Goal: Task Accomplishment & Management: Use online tool/utility

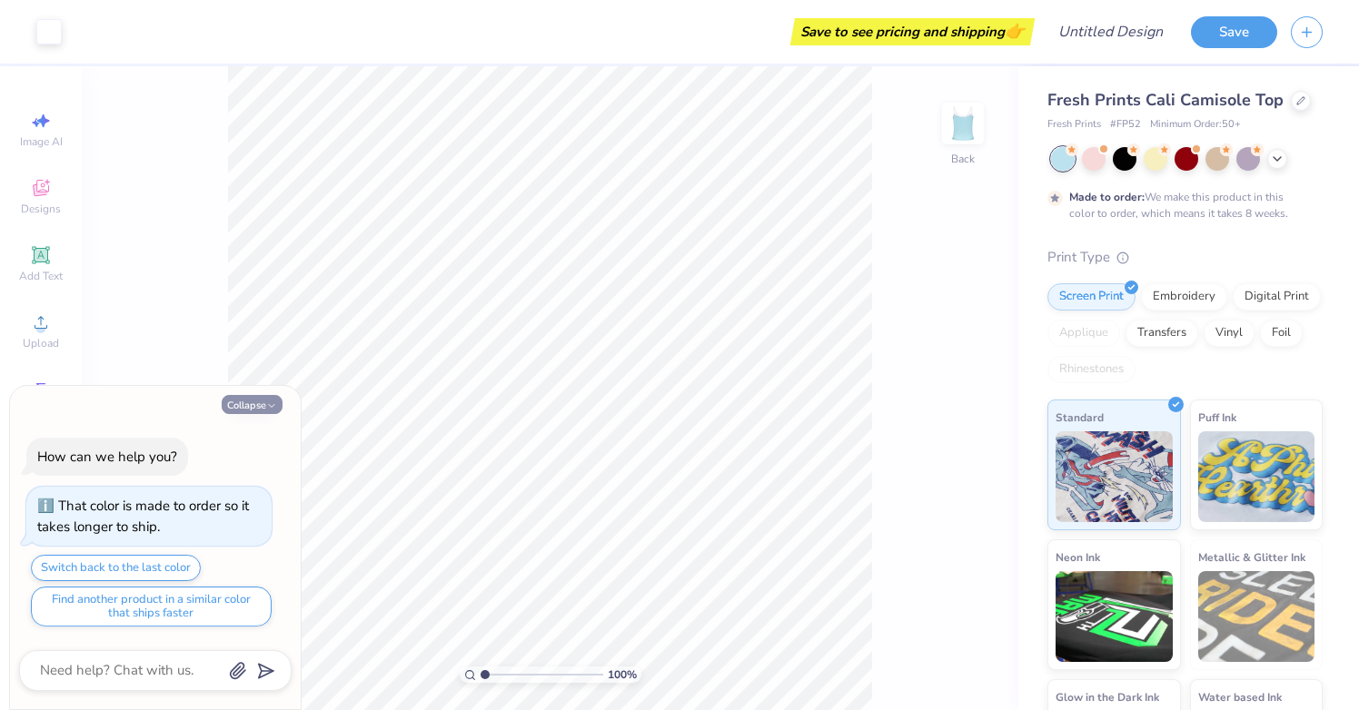
click at [254, 406] on button "Collapse" at bounding box center [252, 404] width 61 height 19
type textarea "x"
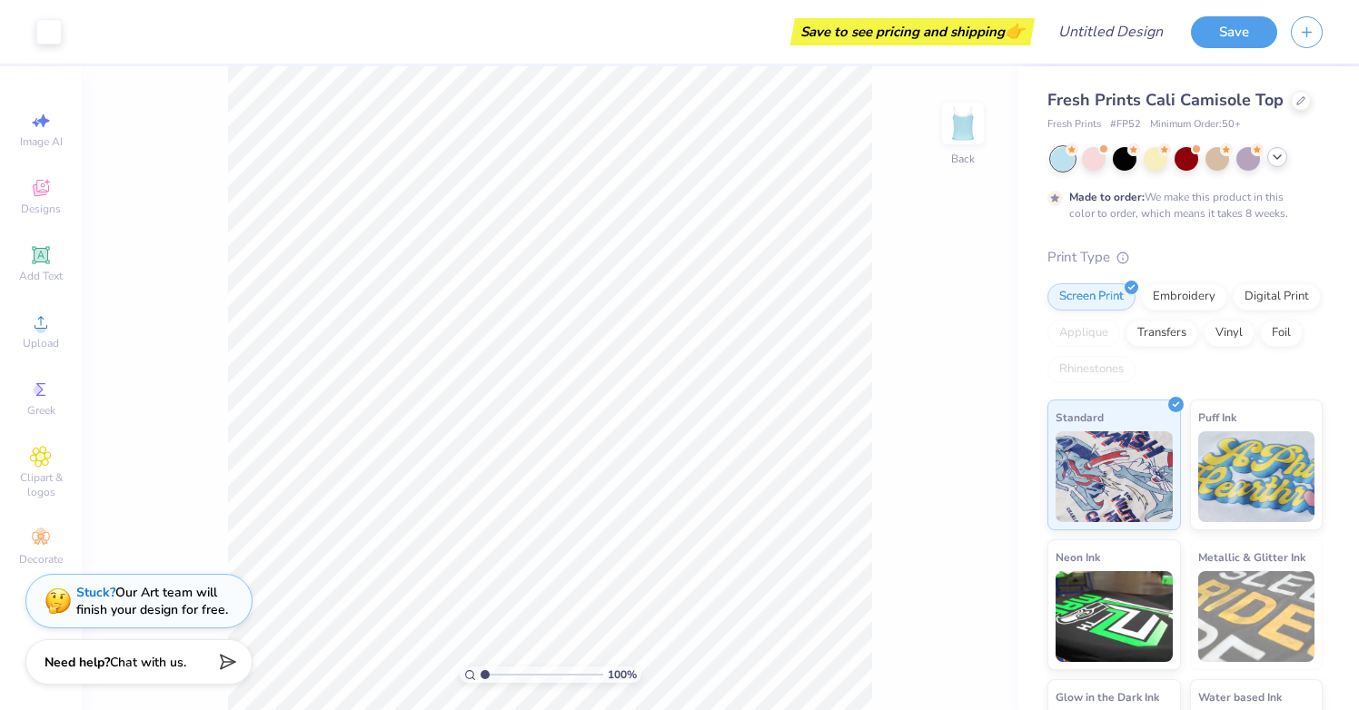
click at [1278, 161] on icon at bounding box center [1277, 157] width 15 height 15
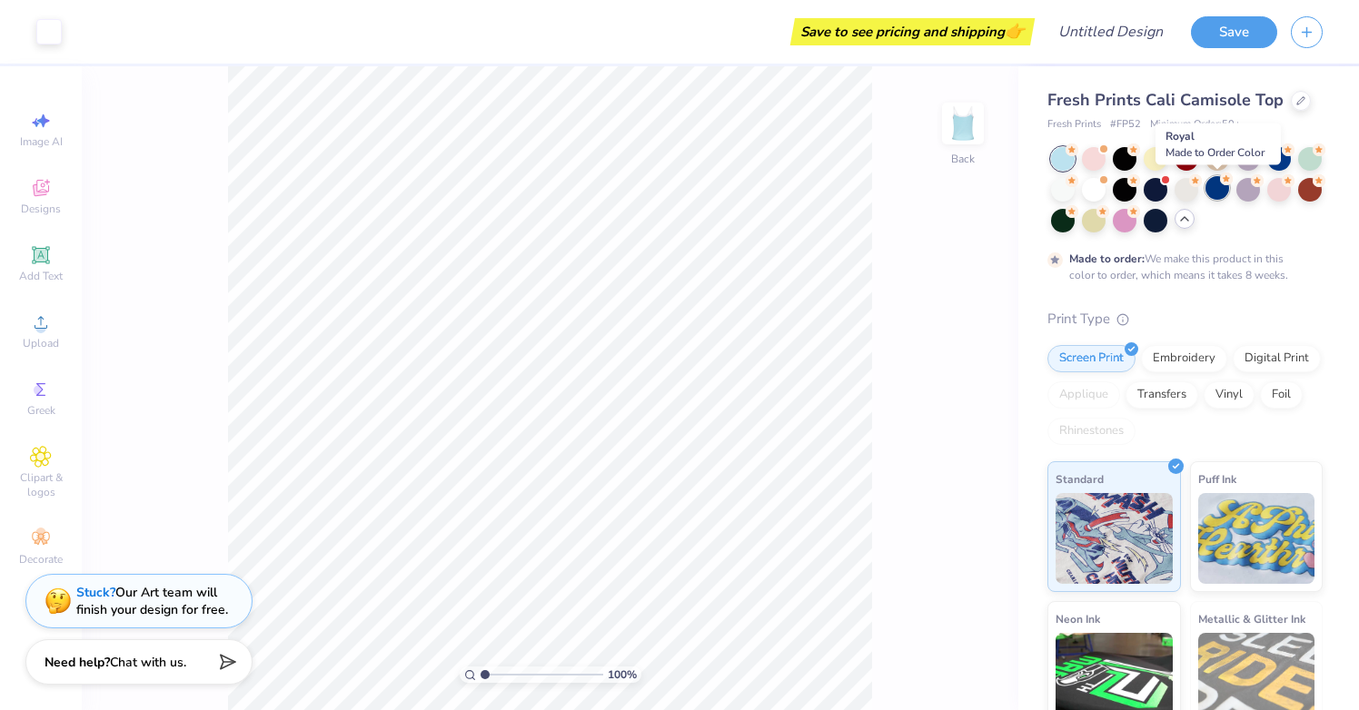
click at [1221, 188] on div at bounding box center [1217, 188] width 24 height 24
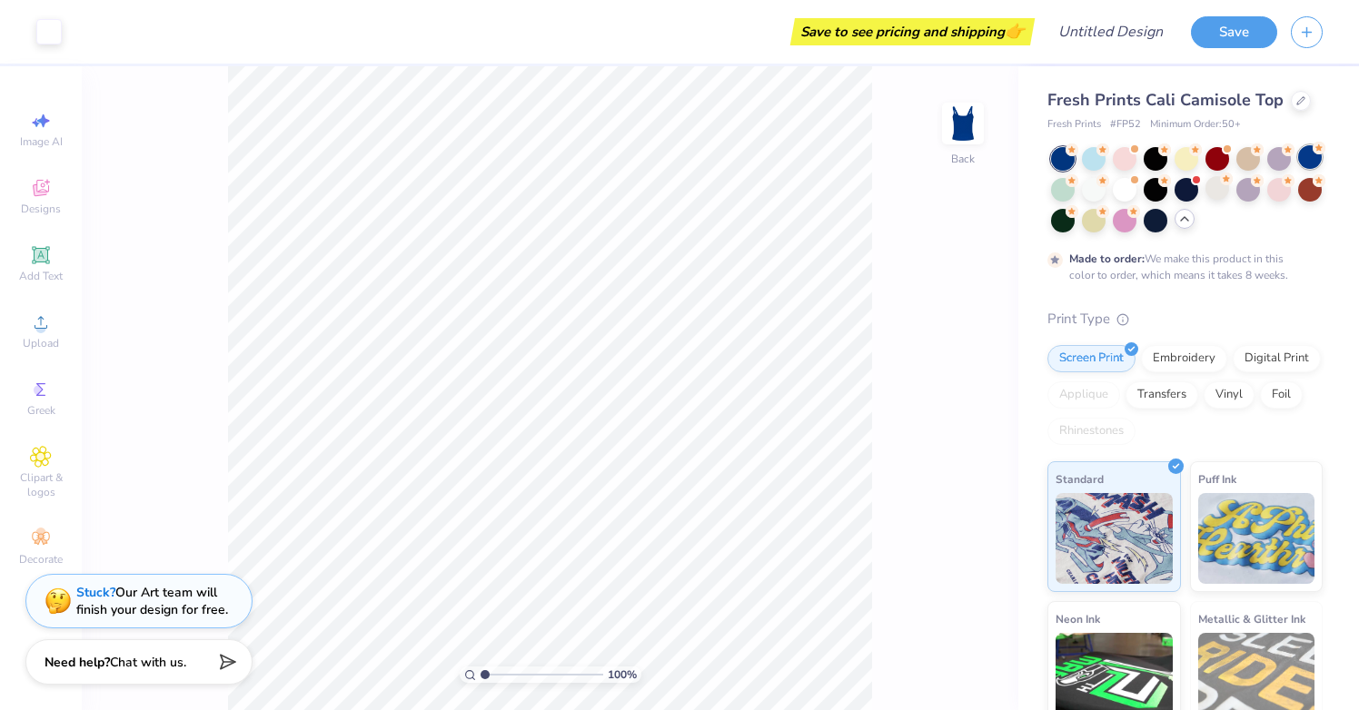
click at [1312, 157] on div at bounding box center [1310, 157] width 24 height 24
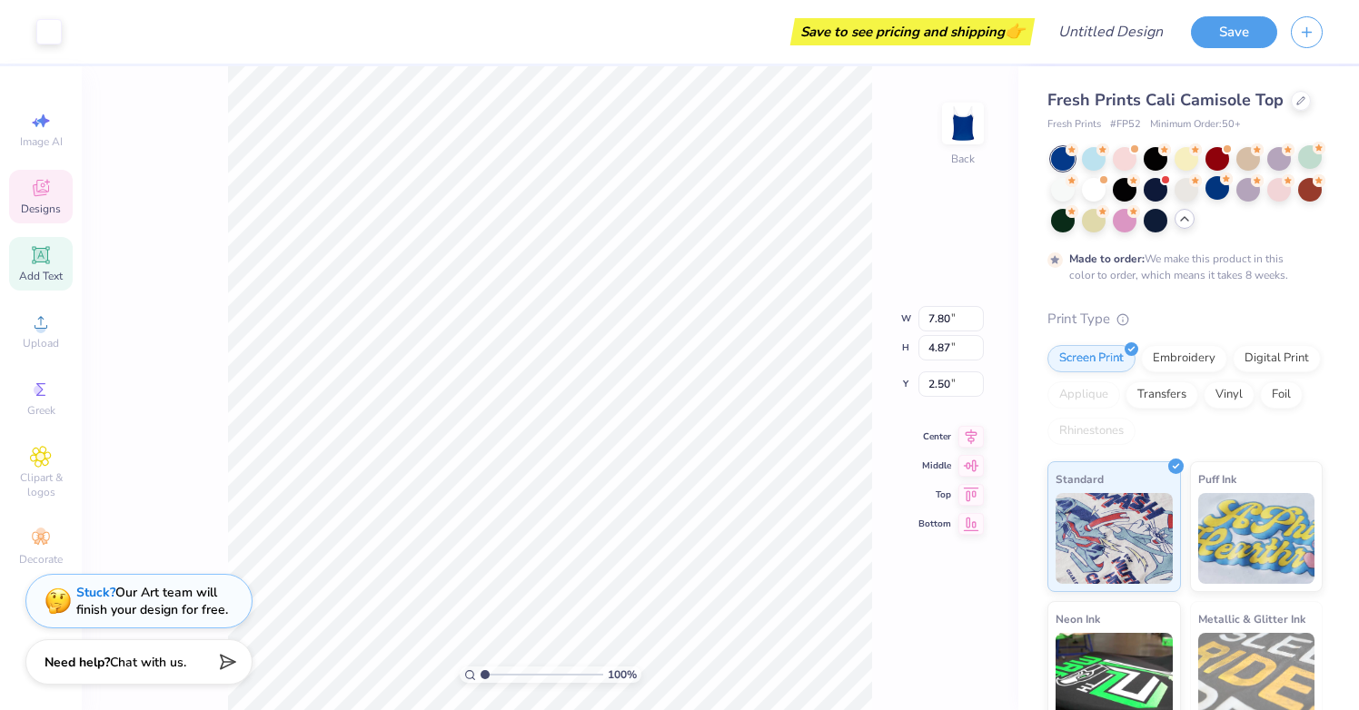
click at [26, 261] on div "Add Text" at bounding box center [41, 264] width 64 height 54
type input "3.96"
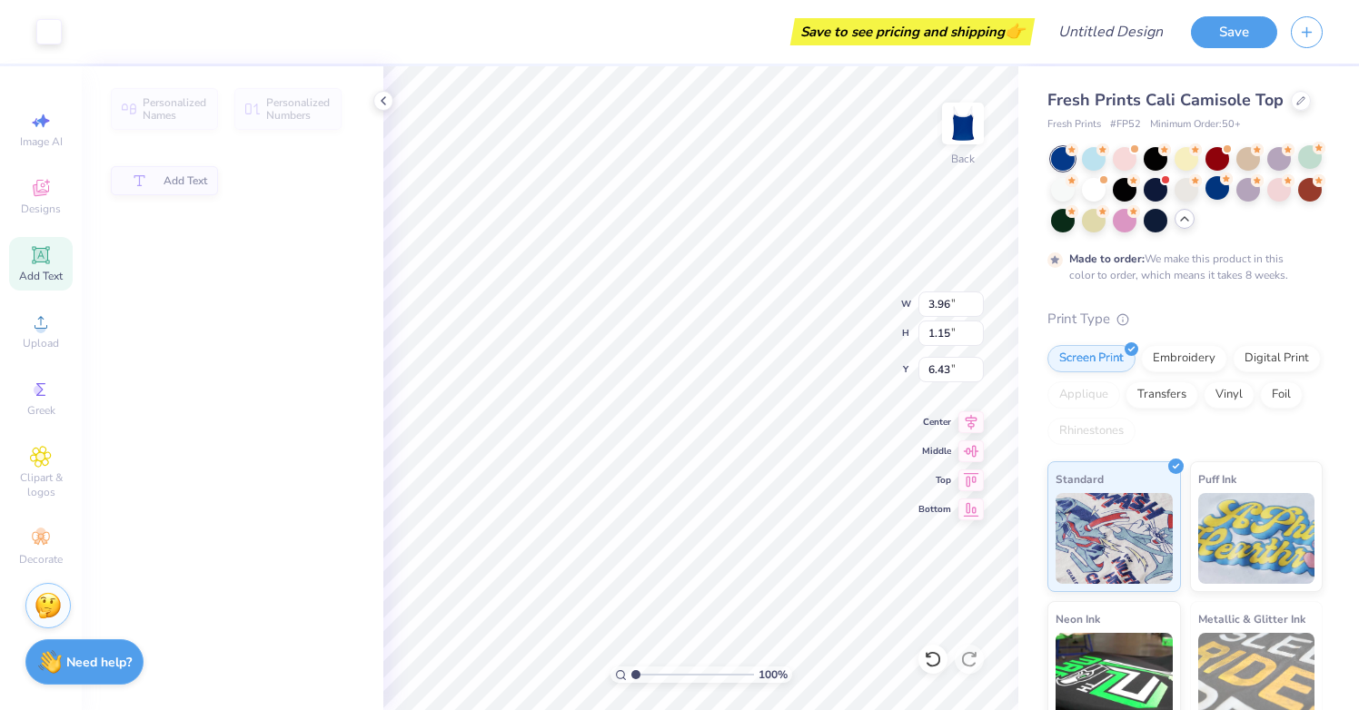
type input "1.15"
type input "6.43"
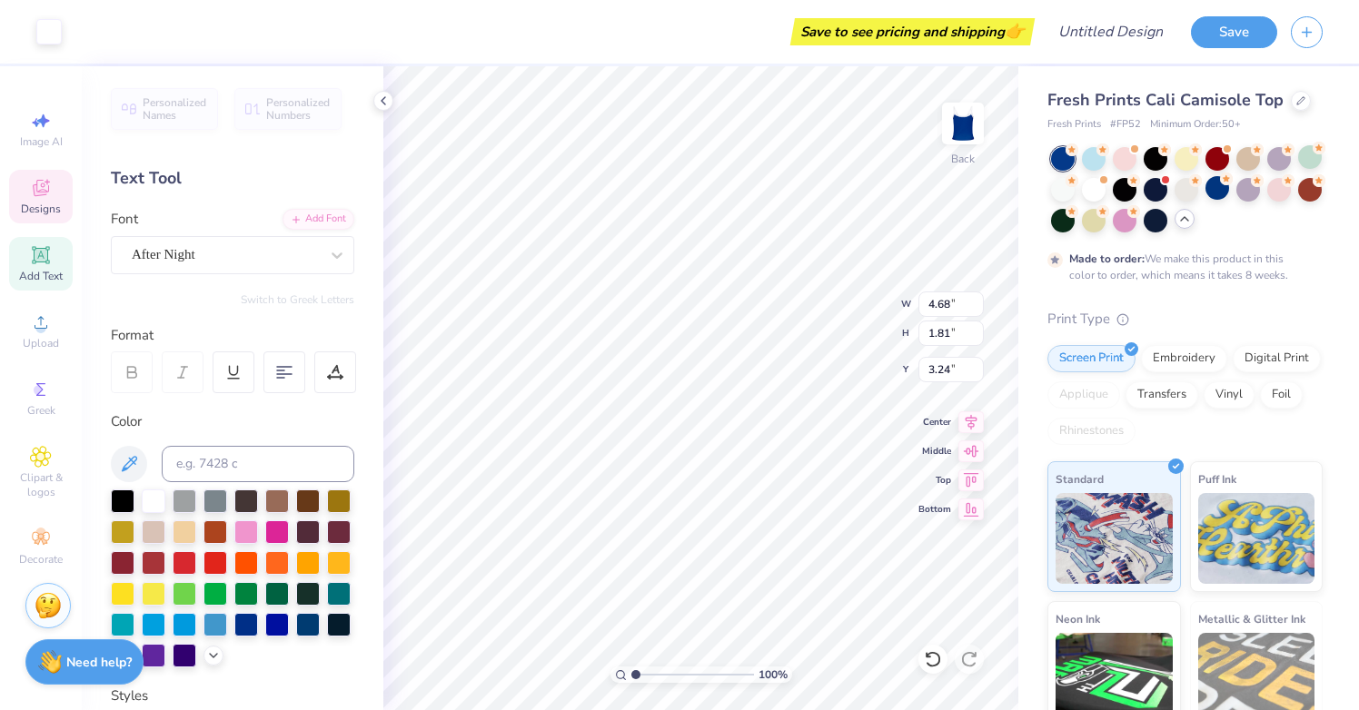
type input "3.12"
type textarea "D"
type textarea "Pi Beta"
type input "5.98"
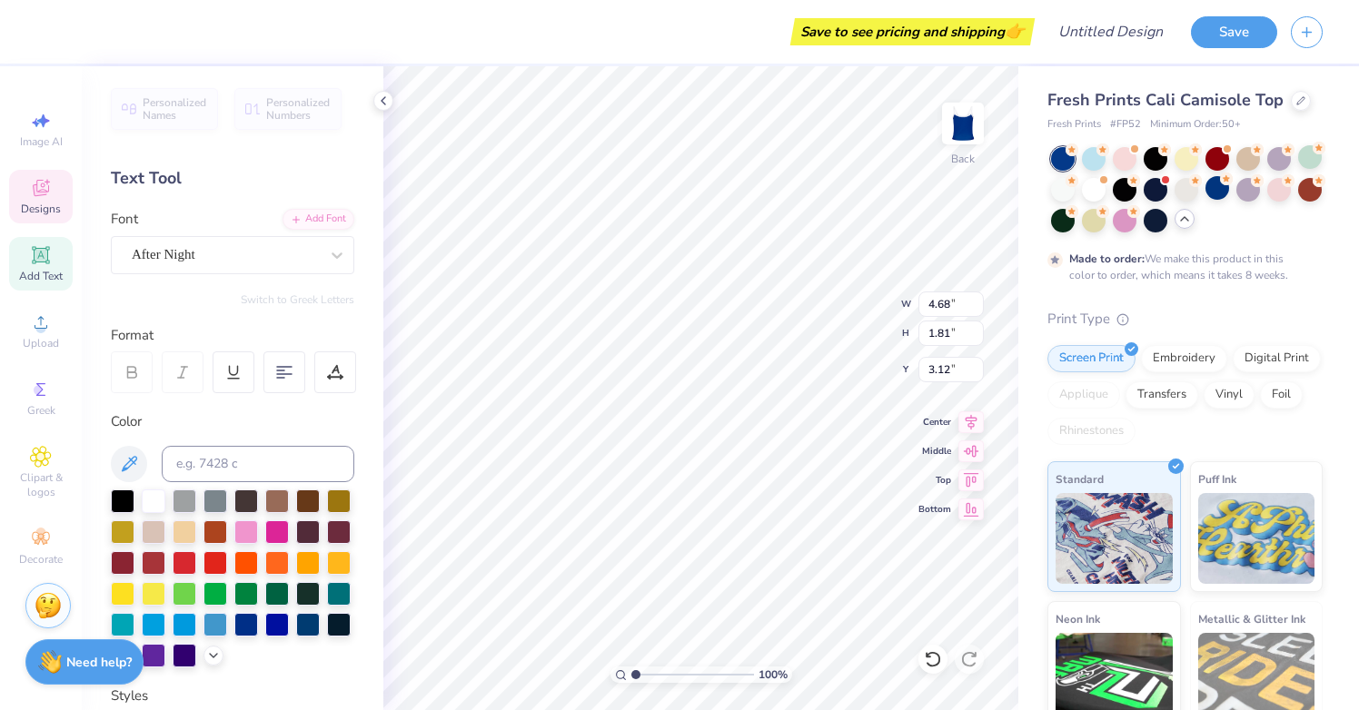
type input "4.55"
type textarea "G"
type textarea "Phi"
type input "3.24"
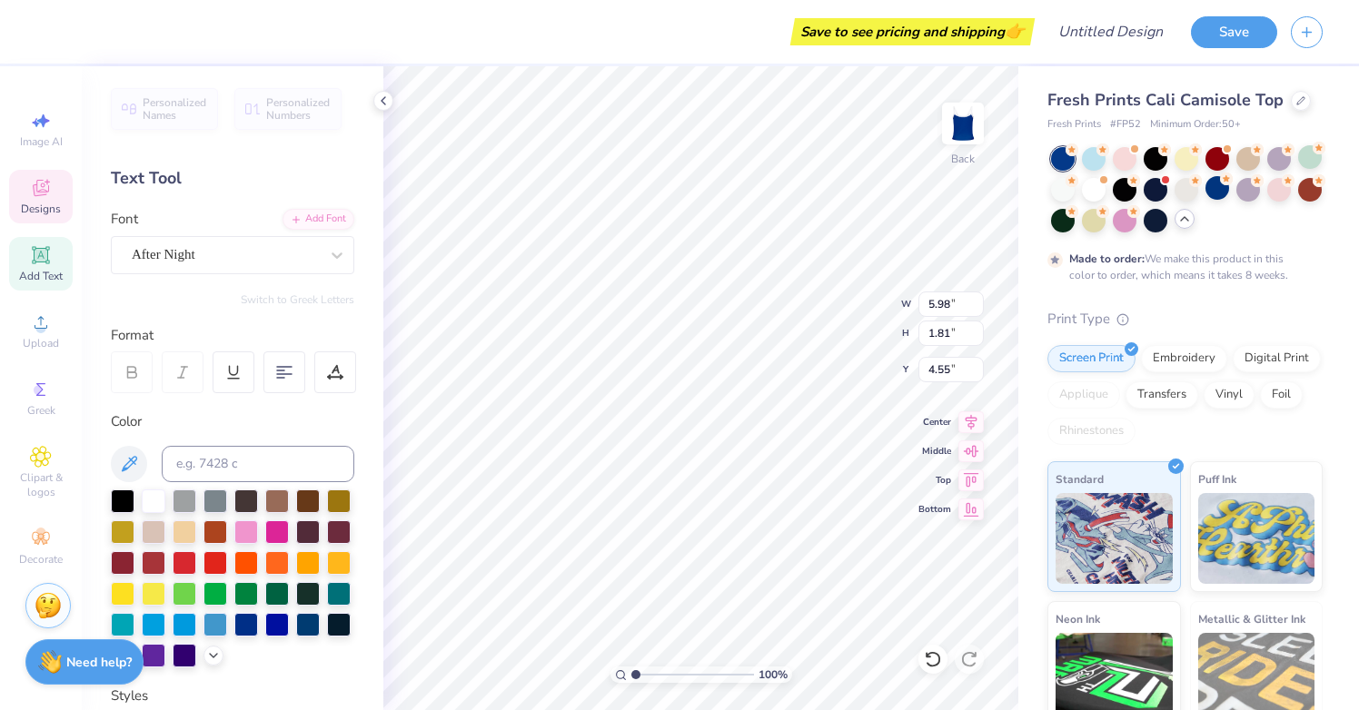
type input "1.54"
type input "5.84"
type textarea "est. 1867"
click at [48, 389] on icon at bounding box center [41, 390] width 22 height 22
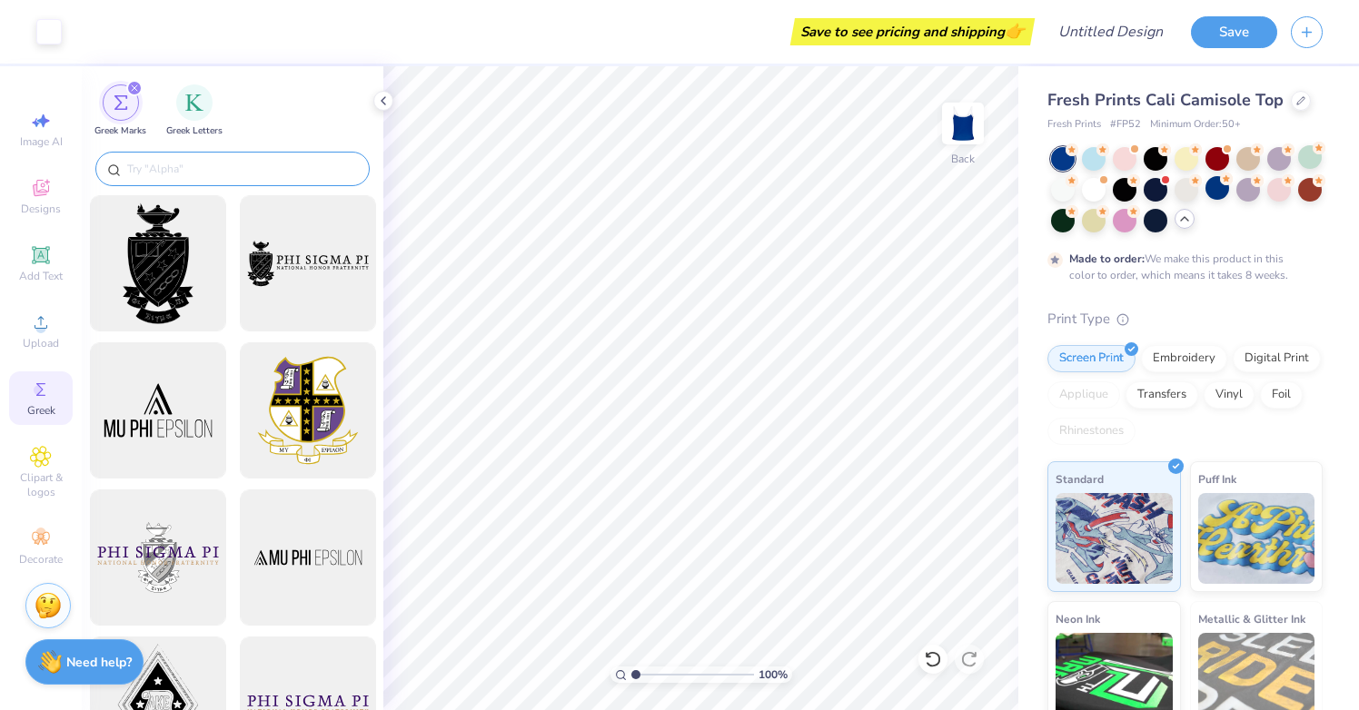
click at [229, 168] on input "text" at bounding box center [241, 169] width 232 height 18
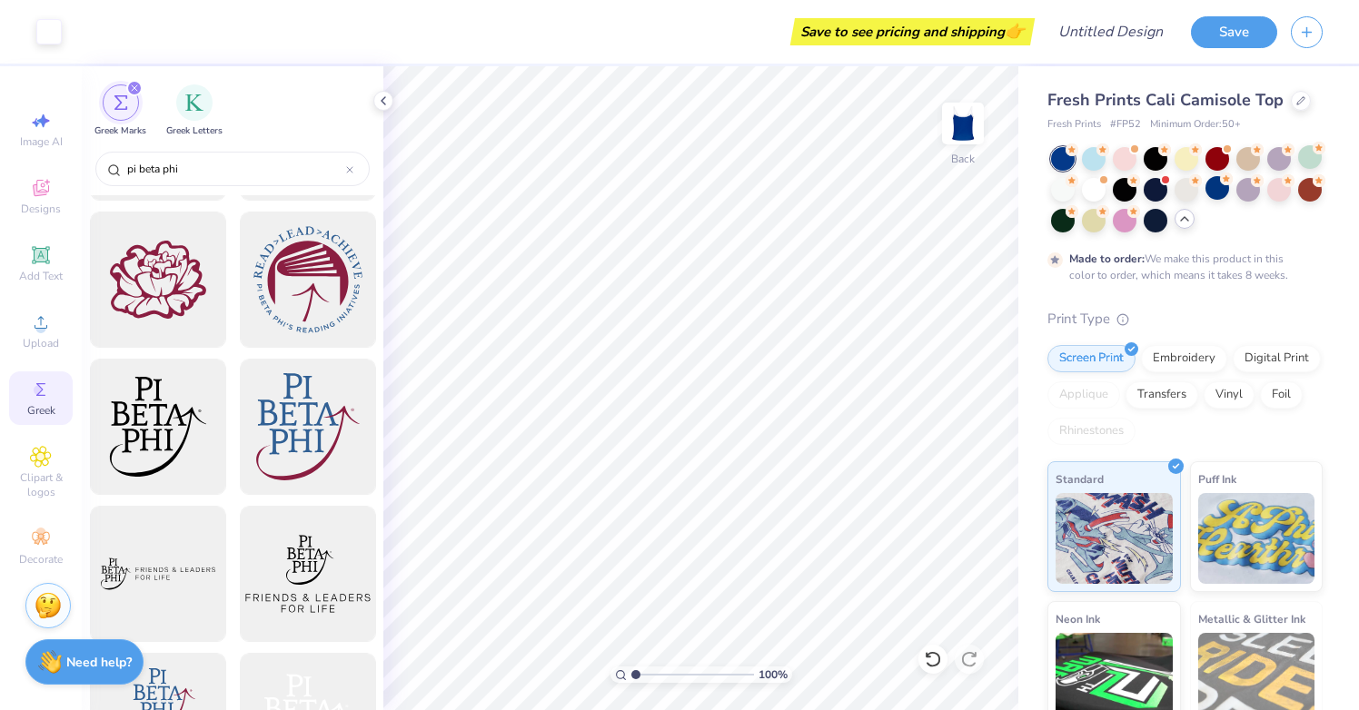
scroll to position [0, 0]
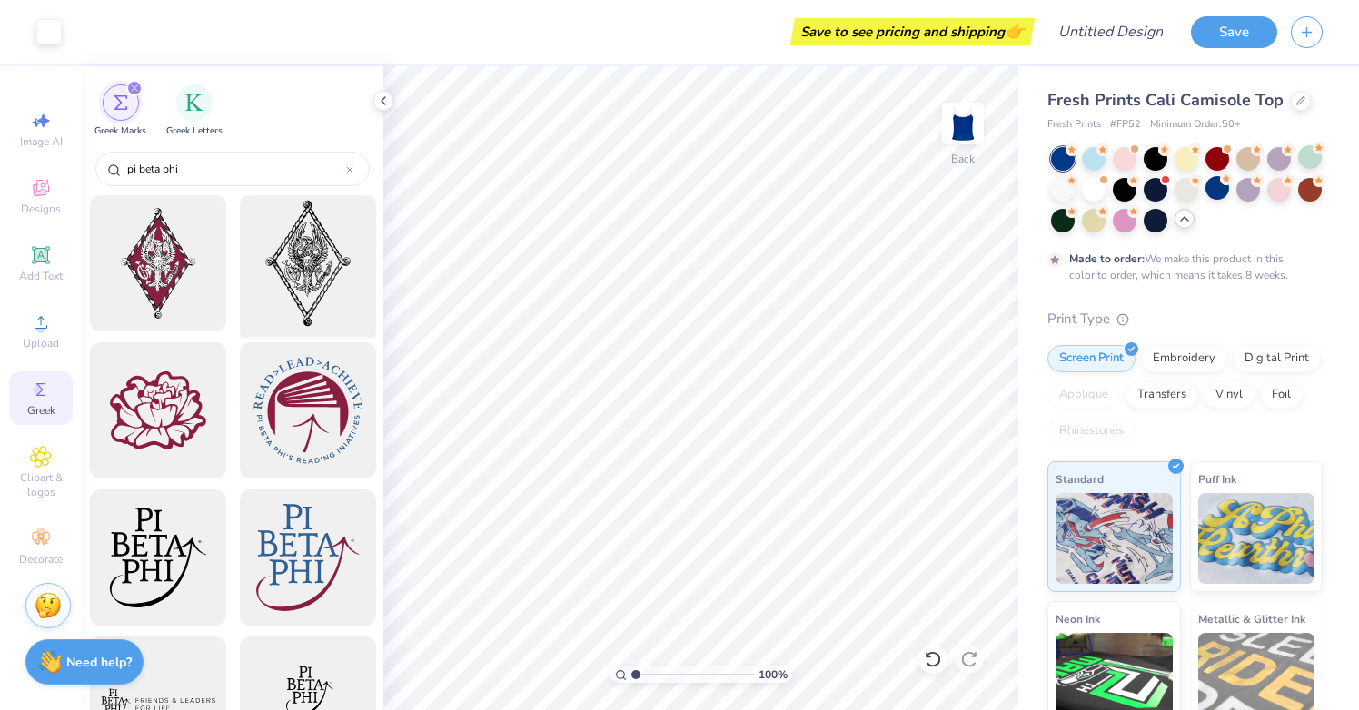
type input "pi beta phi"
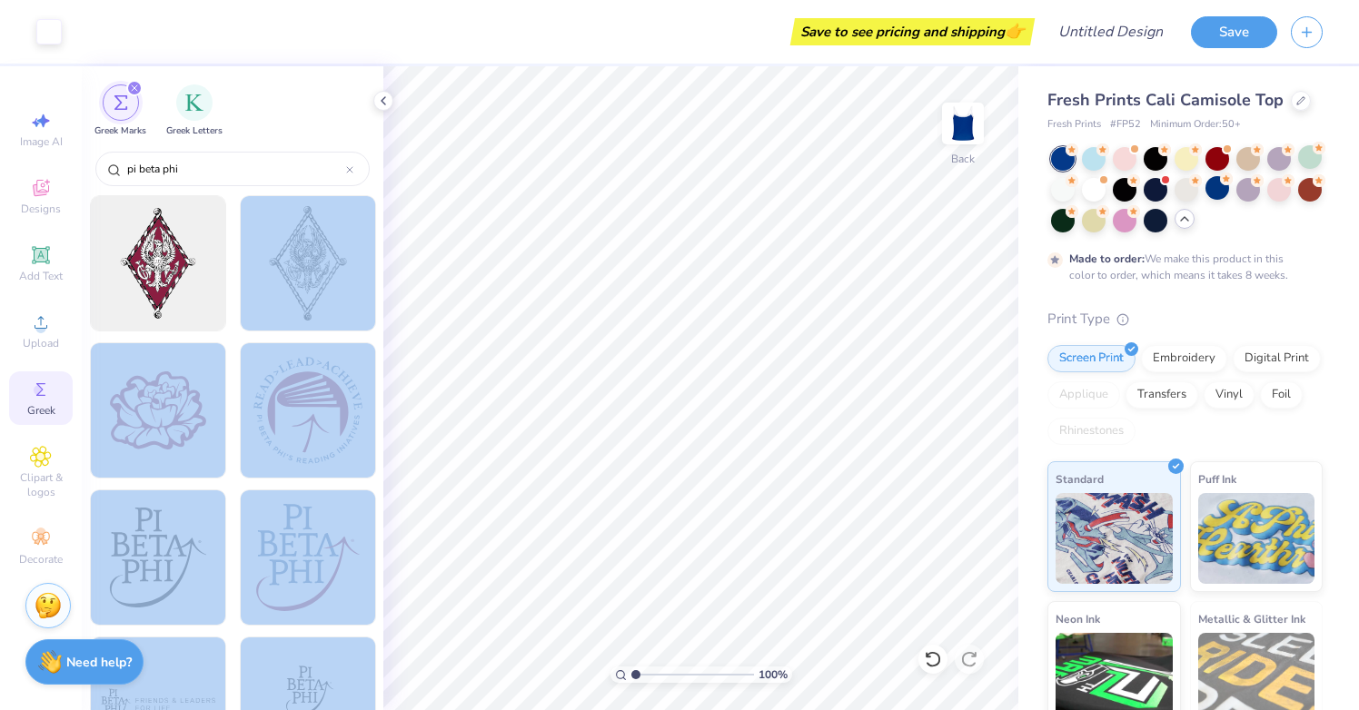
click at [773, 352] on div "Art colors Save to see pricing and shipping 👉 Design Title Save Image AI Design…" at bounding box center [679, 355] width 1359 height 710
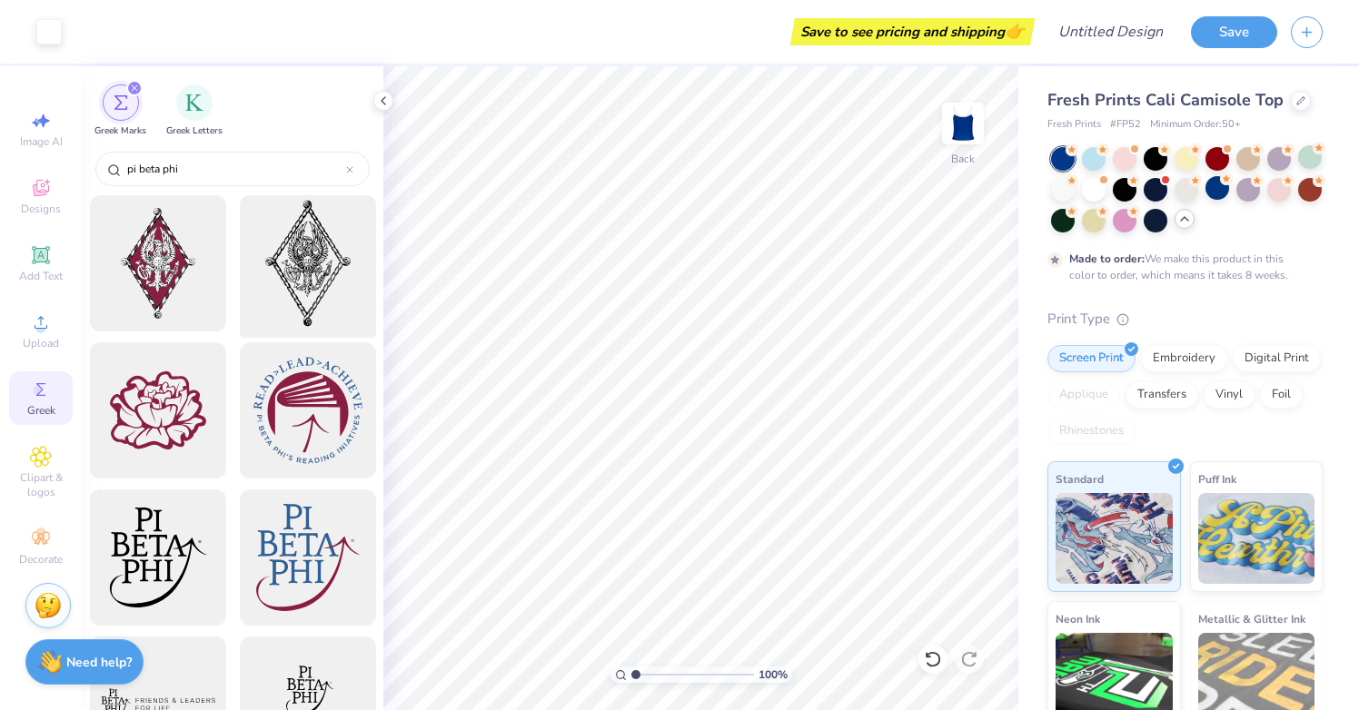
click at [262, 250] on div at bounding box center [307, 264] width 150 height 150
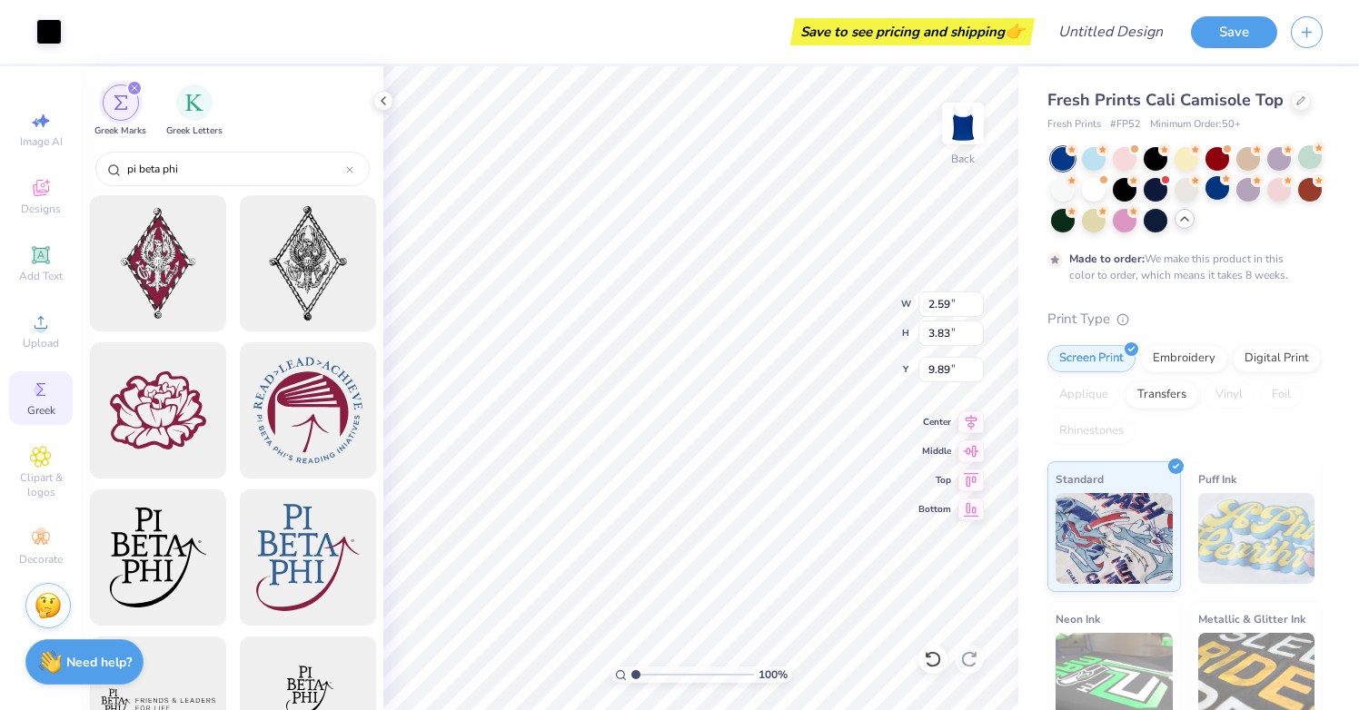
type input "2.59"
type input "3.83"
type input "0.58"
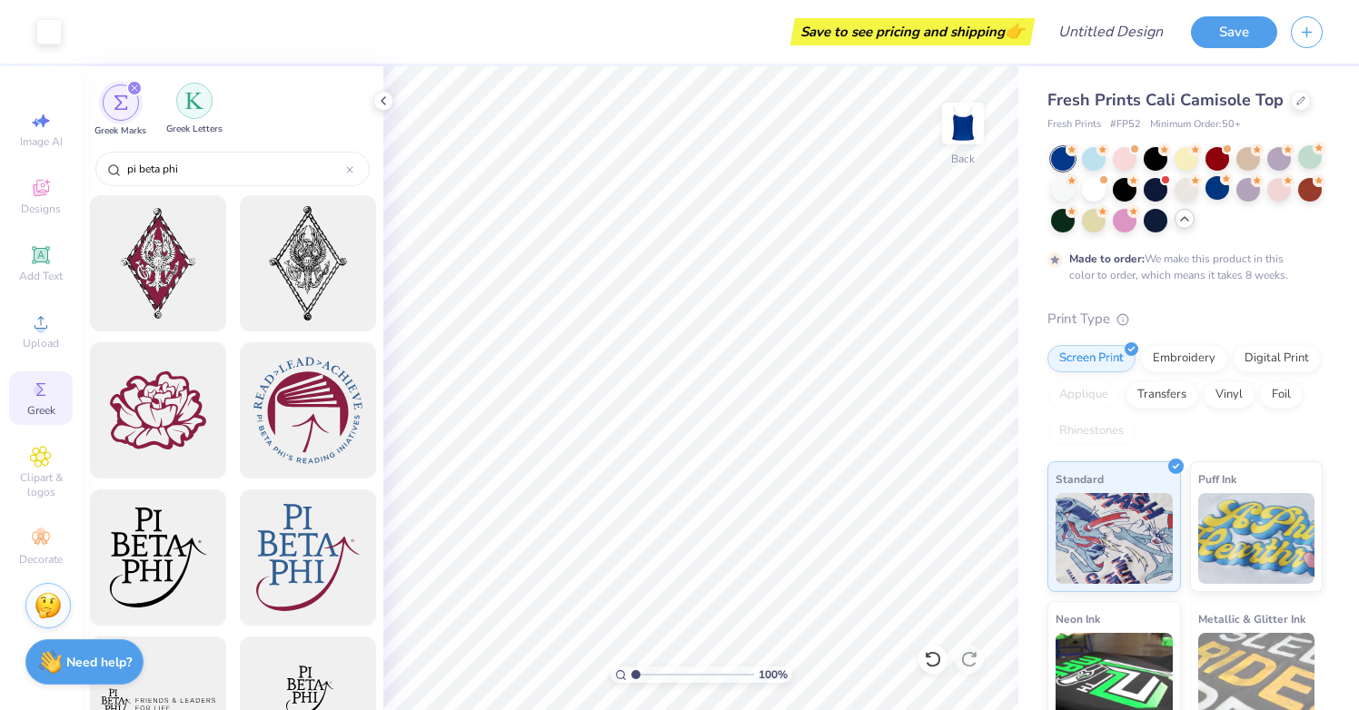
click at [192, 93] on img "filter for Greek Letters" at bounding box center [194, 101] width 18 height 18
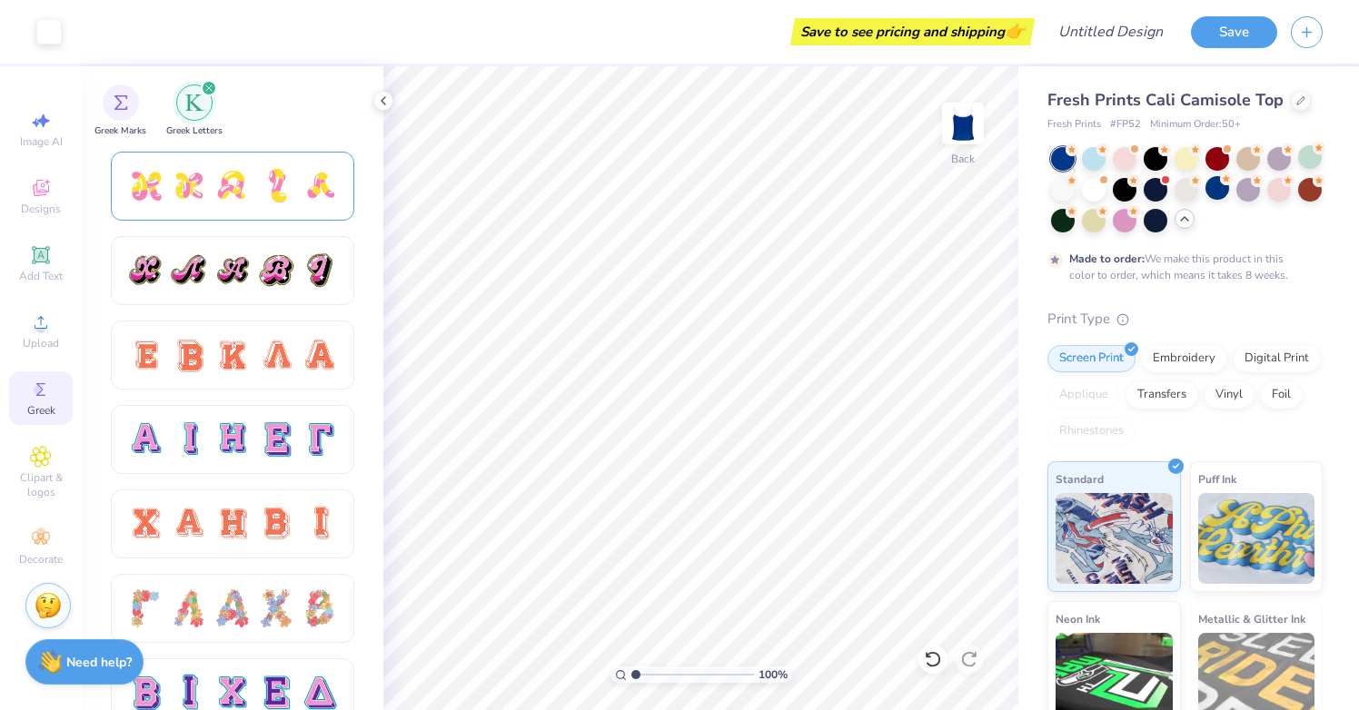
scroll to position [1012, 0]
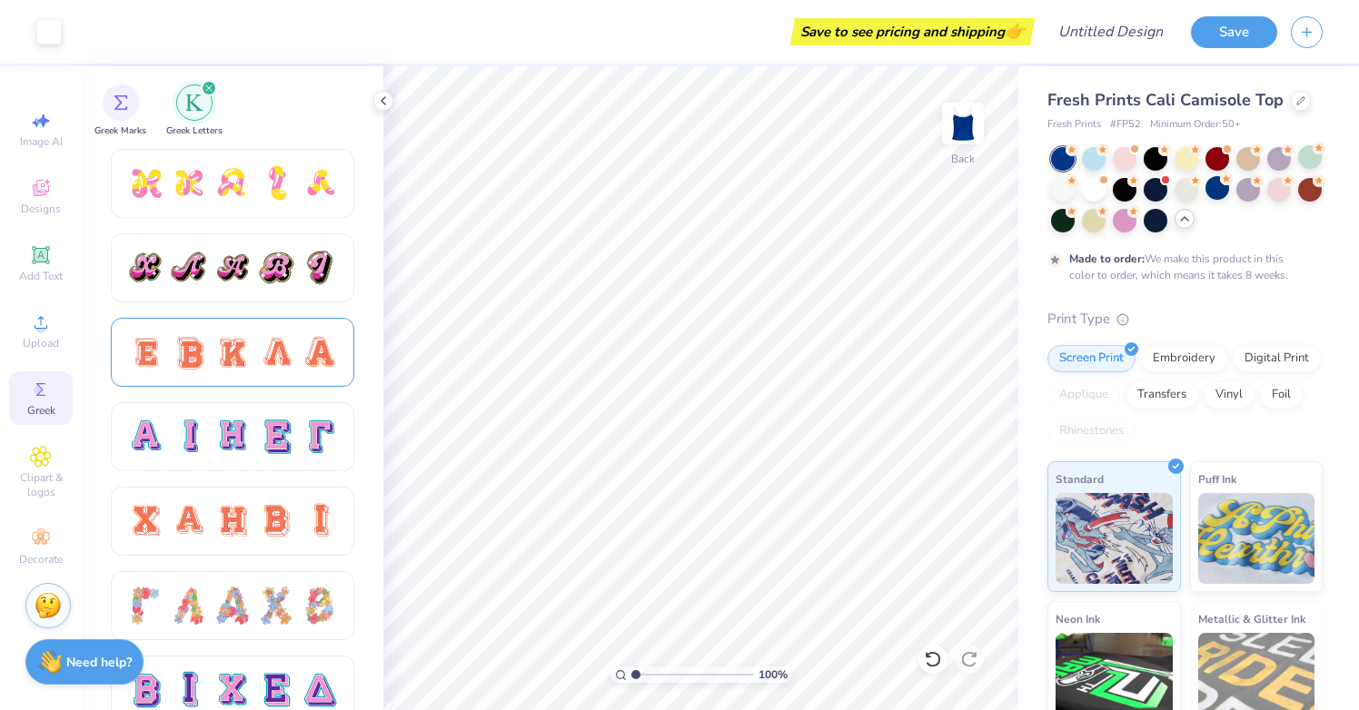
click at [288, 351] on div at bounding box center [276, 352] width 38 height 38
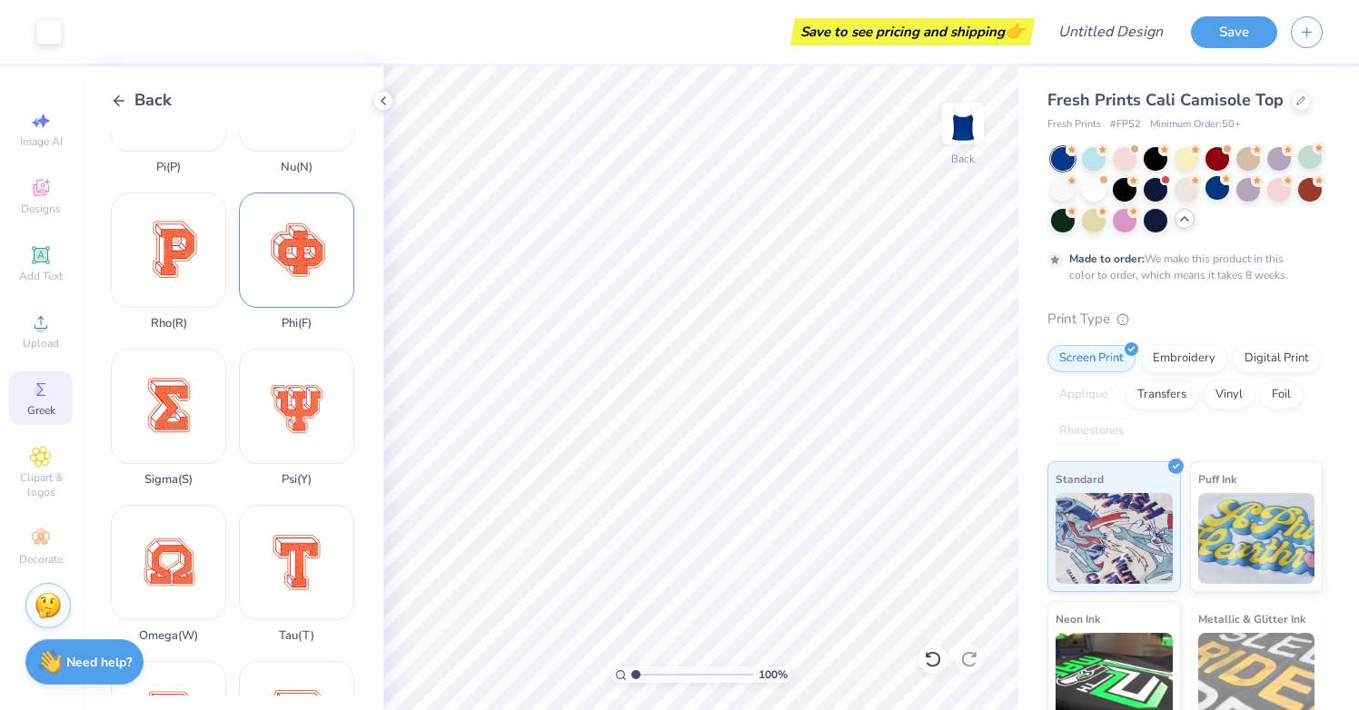
scroll to position [1000, 0]
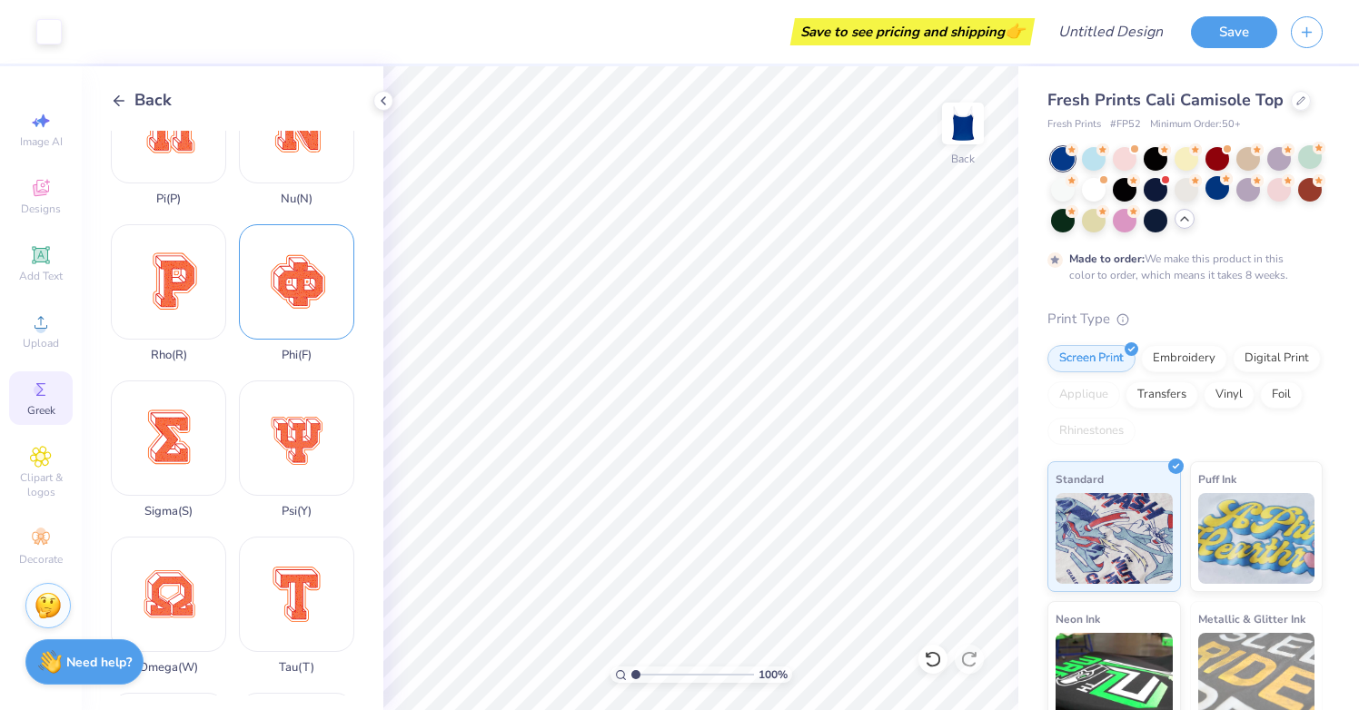
click at [319, 284] on div "Phi ( F )" at bounding box center [296, 293] width 115 height 138
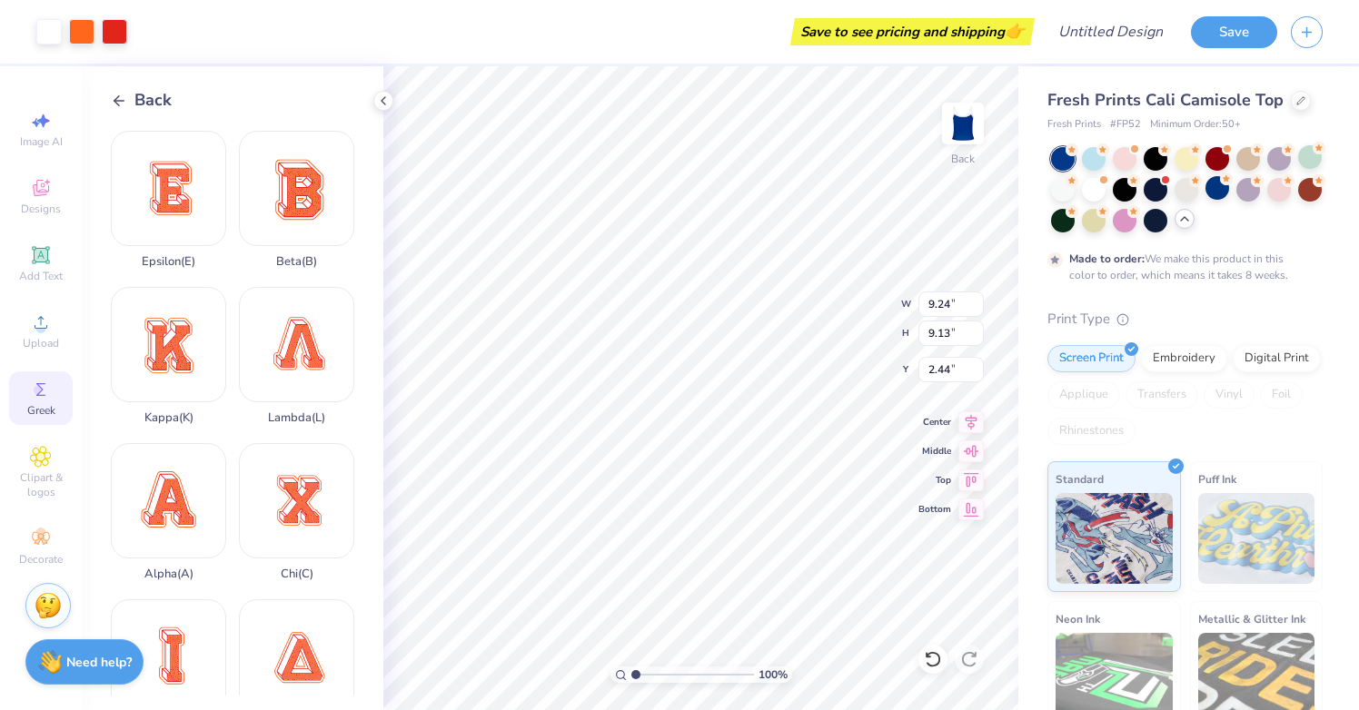
scroll to position [25, 0]
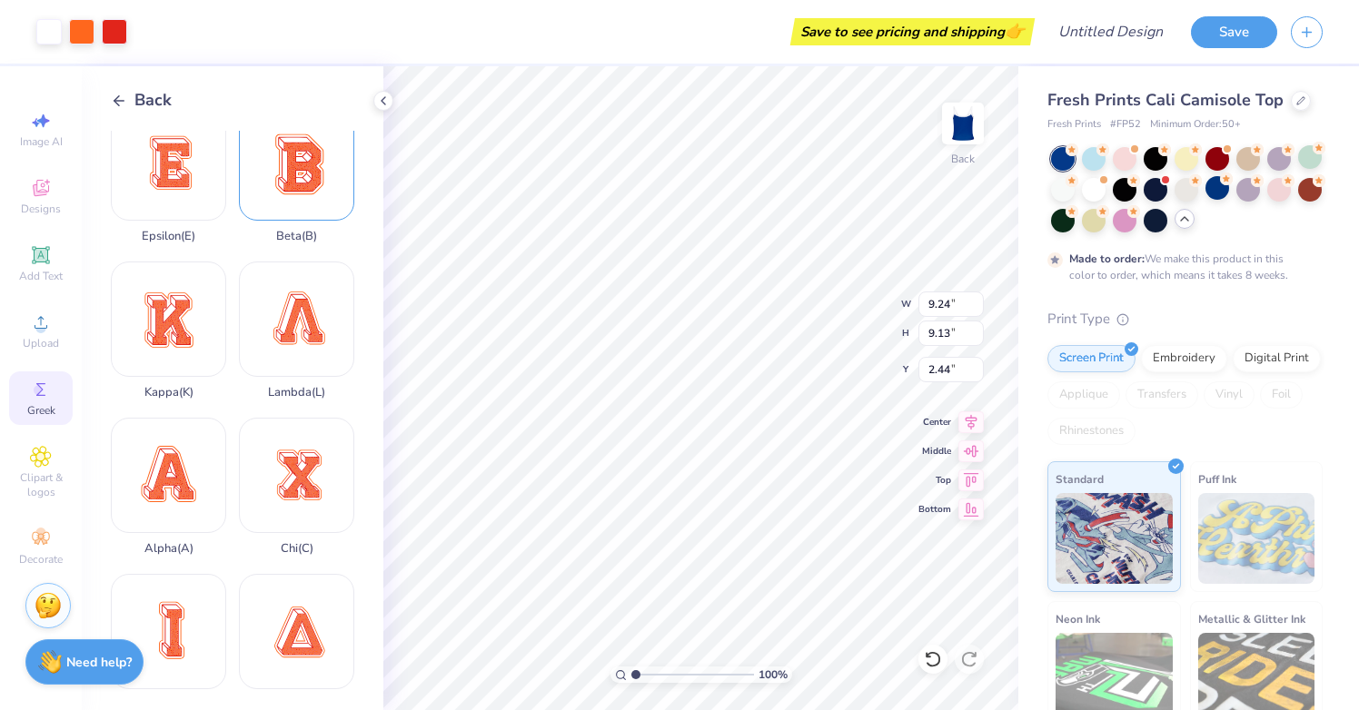
click at [285, 183] on div "Beta ( B )" at bounding box center [296, 174] width 115 height 138
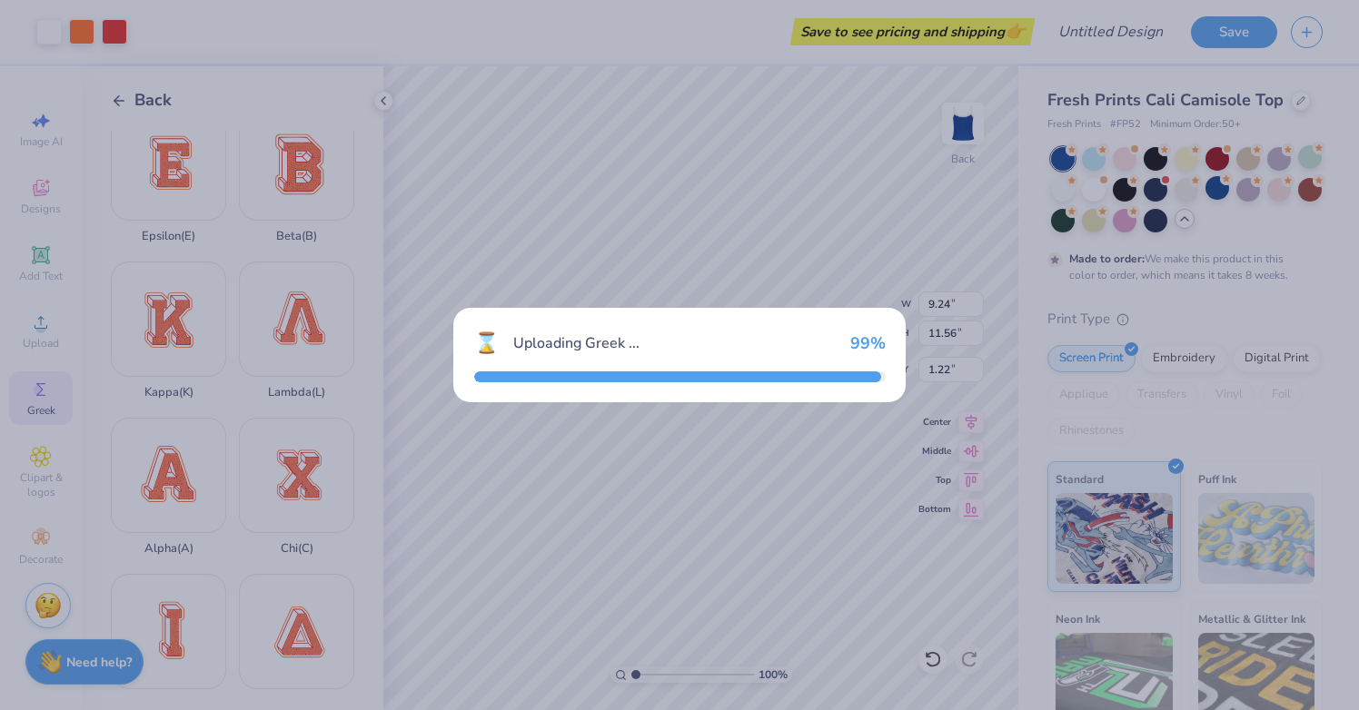
type input "11.56"
type input "1.22"
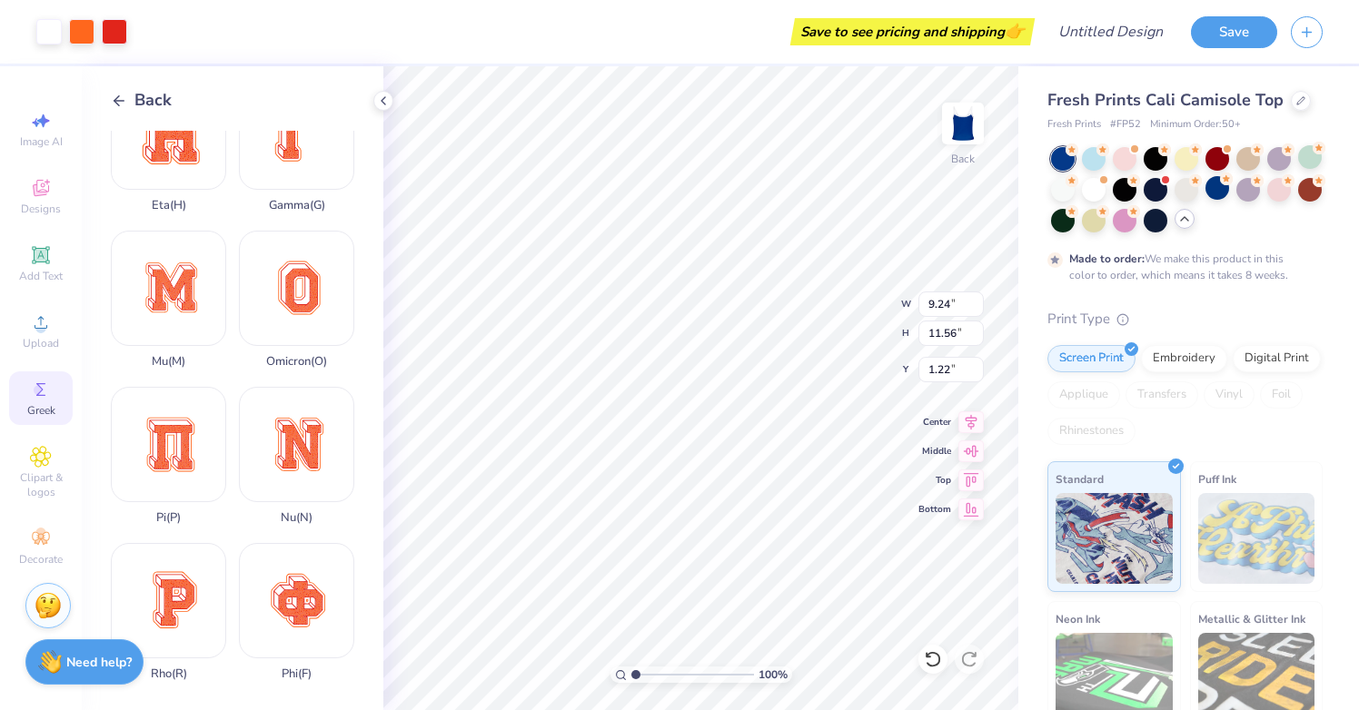
scroll to position [685, 0]
click at [174, 440] on div "Pi ( P )" at bounding box center [168, 452] width 115 height 138
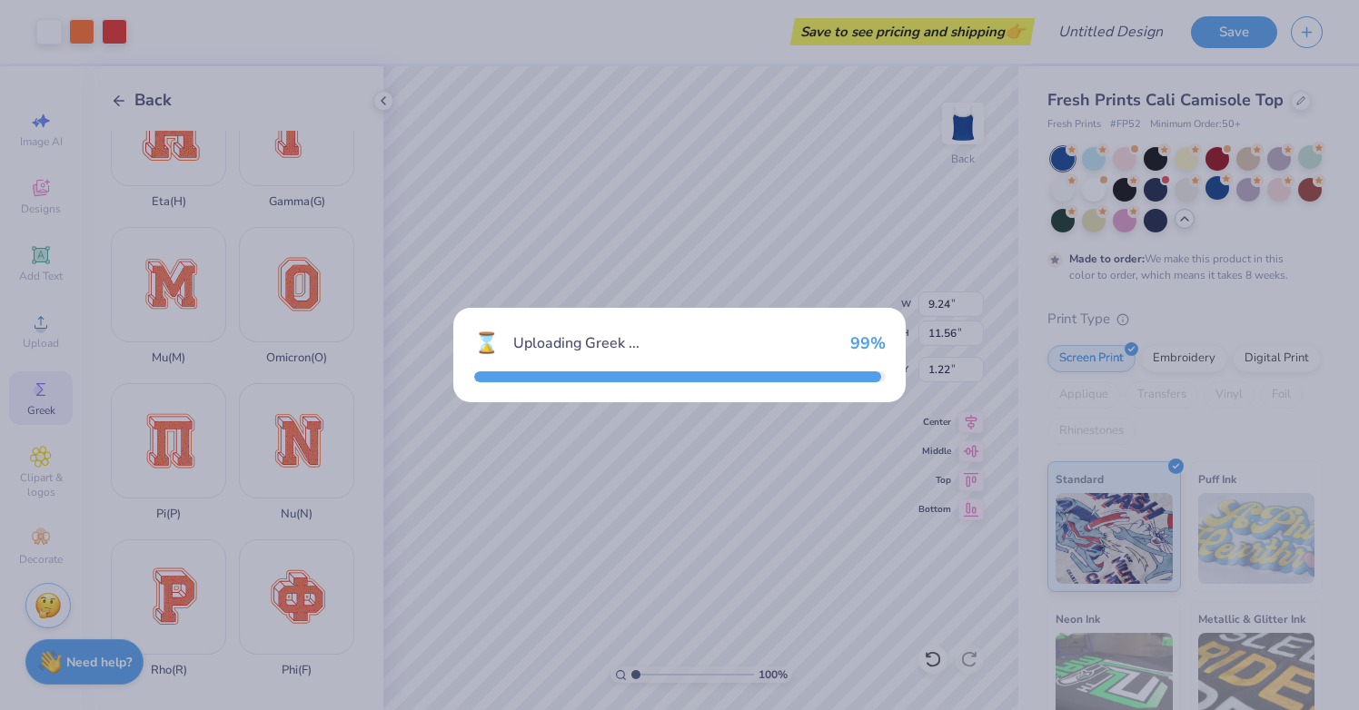
type input "10.49"
type input "1.75"
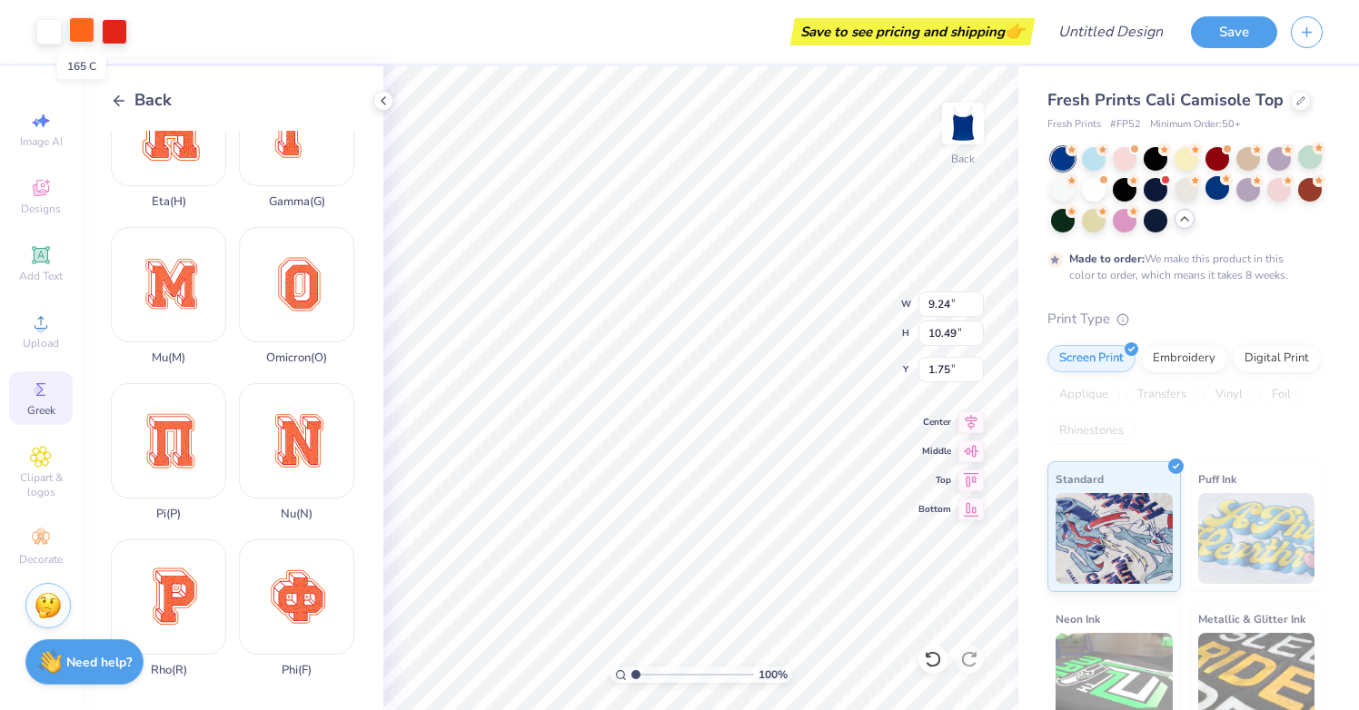
click at [82, 35] on div at bounding box center [81, 29] width 25 height 25
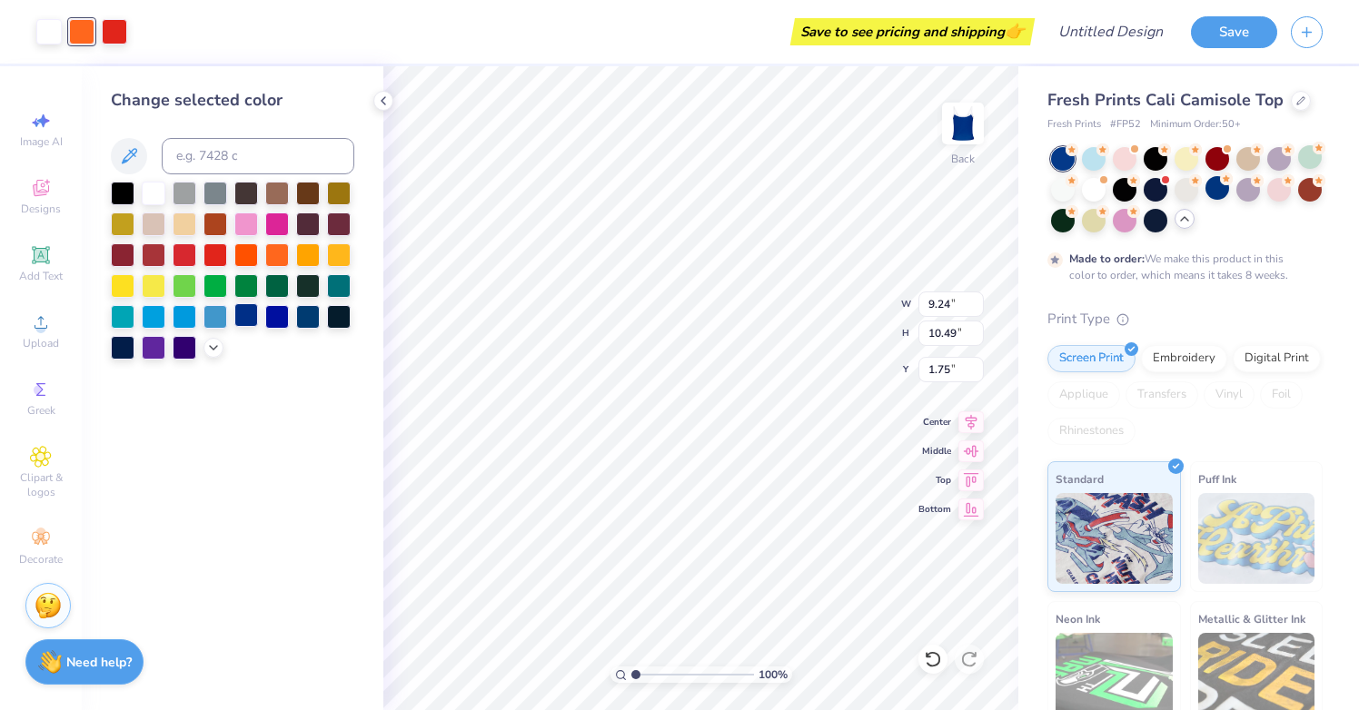
click at [244, 313] on div at bounding box center [246, 315] width 24 height 24
click at [116, 40] on div at bounding box center [114, 29] width 25 height 25
click at [151, 254] on div at bounding box center [154, 254] width 24 height 24
type input "1.26"
type input "1.44"
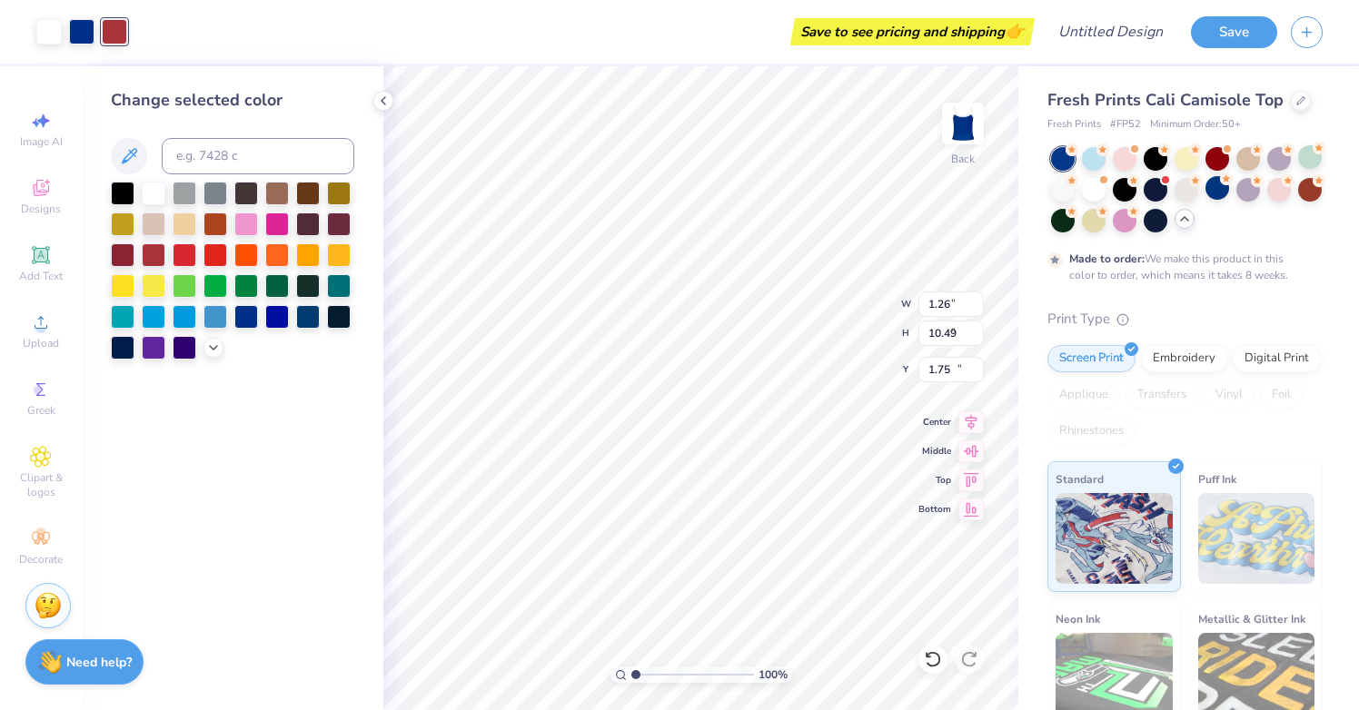
type input "10.81"
type input "9.24"
type input "11.56"
type input "1.22"
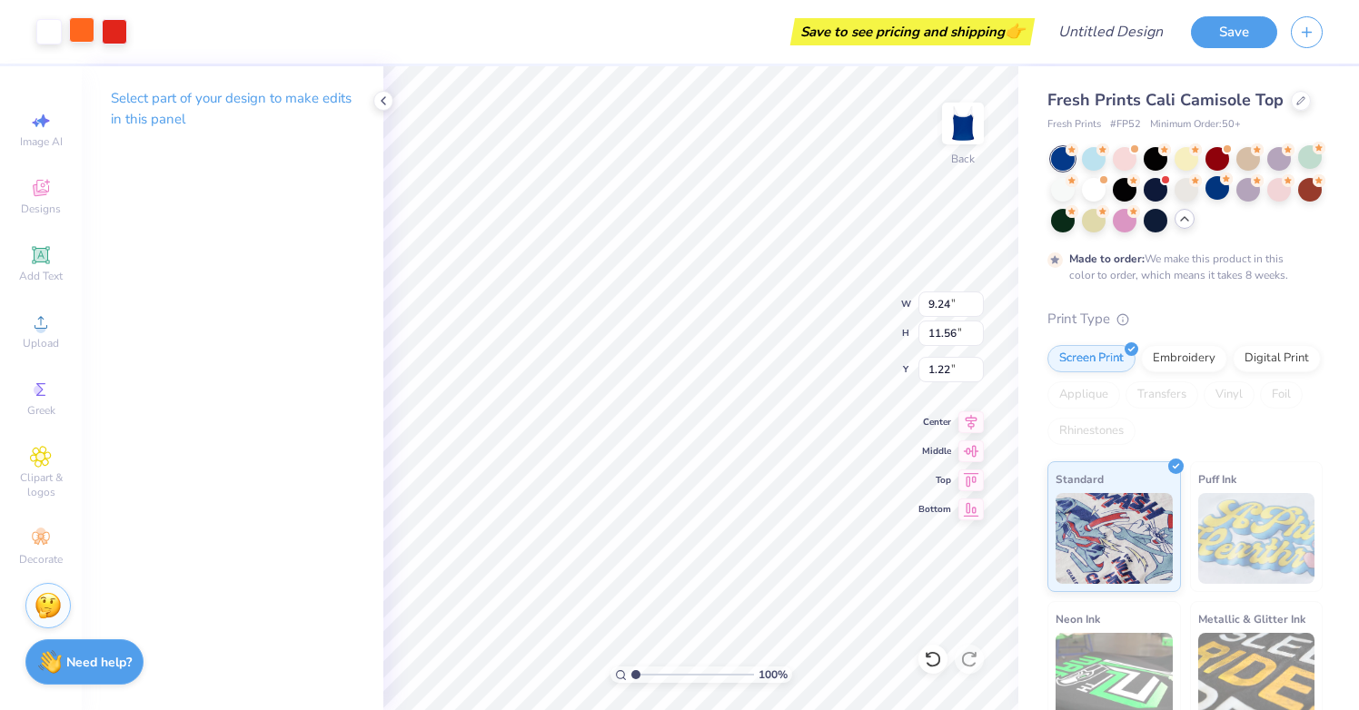
click at [76, 36] on div at bounding box center [81, 29] width 25 height 25
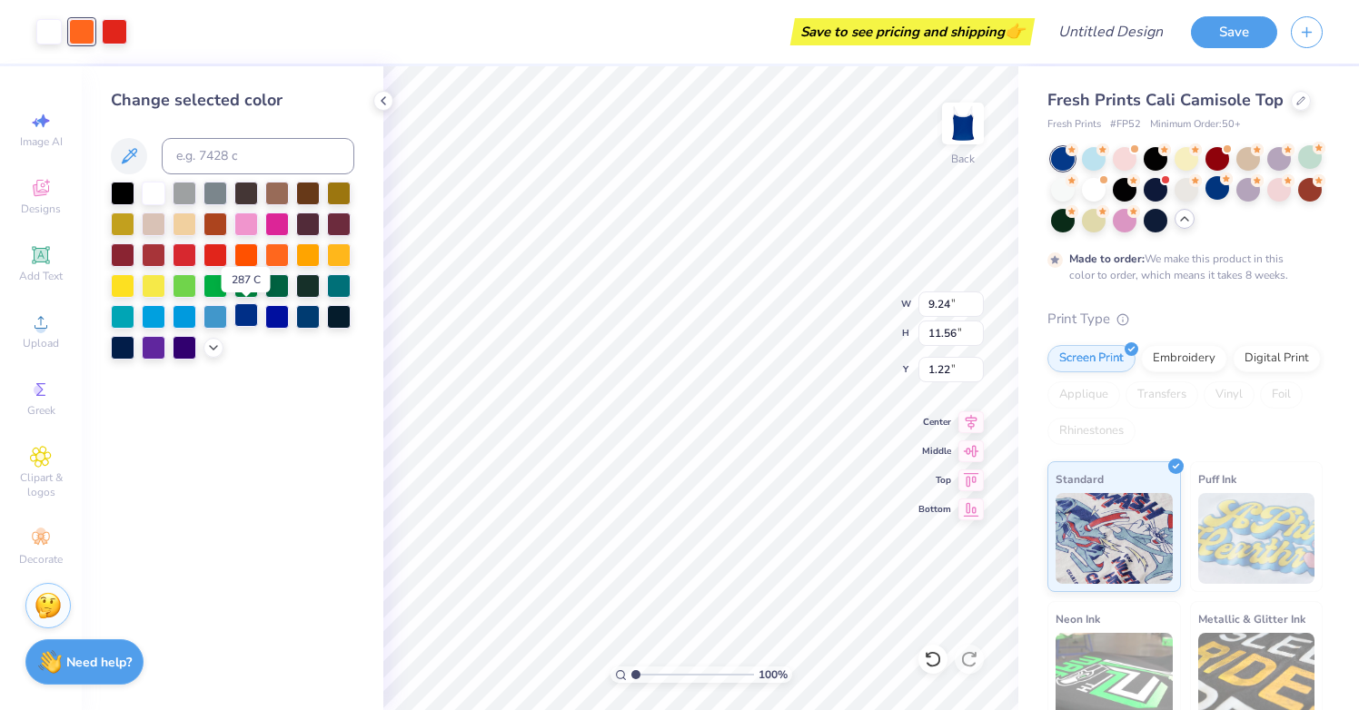
click at [252, 320] on div at bounding box center [246, 315] width 24 height 24
click at [110, 32] on div at bounding box center [114, 29] width 25 height 25
click at [124, 251] on div at bounding box center [123, 254] width 24 height 24
click at [142, 252] on div at bounding box center [154, 254] width 24 height 24
click at [119, 262] on div at bounding box center [123, 254] width 24 height 24
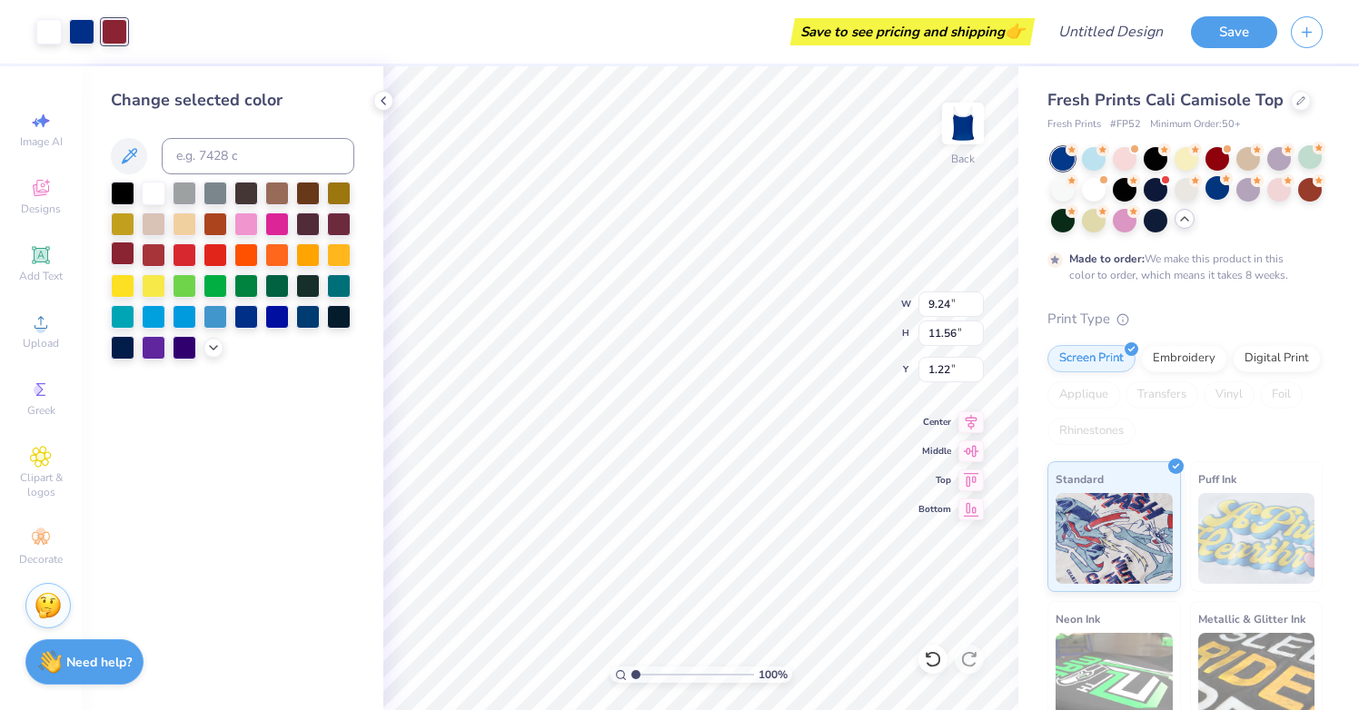
type input "1.50"
type input "1.87"
type input "10.91"
type input "9.24"
type input "9.13"
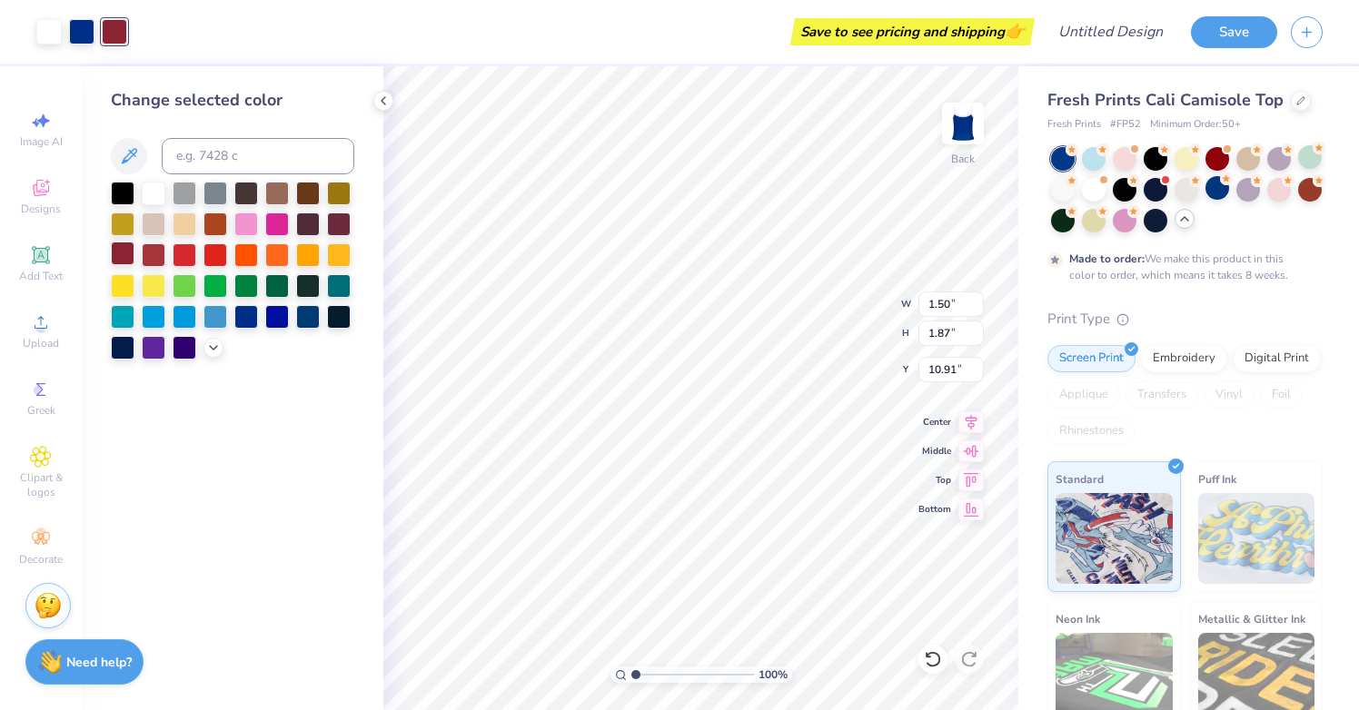
type input "2.44"
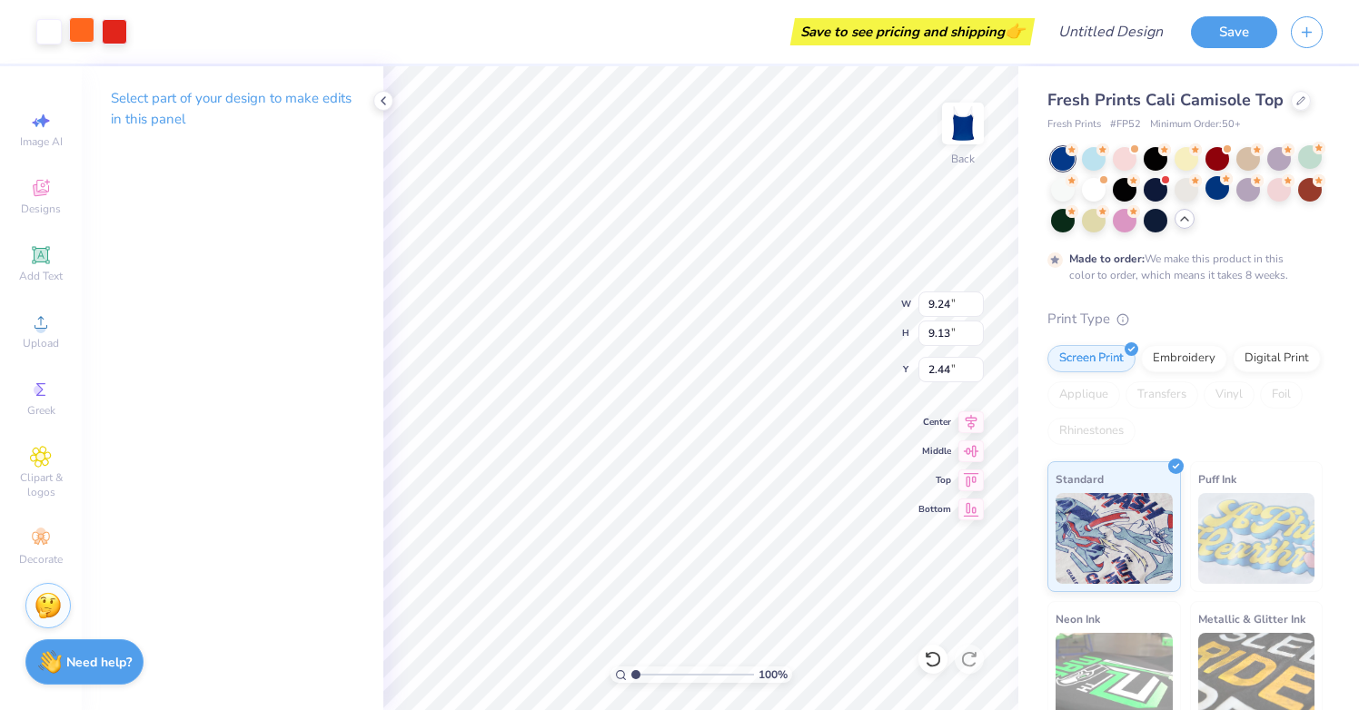
click at [79, 38] on div at bounding box center [81, 29] width 25 height 25
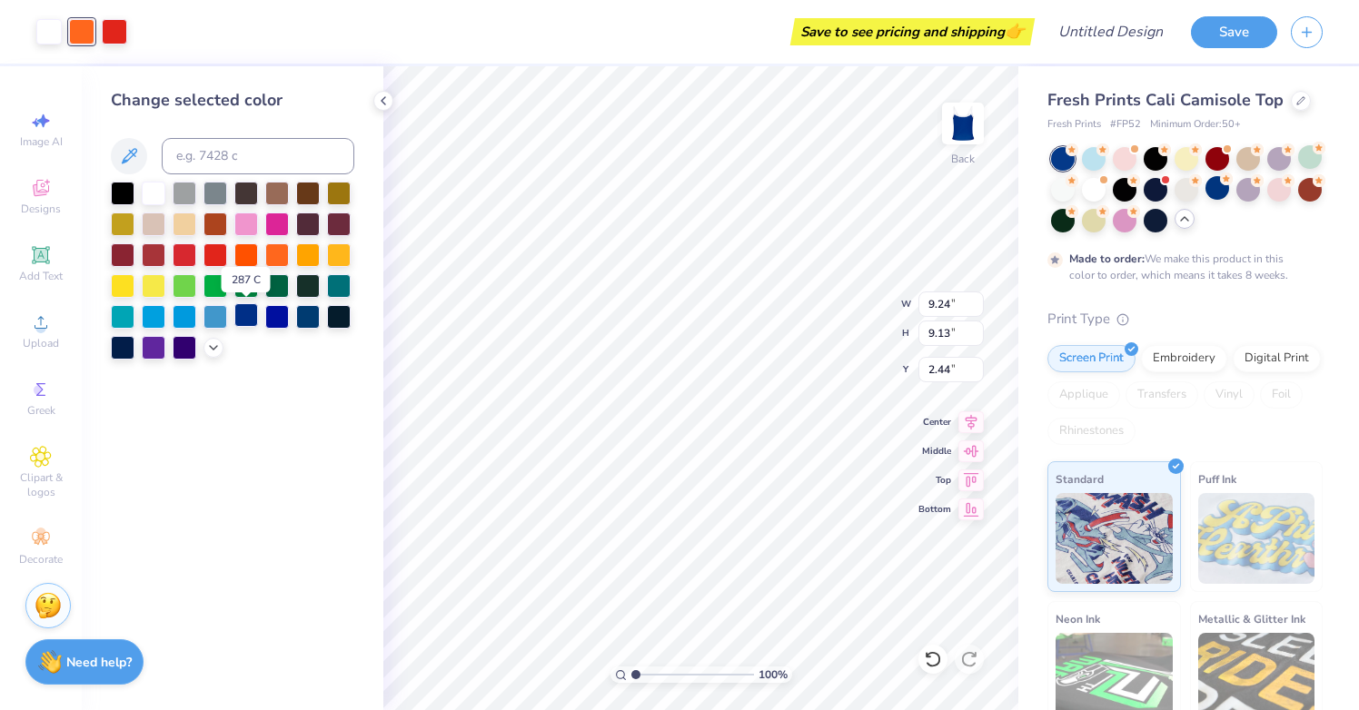
click at [245, 318] on div at bounding box center [246, 315] width 24 height 24
click at [114, 36] on div at bounding box center [114, 29] width 25 height 25
click at [124, 251] on div at bounding box center [123, 254] width 24 height 24
type input "1.84"
type input "1.82"
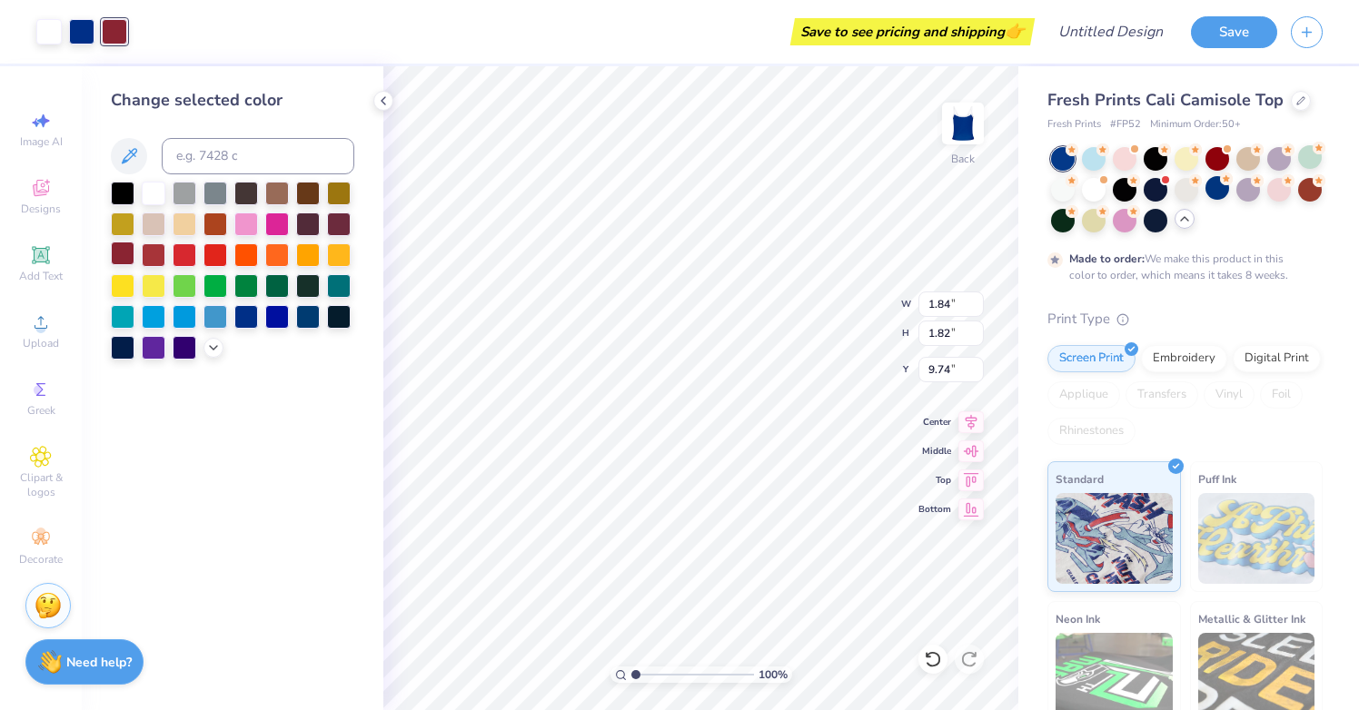
type input "2.21"
type input "1.25"
type input "1.23"
type input "2.80"
type input "1.21"
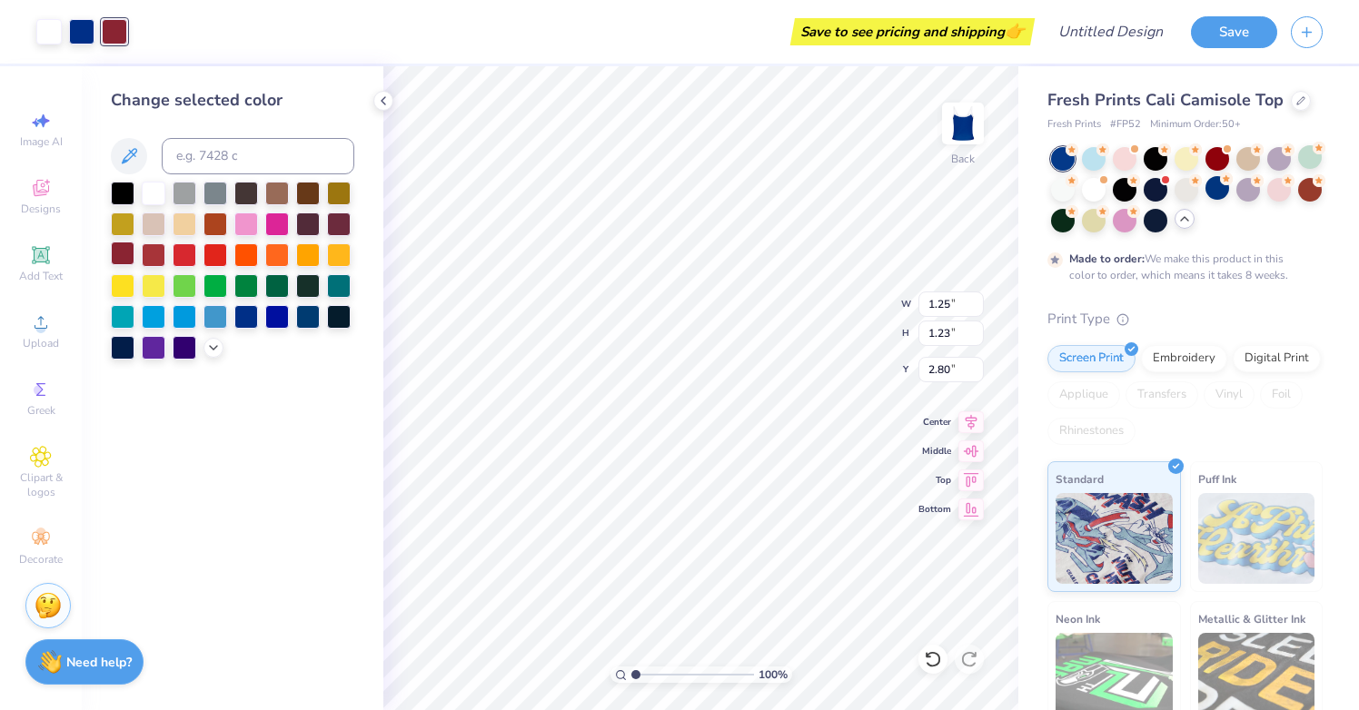
type input "1.29"
type input "2.48"
type input "1.50"
type input "1.87"
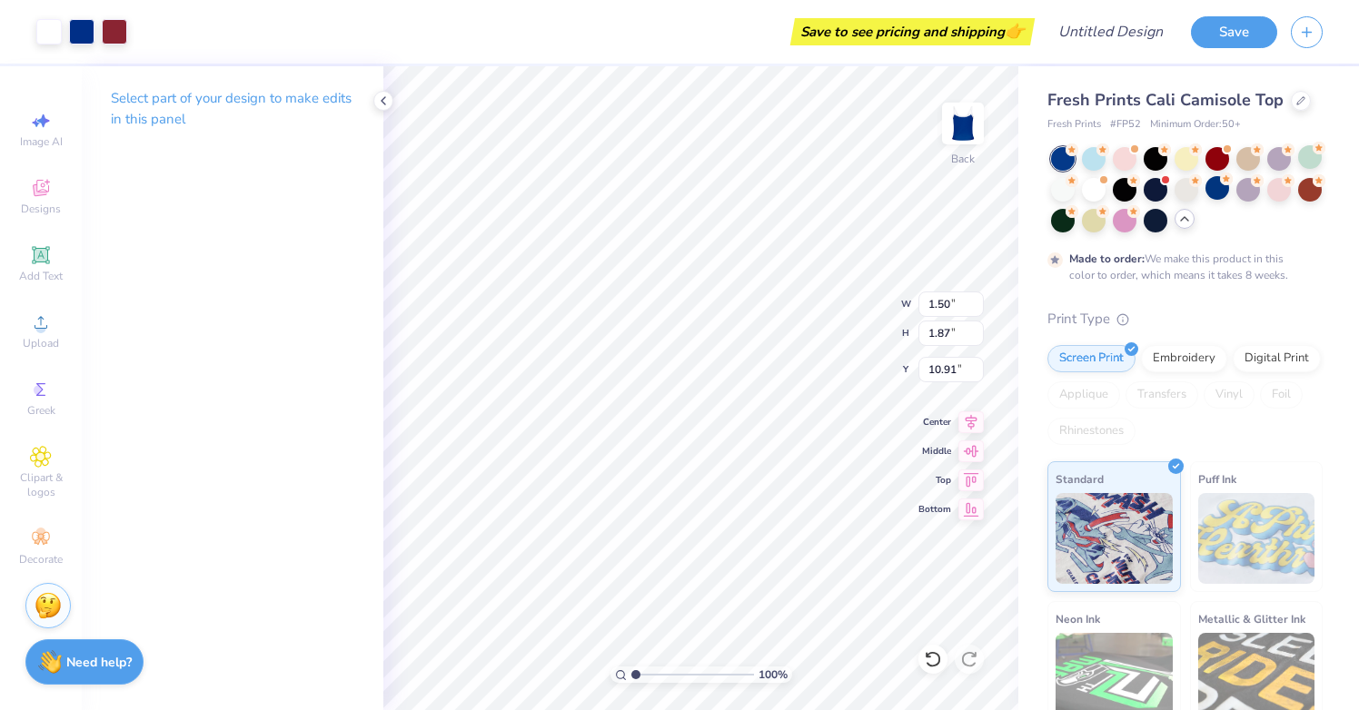
type input "9.09"
type input "1.87"
type input "2.15"
type input "8.88"
type input "1.45"
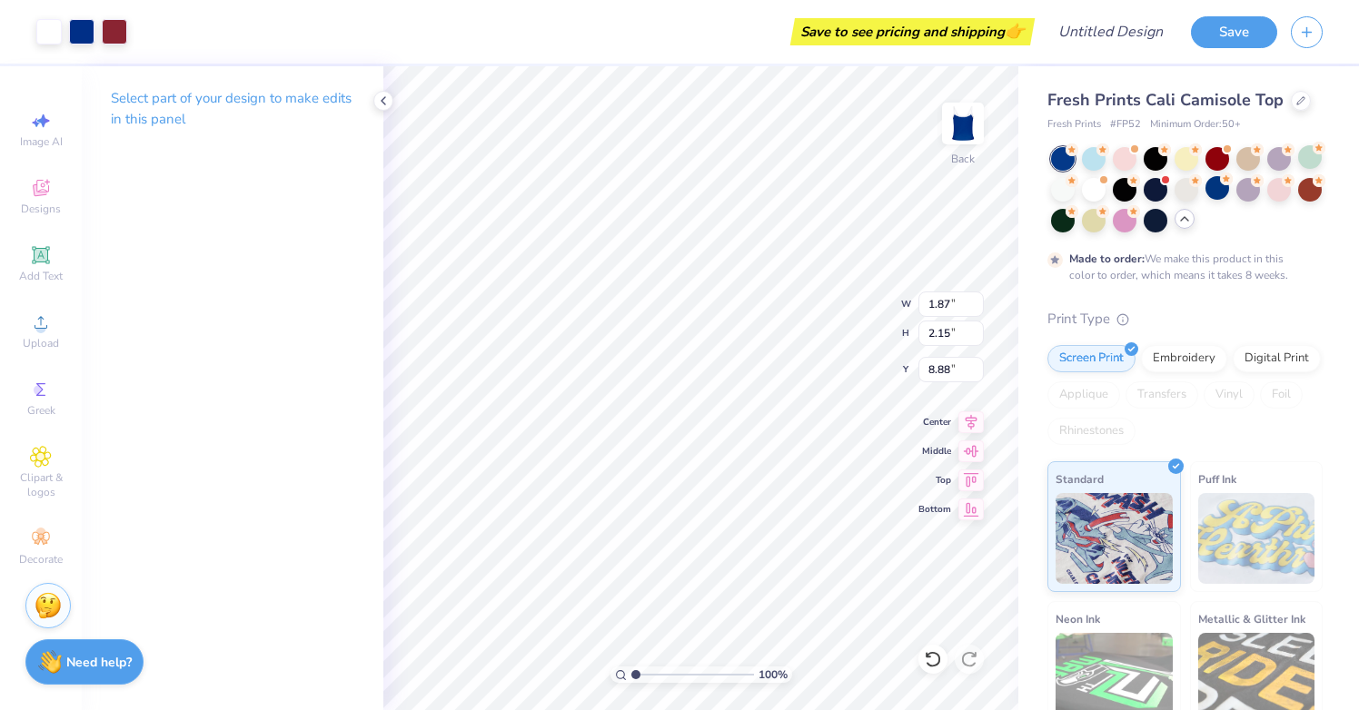
type input "1.66"
type input "1.65"
type input "1.07"
type input "1.23"
type input "1.94"
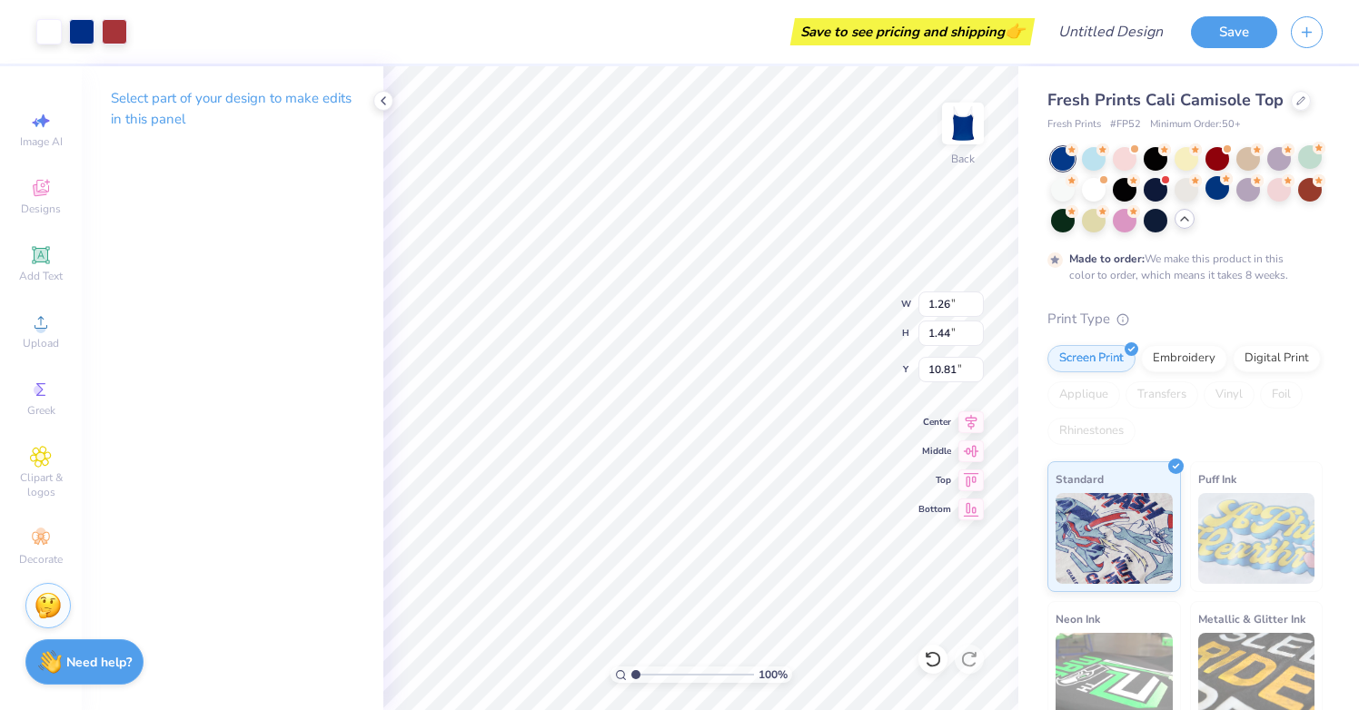
type input "9.22"
click at [52, 28] on div at bounding box center [48, 29] width 25 height 25
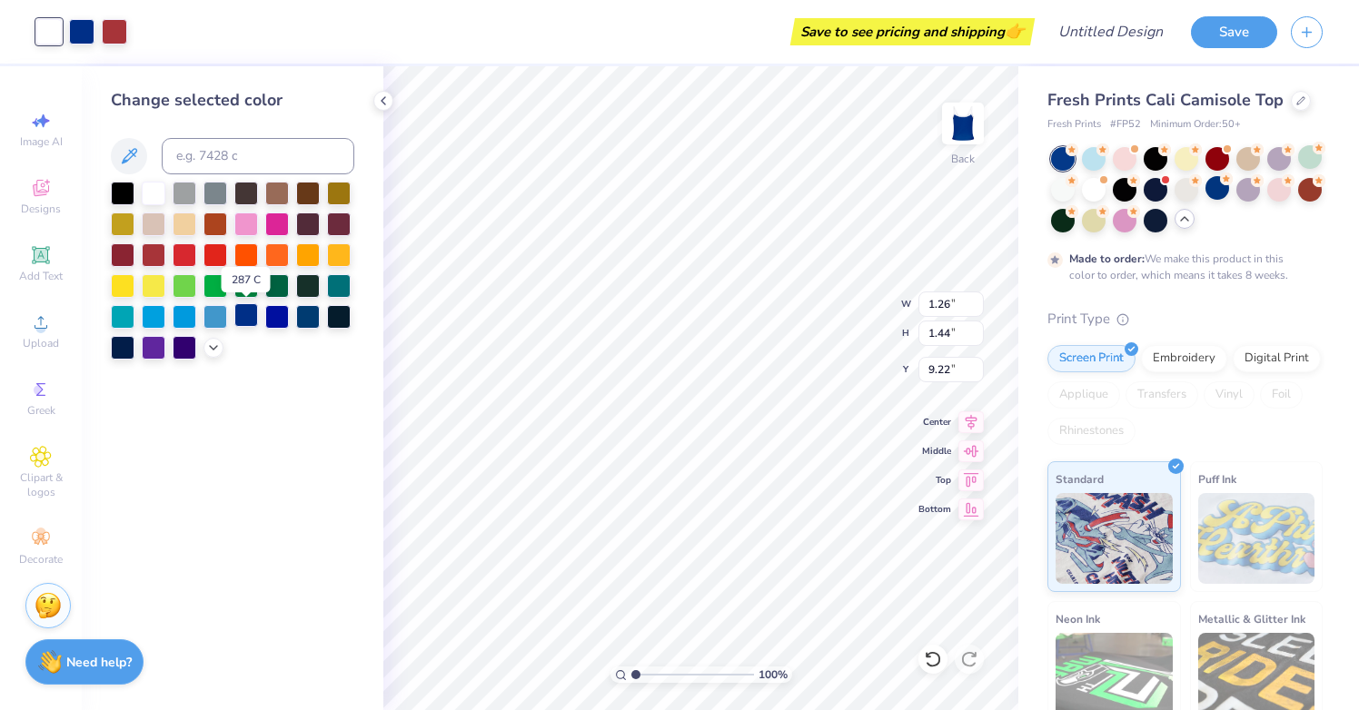
click at [257, 324] on div at bounding box center [246, 315] width 24 height 24
click at [83, 39] on div at bounding box center [81, 29] width 25 height 25
click at [84, 29] on div at bounding box center [81, 29] width 25 height 25
click at [203, 257] on div at bounding box center [215, 254] width 24 height 24
click at [42, 36] on div at bounding box center [48, 29] width 25 height 25
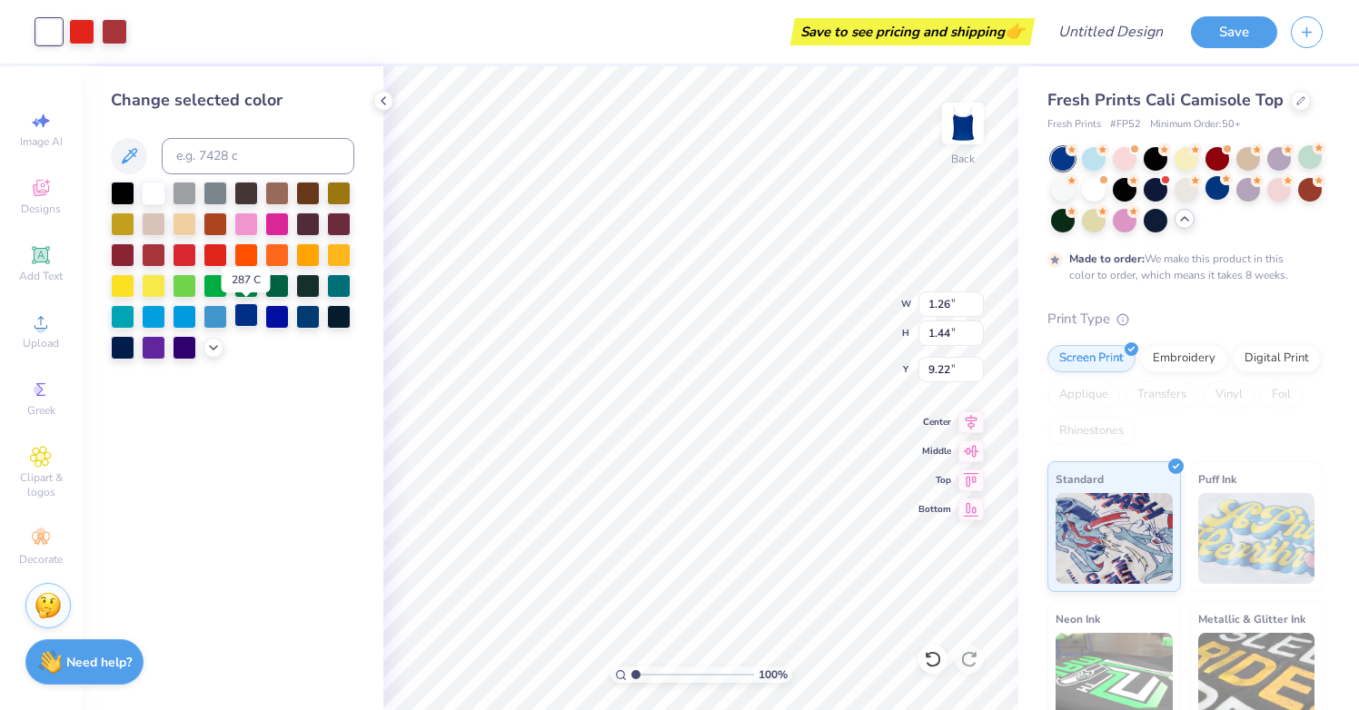
click at [247, 320] on div at bounding box center [246, 315] width 24 height 24
click at [92, 39] on div at bounding box center [81, 29] width 25 height 25
click at [153, 189] on div at bounding box center [154, 192] width 24 height 24
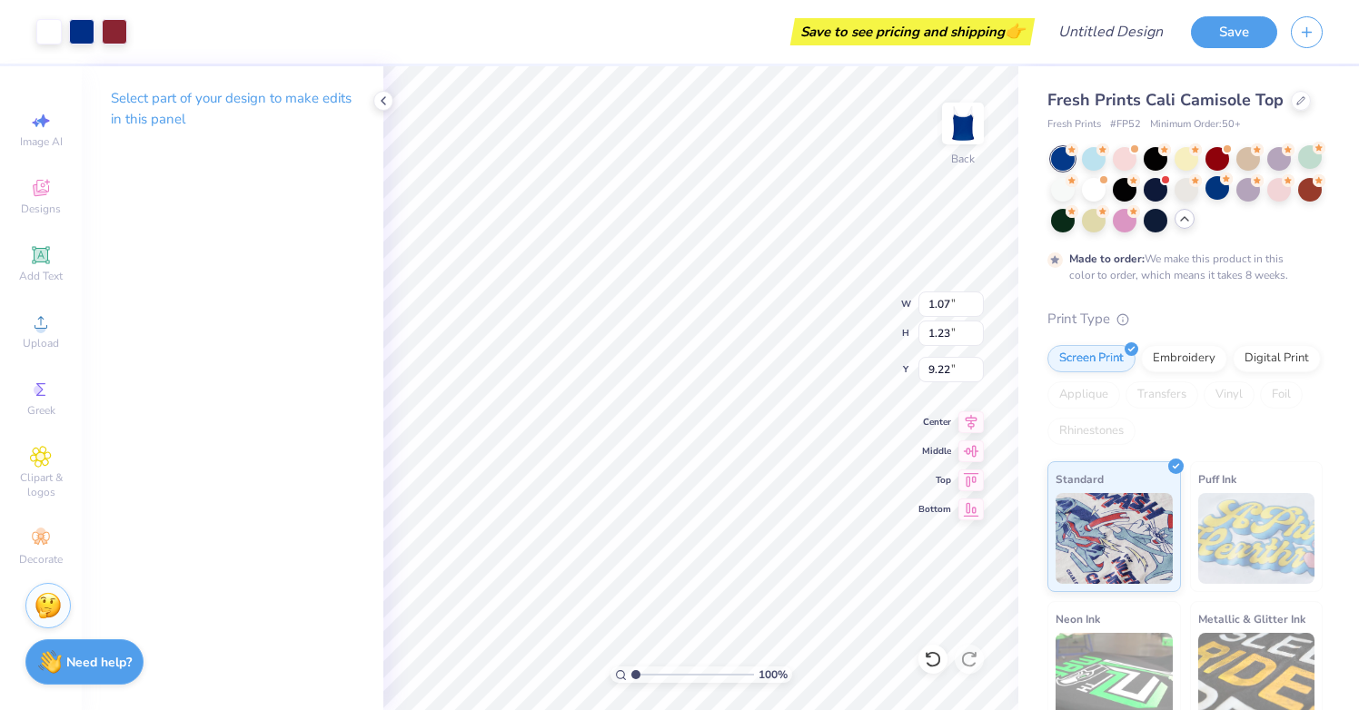
type input "1.07"
type input "1.23"
type input "1.94"
click at [82, 34] on div at bounding box center [81, 29] width 25 height 25
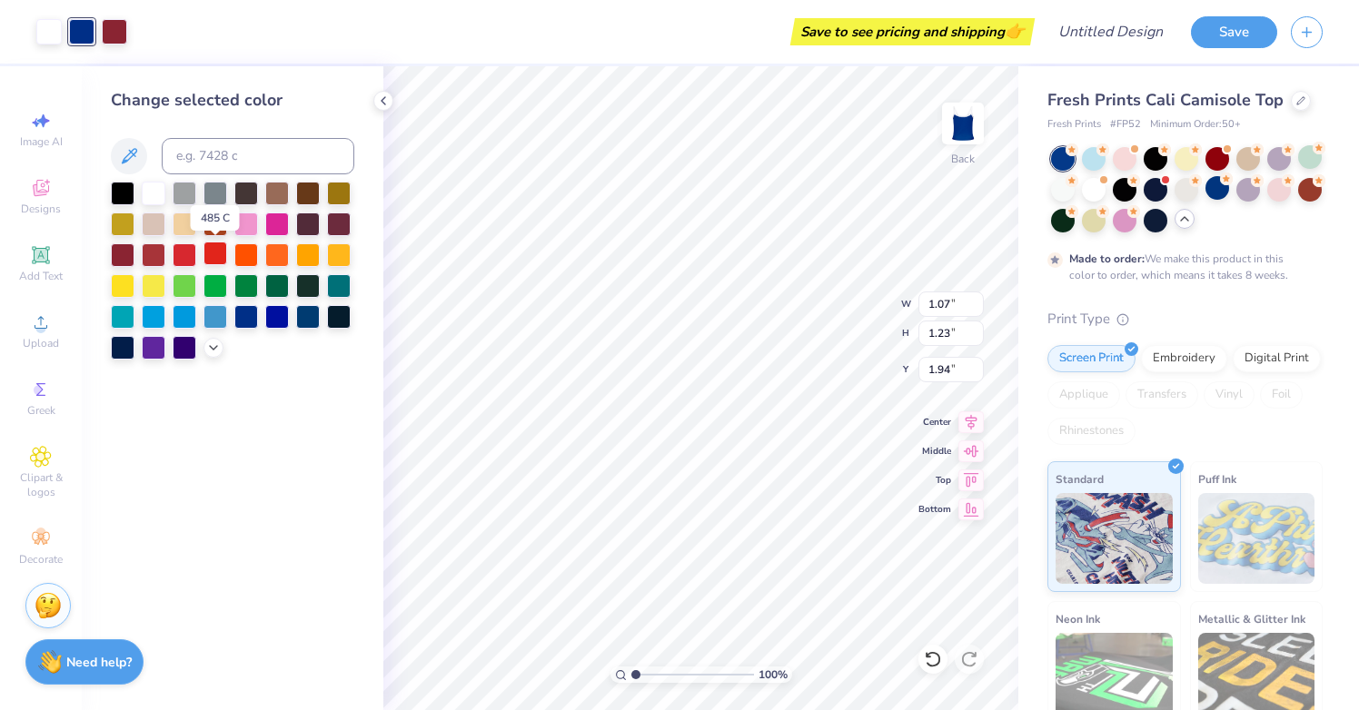
click at [212, 254] on div at bounding box center [215, 254] width 24 height 24
click at [50, 29] on div at bounding box center [48, 29] width 25 height 25
click at [251, 316] on div at bounding box center [246, 317] width 24 height 24
click at [80, 30] on div at bounding box center [81, 29] width 25 height 25
click at [151, 193] on div at bounding box center [154, 192] width 24 height 24
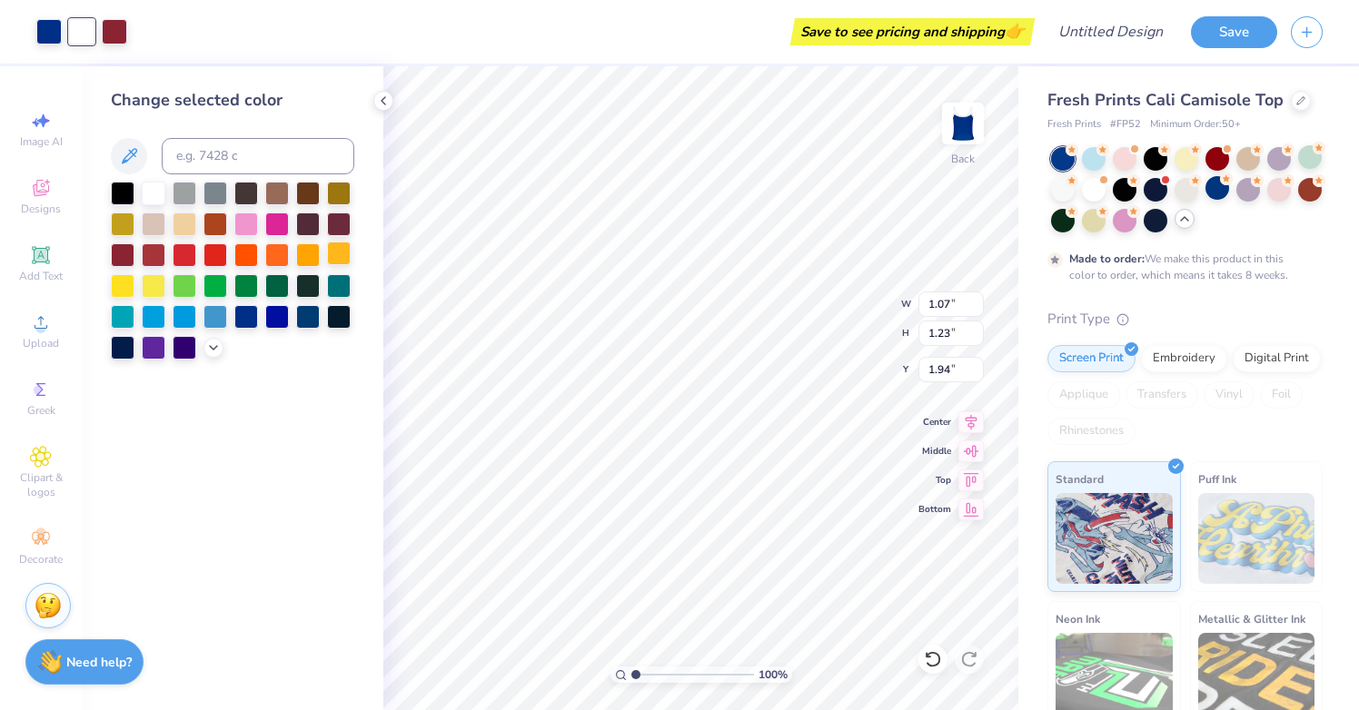
type input "1.21"
type input "1.29"
type input "2.48"
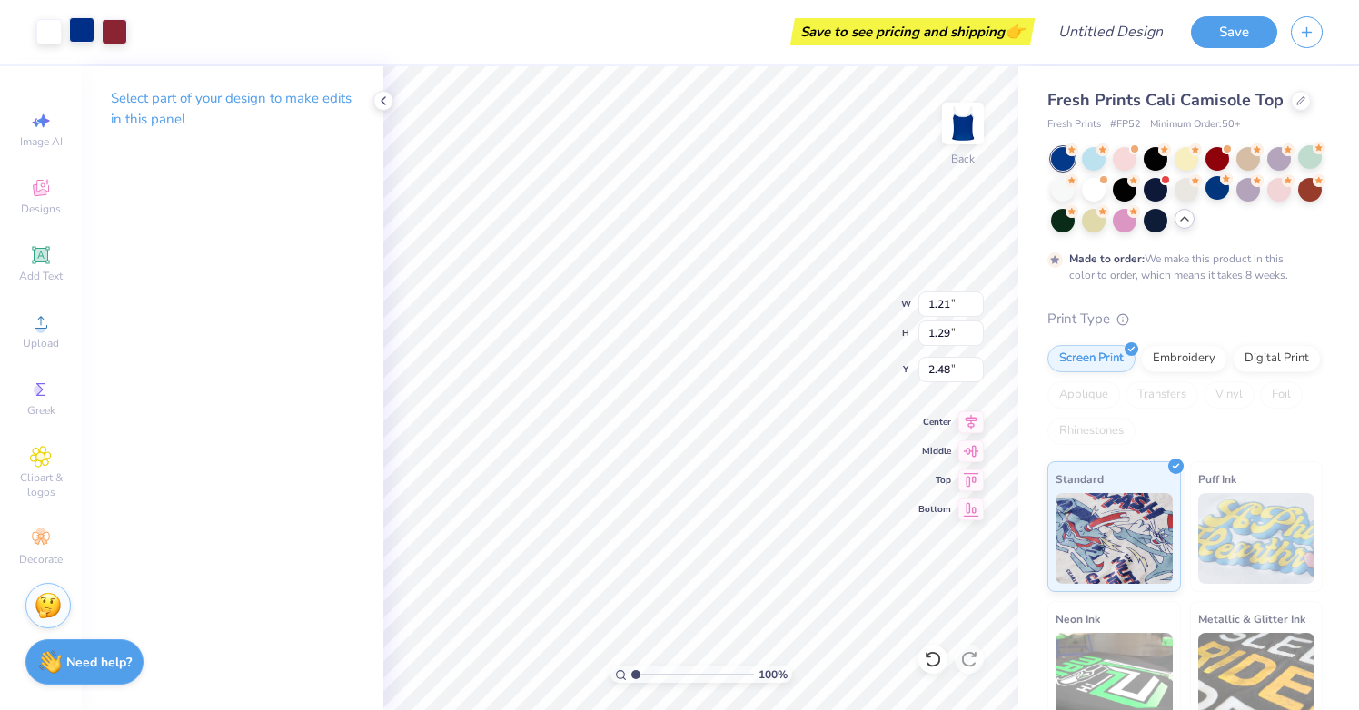
click at [90, 29] on div at bounding box center [81, 29] width 25 height 25
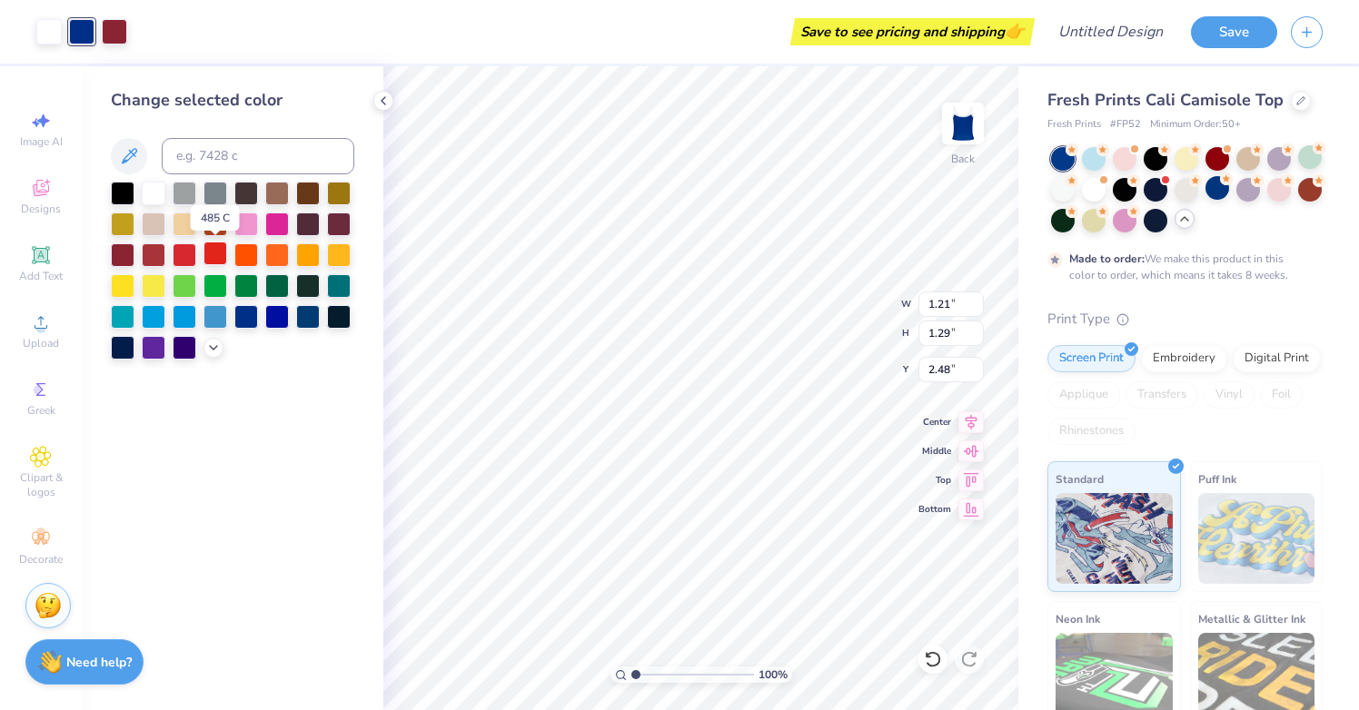
click at [209, 252] on div at bounding box center [215, 254] width 24 height 24
click at [44, 33] on div at bounding box center [48, 29] width 25 height 25
click at [256, 321] on div at bounding box center [246, 315] width 24 height 24
click at [85, 36] on div at bounding box center [81, 29] width 25 height 25
click at [155, 198] on div at bounding box center [154, 192] width 24 height 24
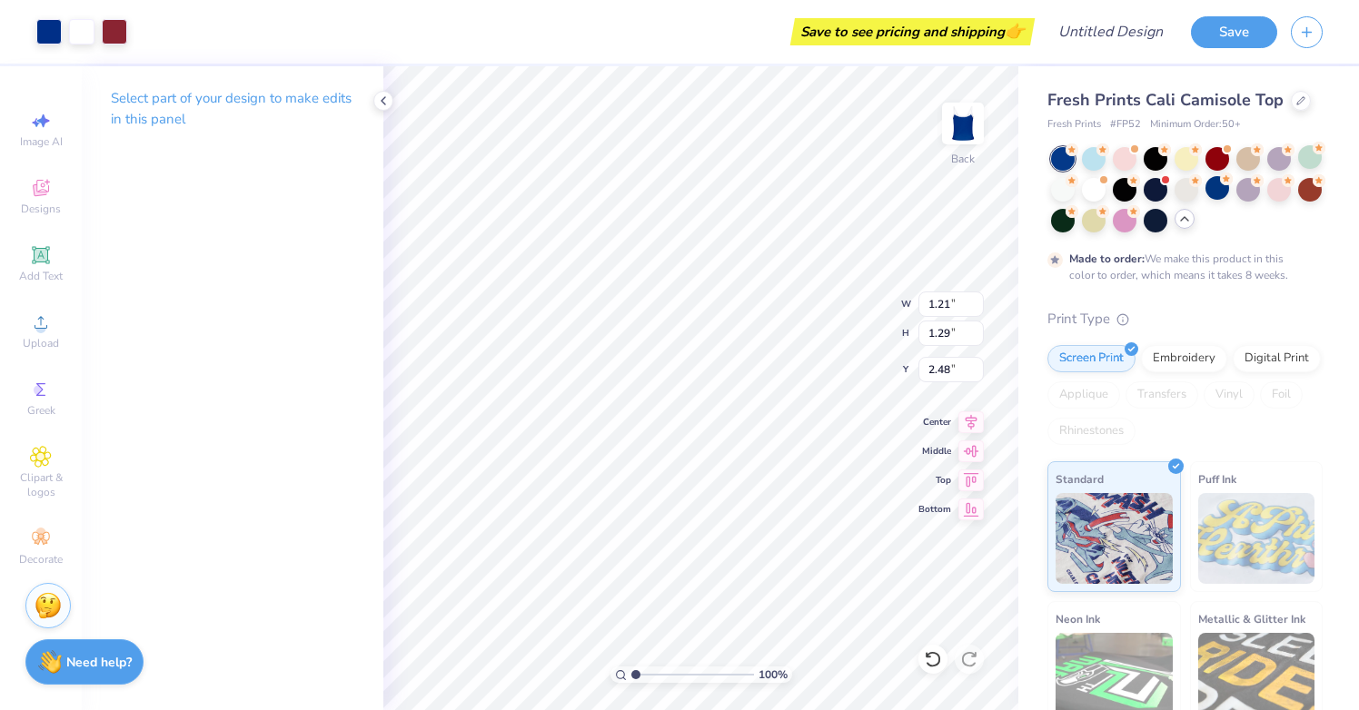
type input "9.57"
type input "1.07"
type input "1.23"
type input "9.32"
type input "1.26"
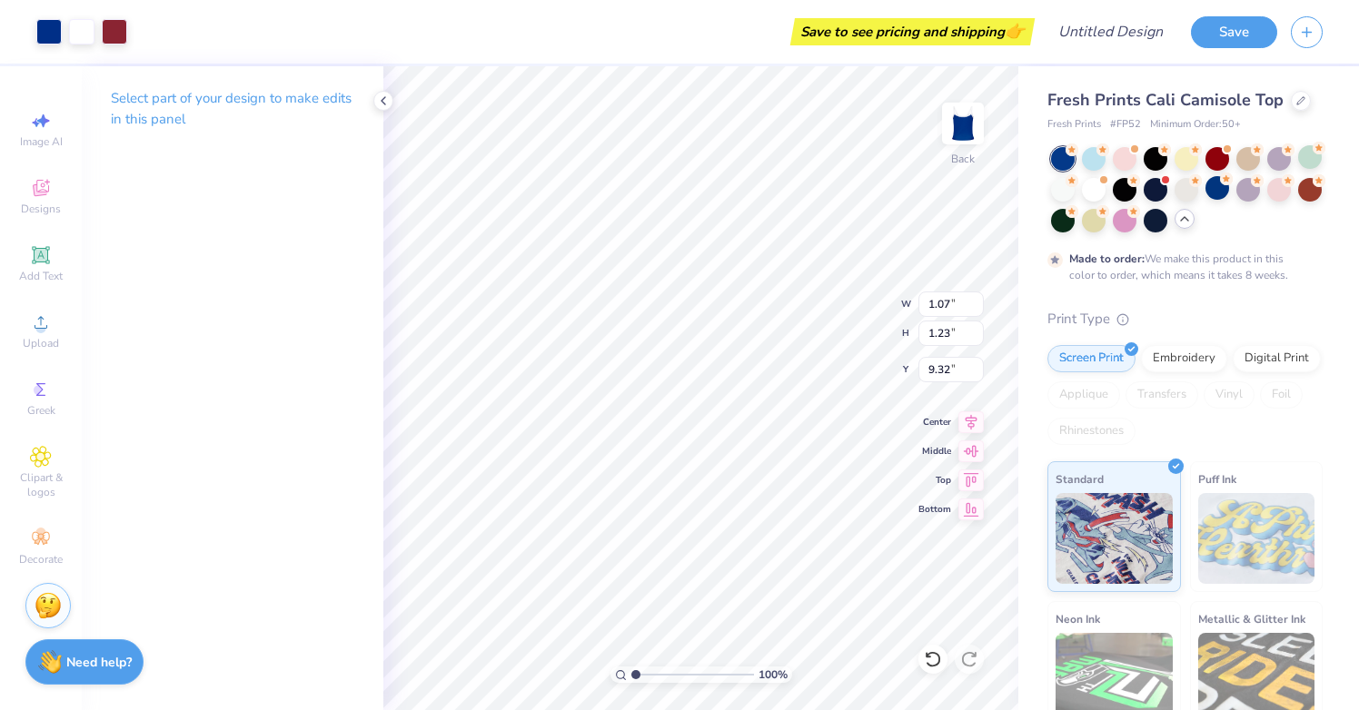
type input "1.44"
type input "9.22"
type input "0.96"
type input "1.09"
type input "9.57"
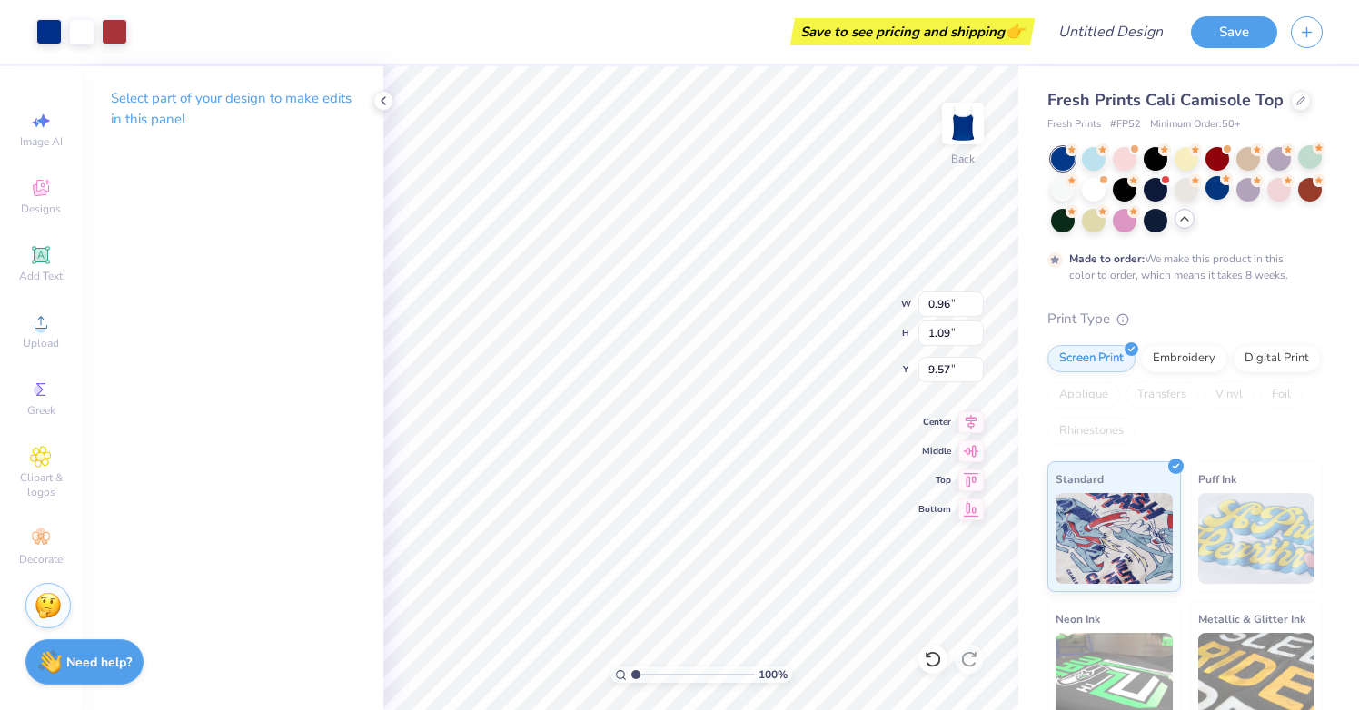
type input "1.07"
type input "1.23"
type input "9.32"
type input "0.86"
type input "1.07"
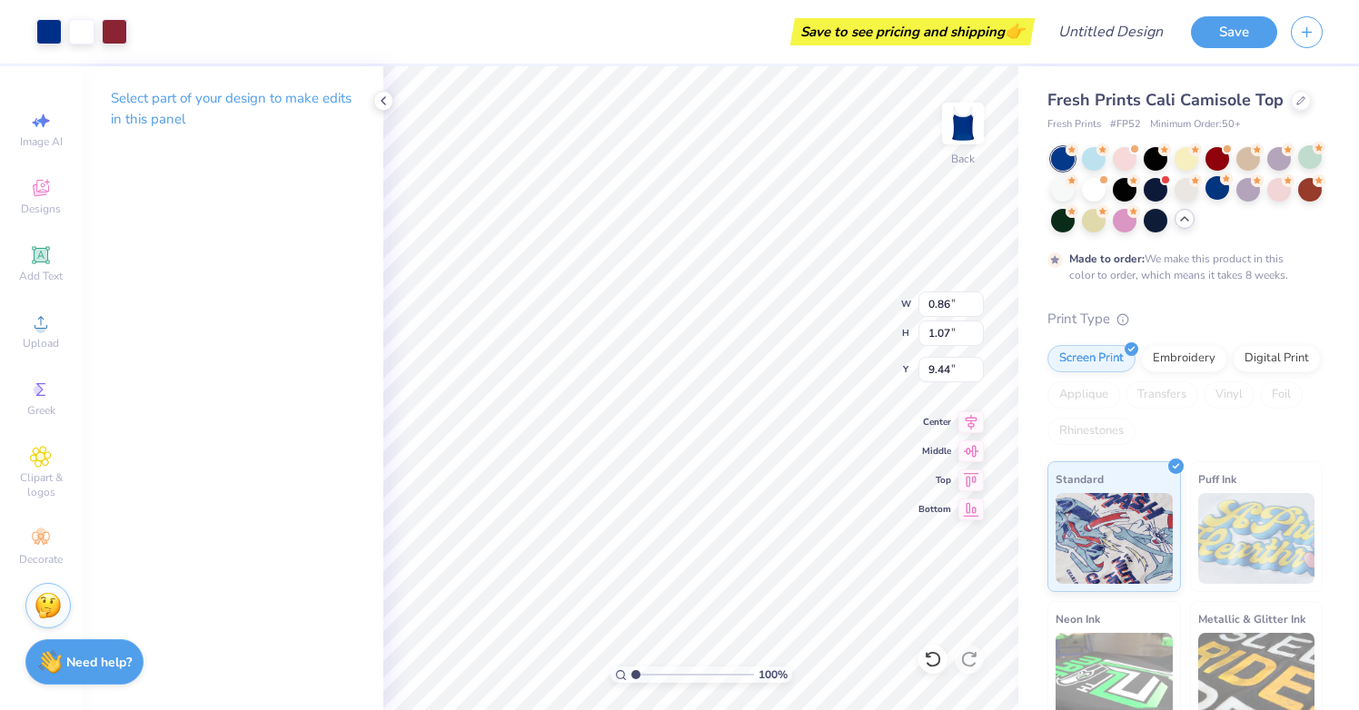
type input "9.57"
type input "1.21"
type input "1.29"
type input "1.25"
type input "1.23"
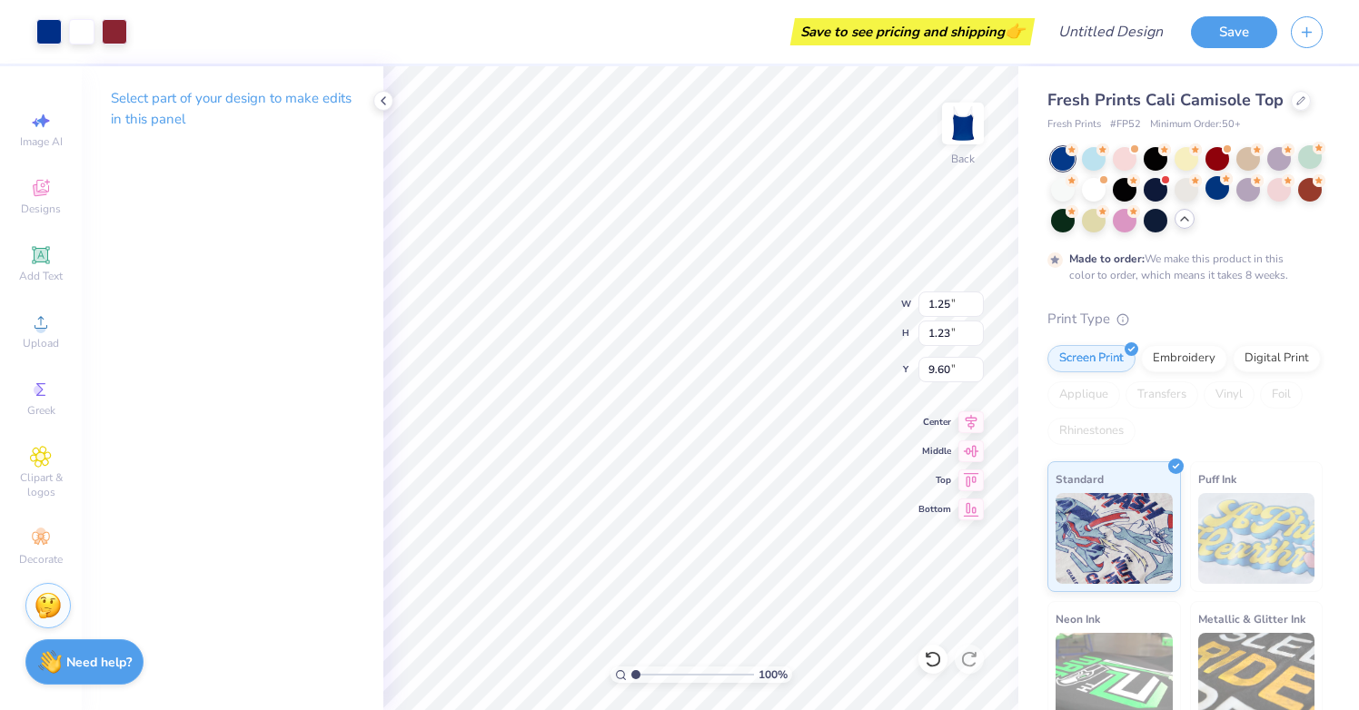
type input "9.42"
type input "1.17"
click at [158, 30] on div at bounding box center [146, 29] width 25 height 25
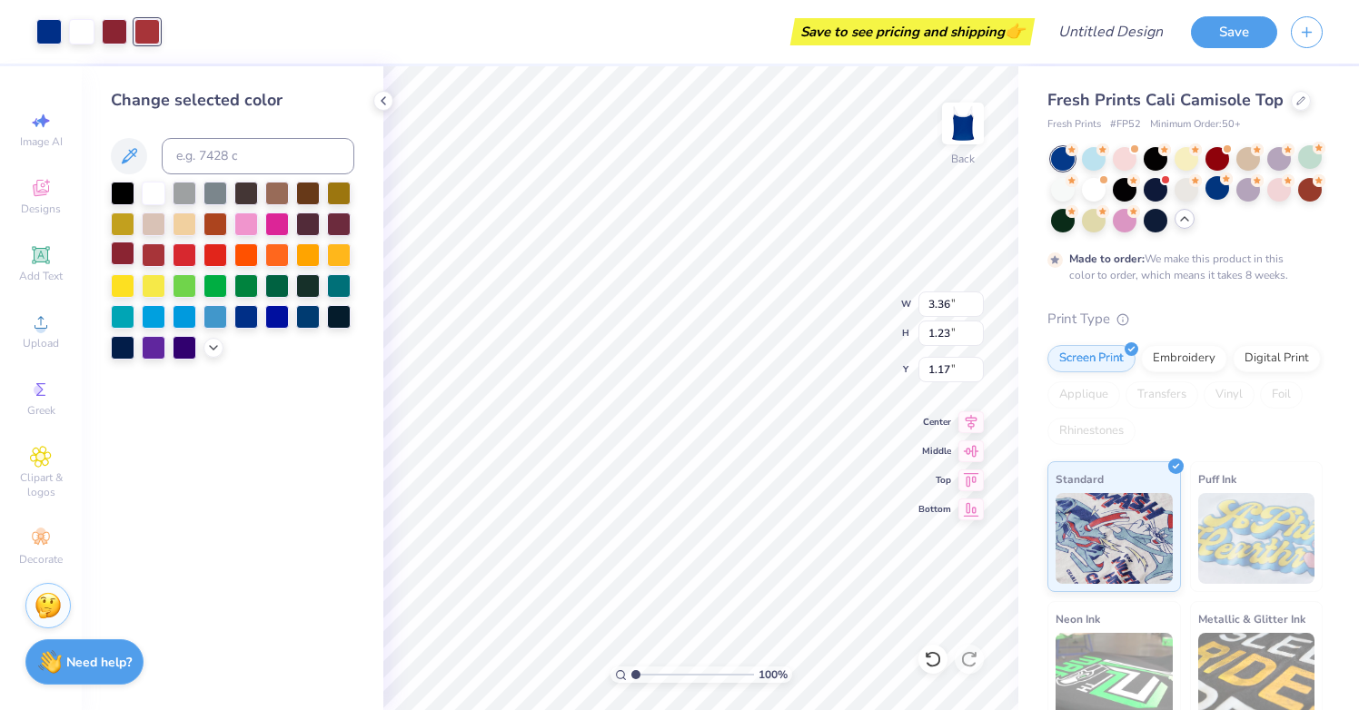
click at [129, 260] on div at bounding box center [123, 254] width 24 height 24
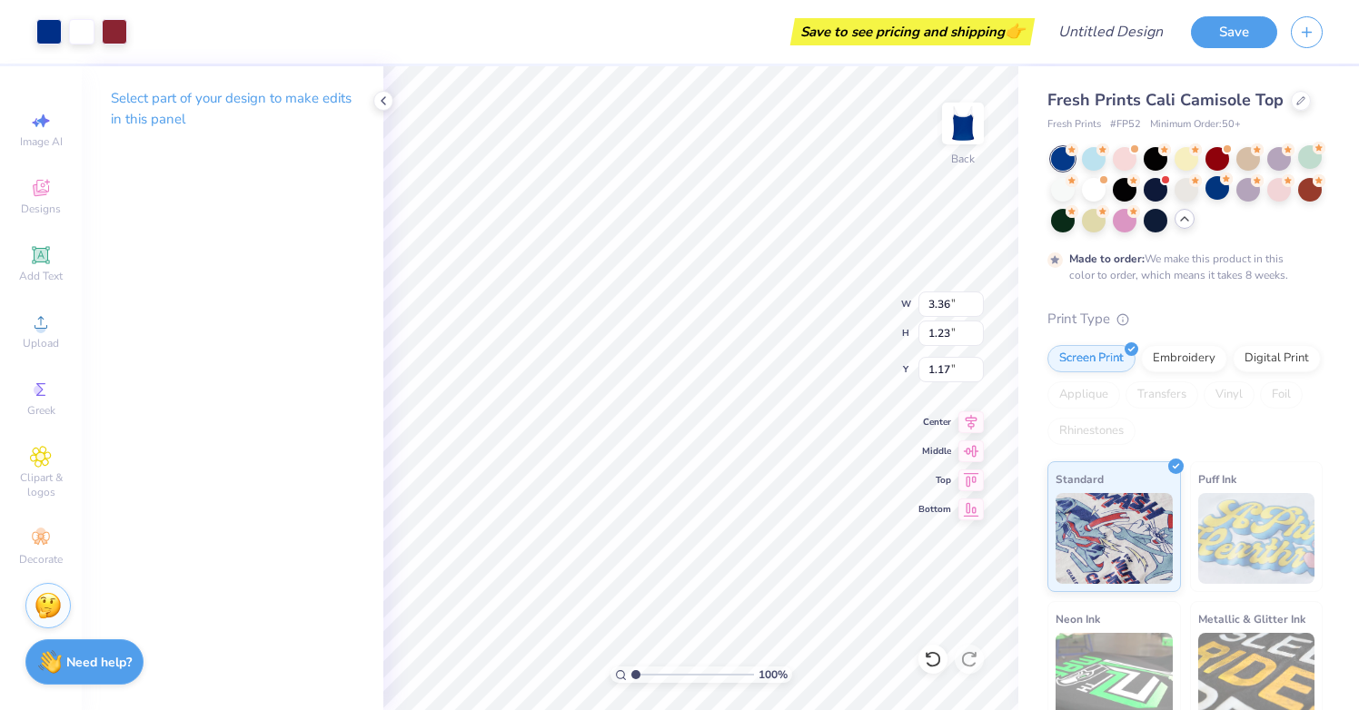
type input "12.03"
click at [956, 140] on img at bounding box center [962, 123] width 73 height 73
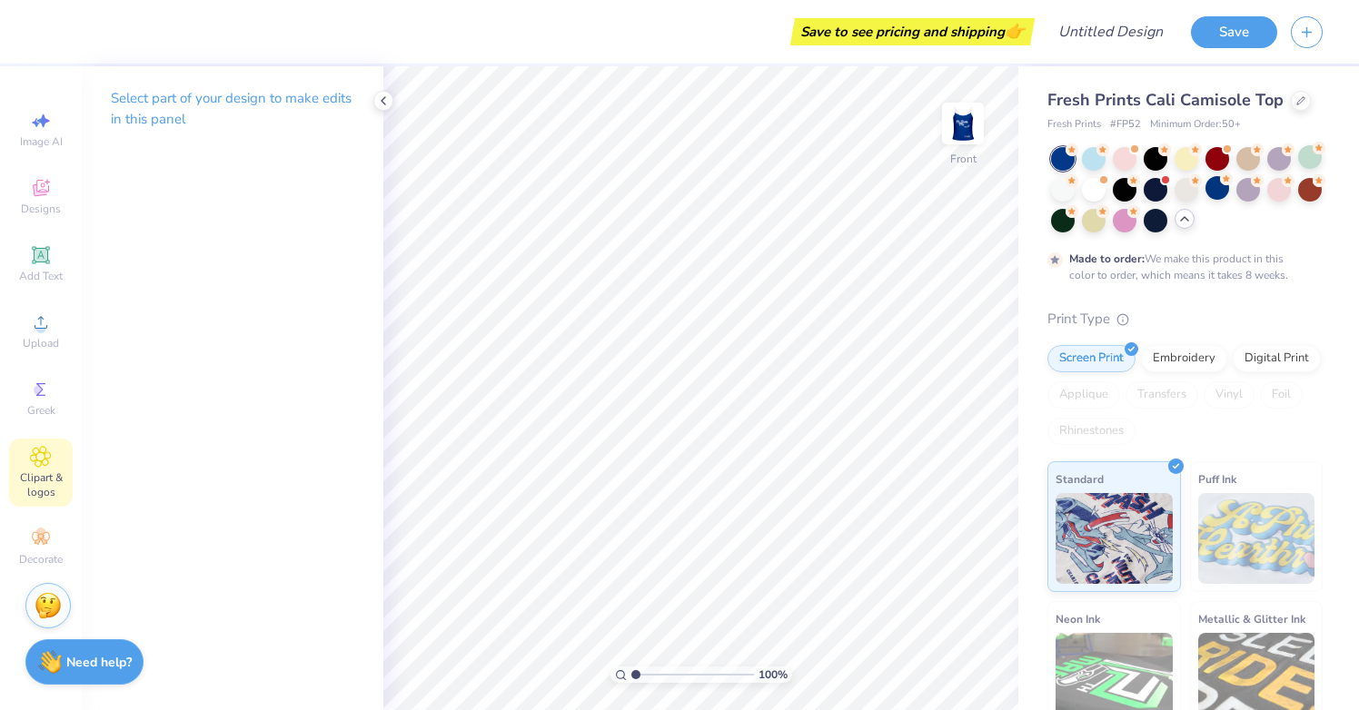
click at [41, 461] on icon at bounding box center [40, 456] width 9 height 9
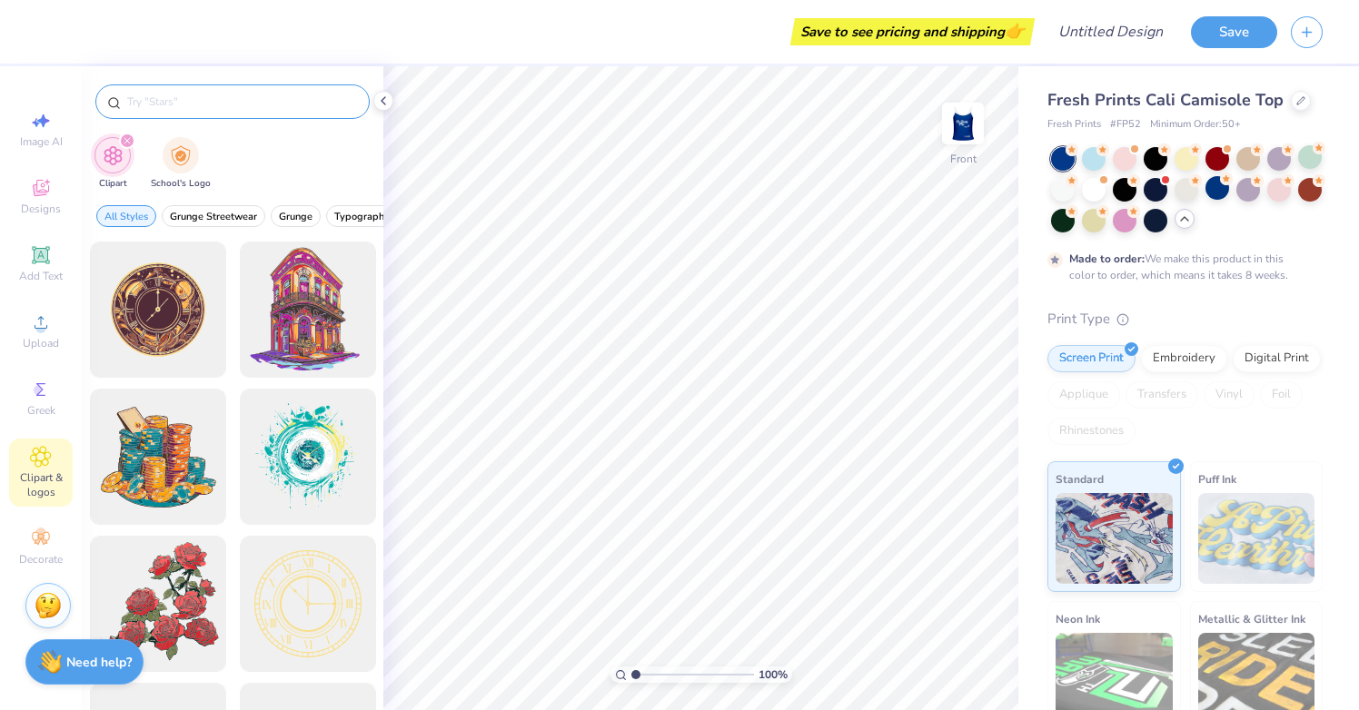
click at [210, 95] on input "text" at bounding box center [241, 102] width 232 height 18
type input "angel"
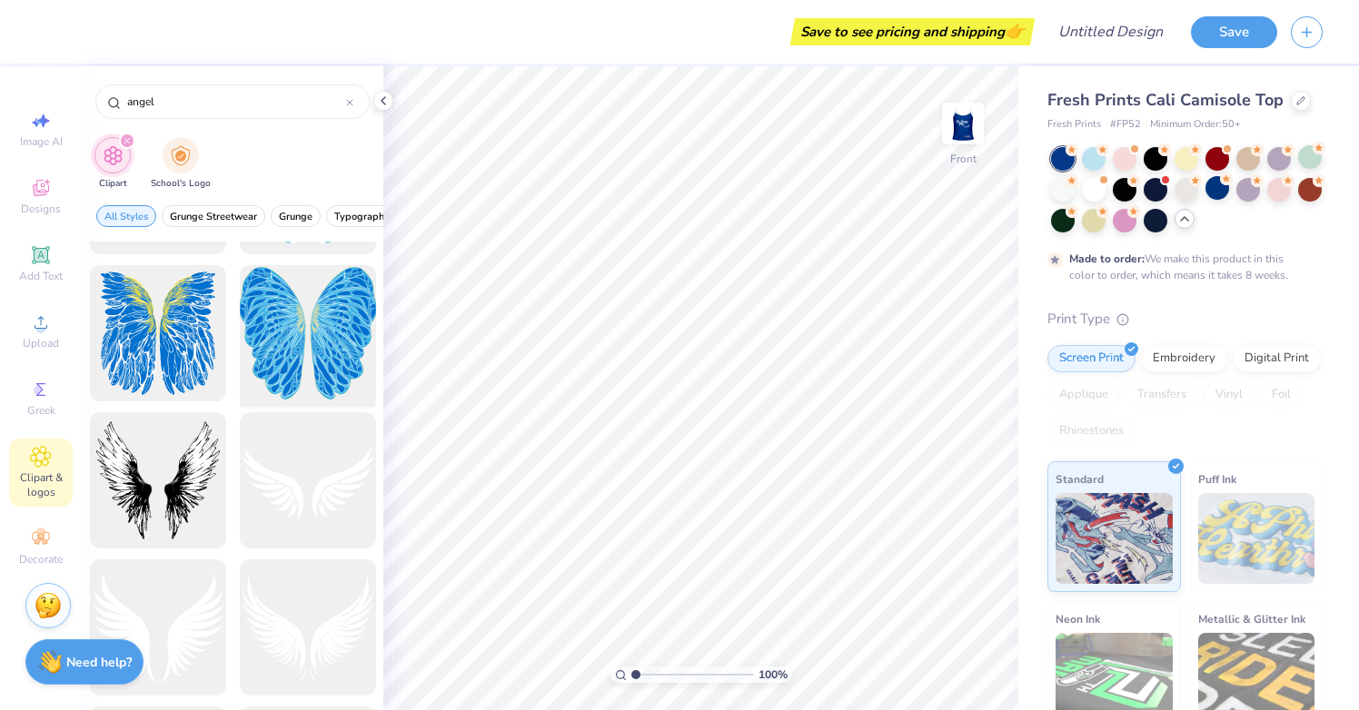
scroll to position [131, 0]
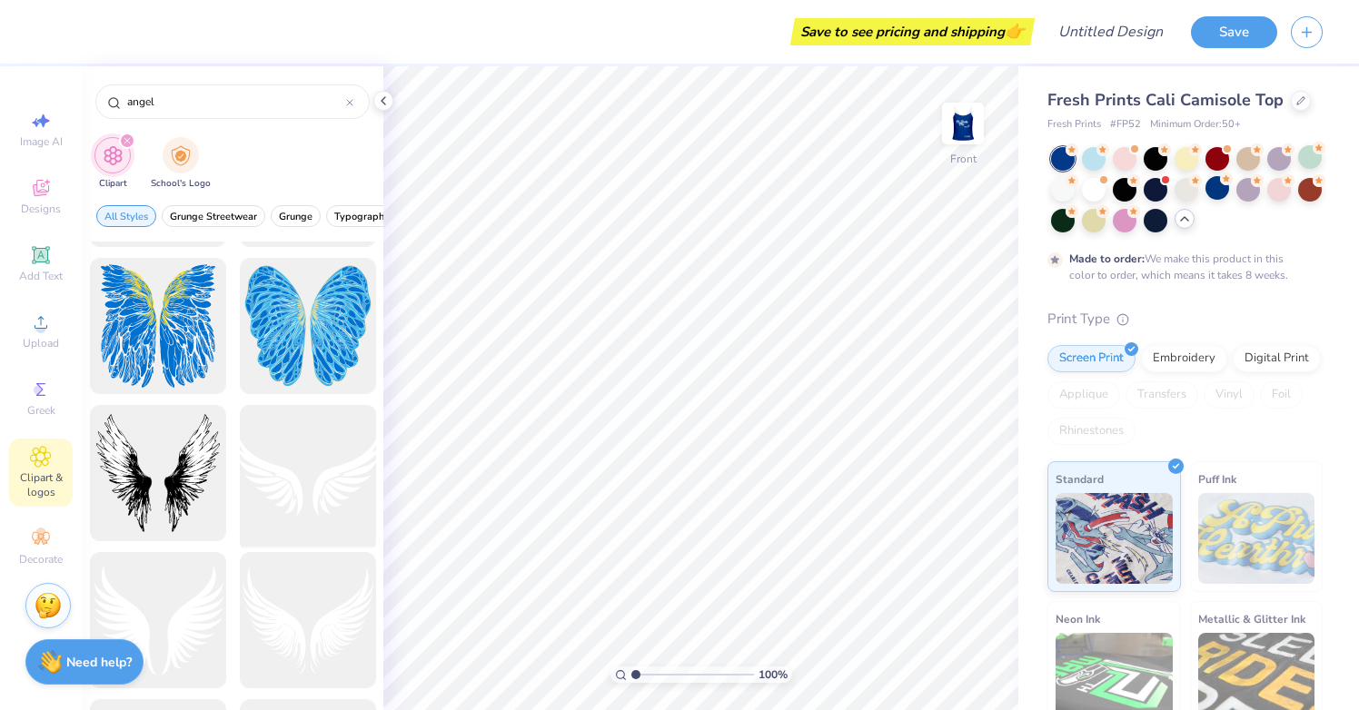
click at [293, 466] on div at bounding box center [307, 474] width 150 height 150
type input "0.96"
click at [967, 134] on img at bounding box center [962, 123] width 73 height 73
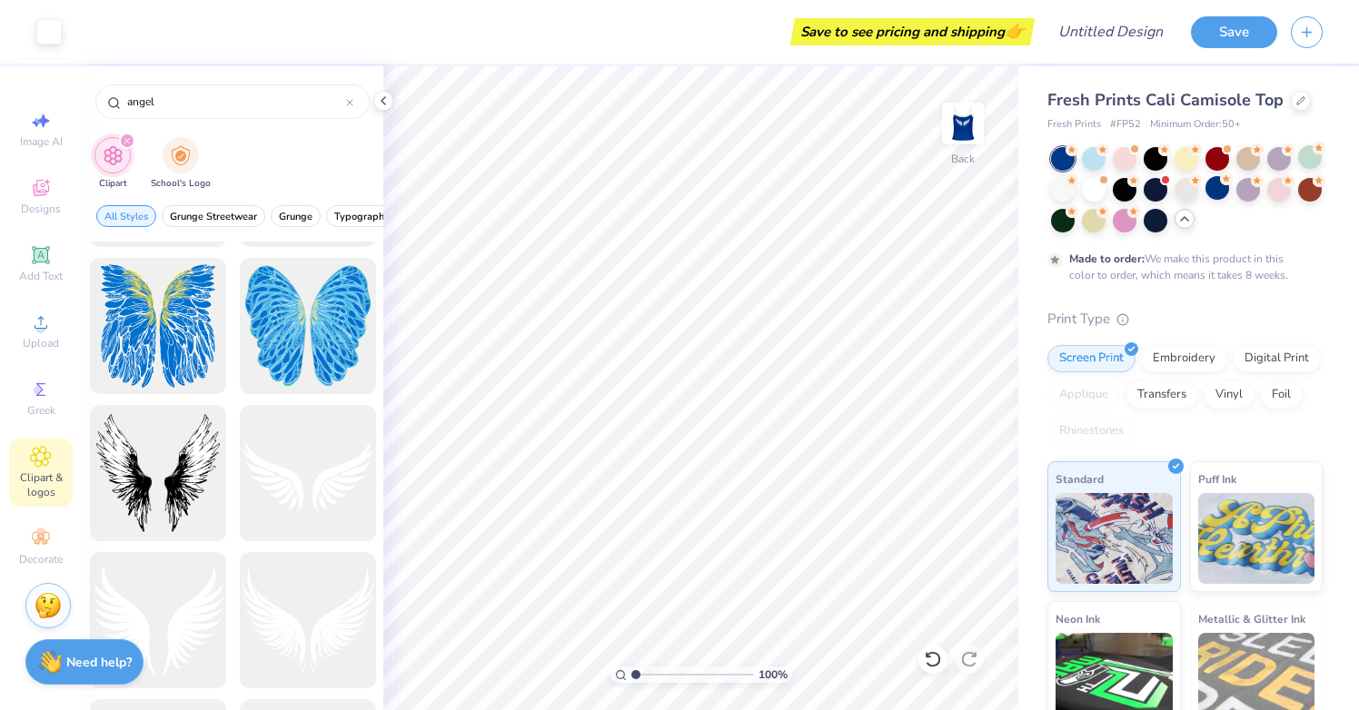
drag, startPoint x: 204, startPoint y: 100, endPoint x: 72, endPoint y: 97, distance: 132.6
click at [72, 97] on div "Art colors Save to see pricing and shipping 👉 Design Title Save Image AI Design…" at bounding box center [679, 355] width 1359 height 710
type input "pi phi"
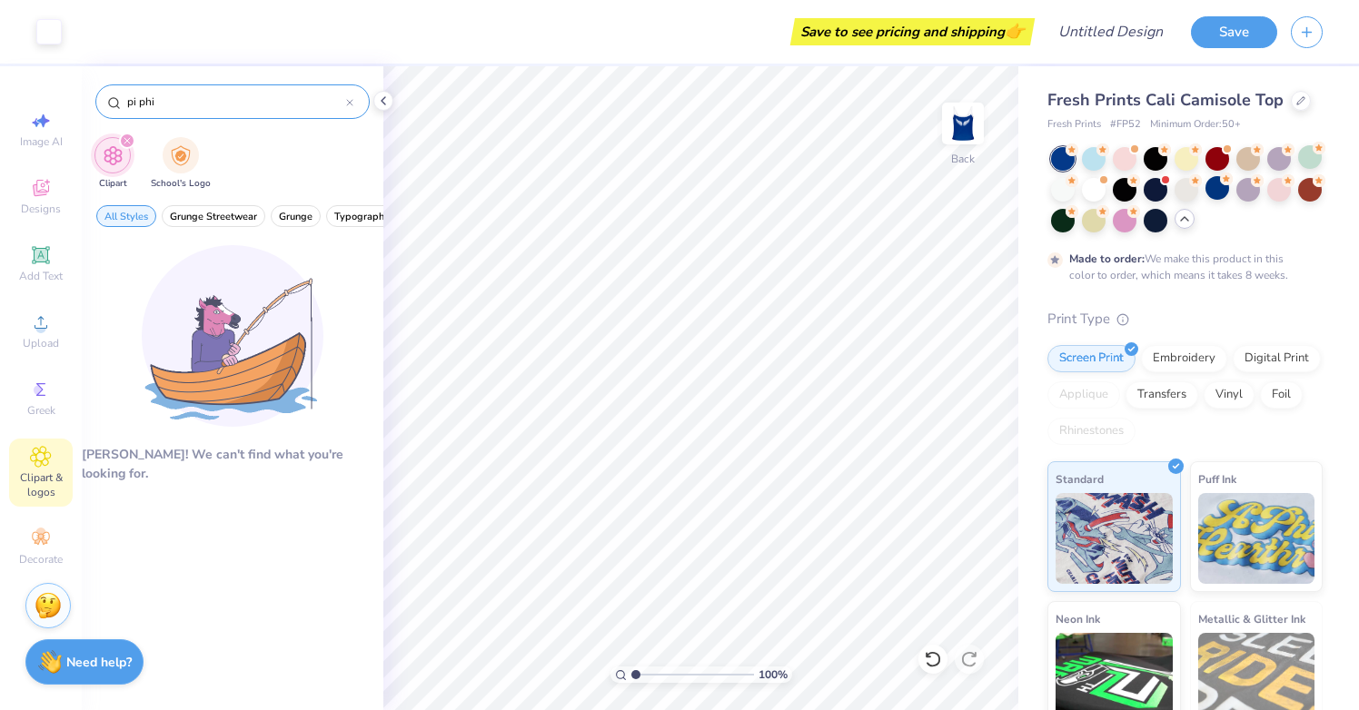
click at [353, 103] on div "pi phi" at bounding box center [232, 101] width 274 height 35
click at [61, 393] on div "Greek" at bounding box center [41, 398] width 64 height 54
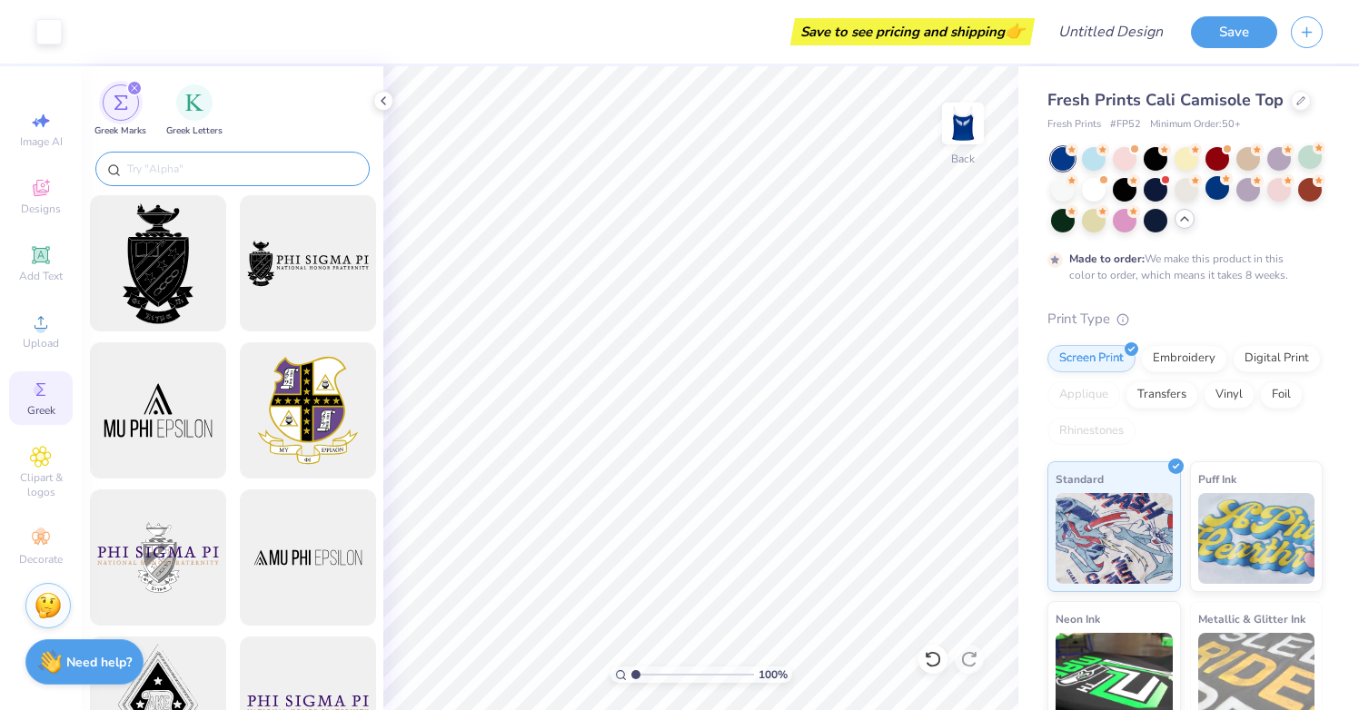
click at [192, 167] on input "text" at bounding box center [241, 169] width 232 height 18
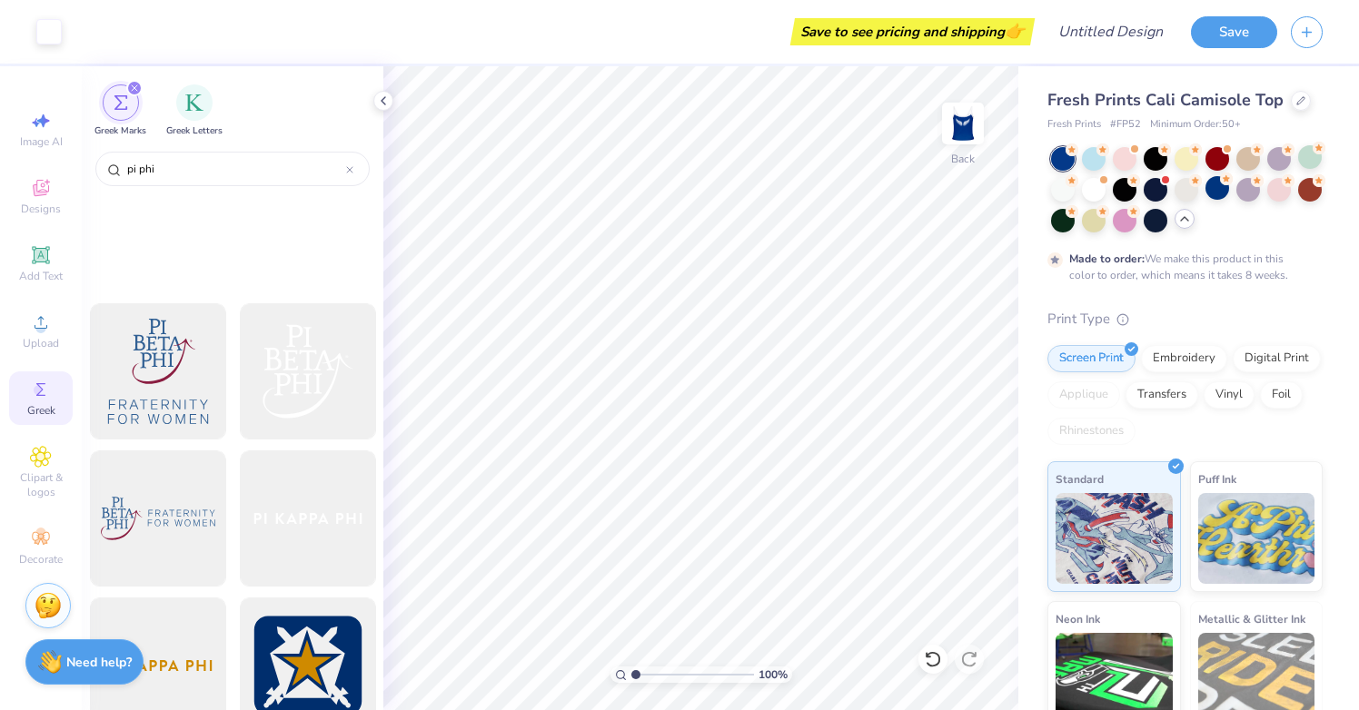
scroll to position [0, 0]
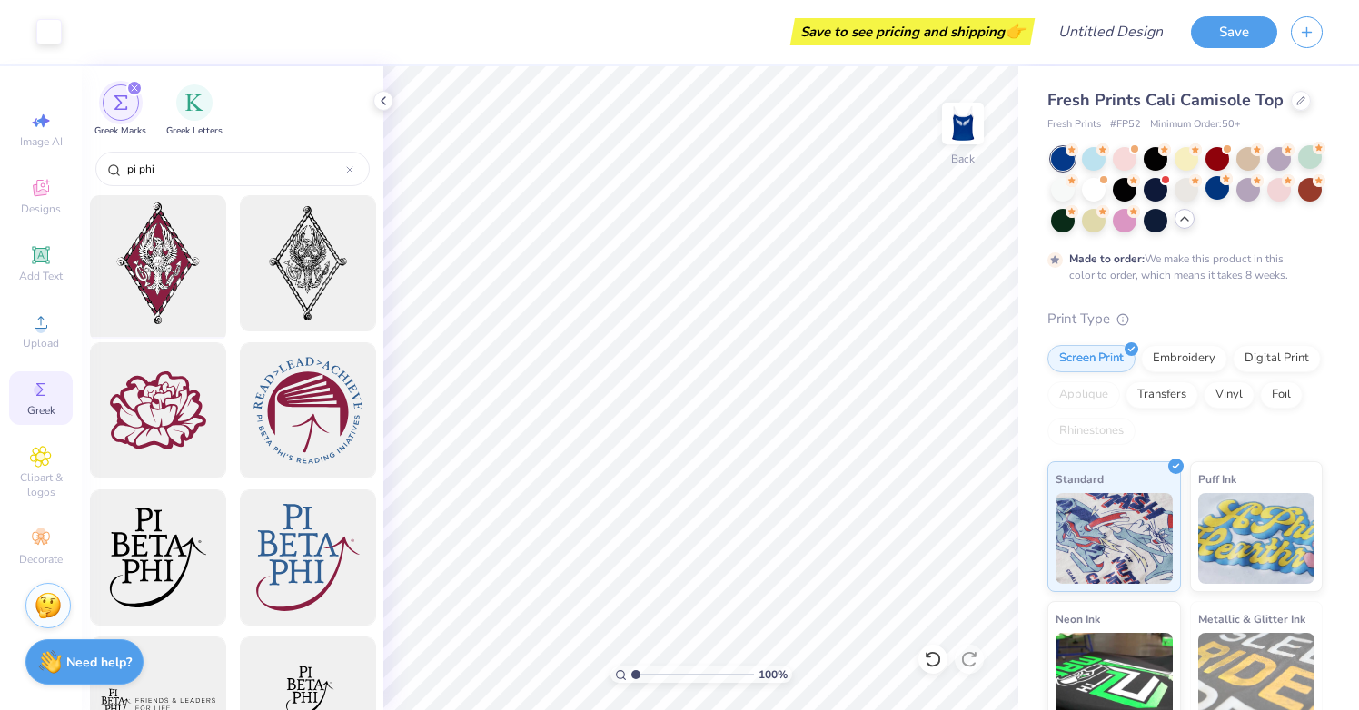
type input "pi phi"
click at [202, 274] on div at bounding box center [158, 264] width 150 height 150
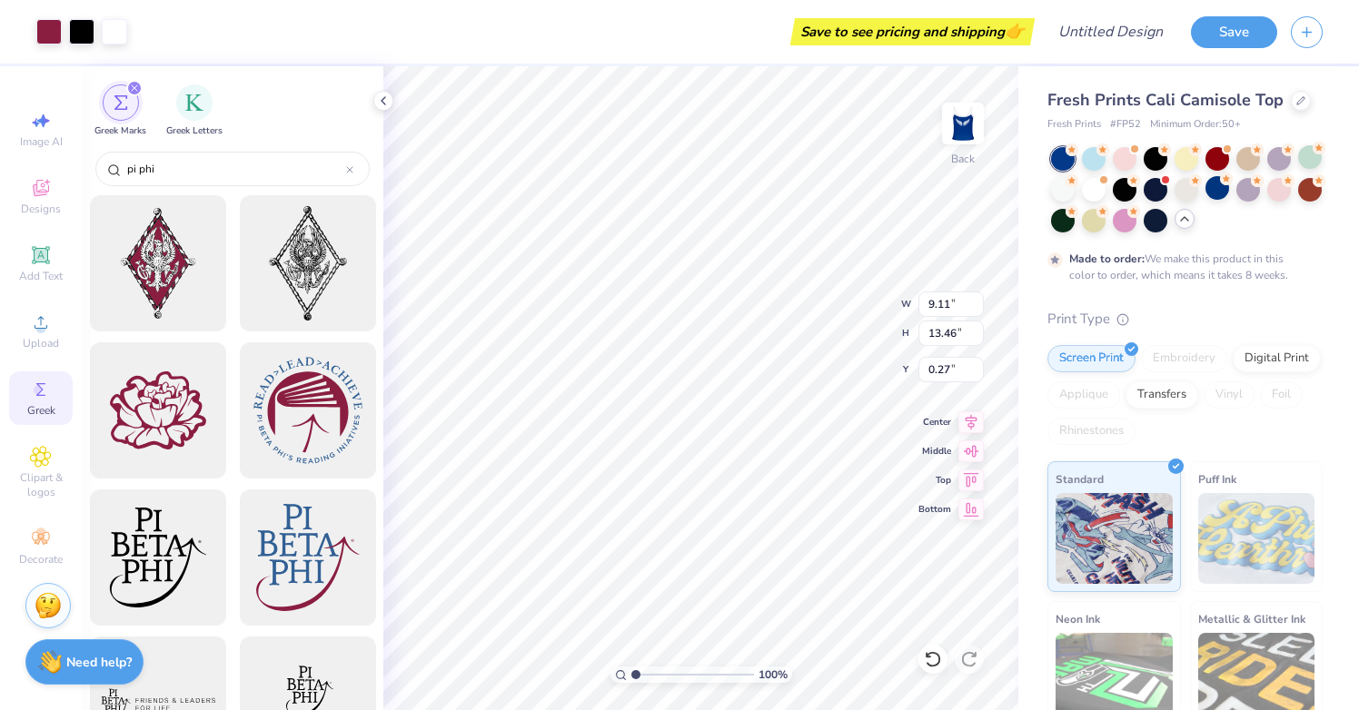
type input "1.58"
type input "2.33"
type input "0.57"
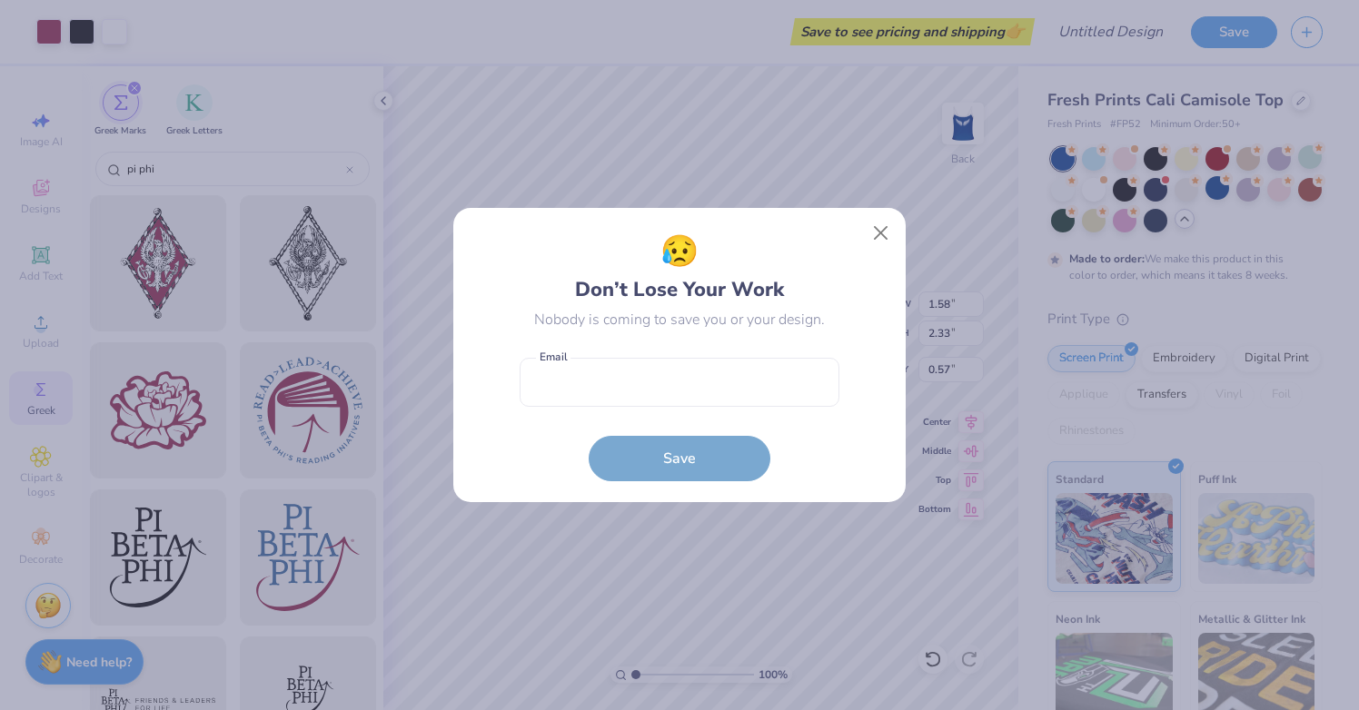
click at [441, 271] on div "😥 Don’t Lose Your Work Nobody is coming to save you or your design. Email is a …" at bounding box center [679, 355] width 1359 height 710
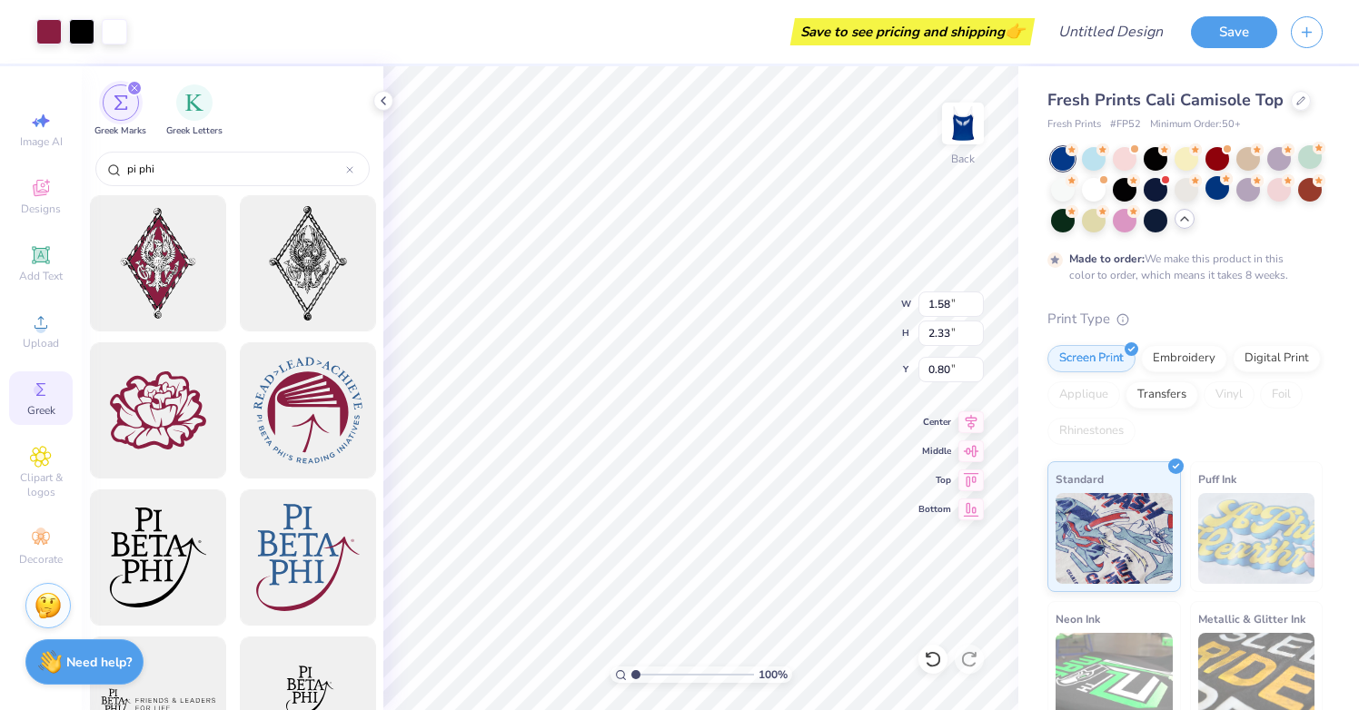
type input "0.80"
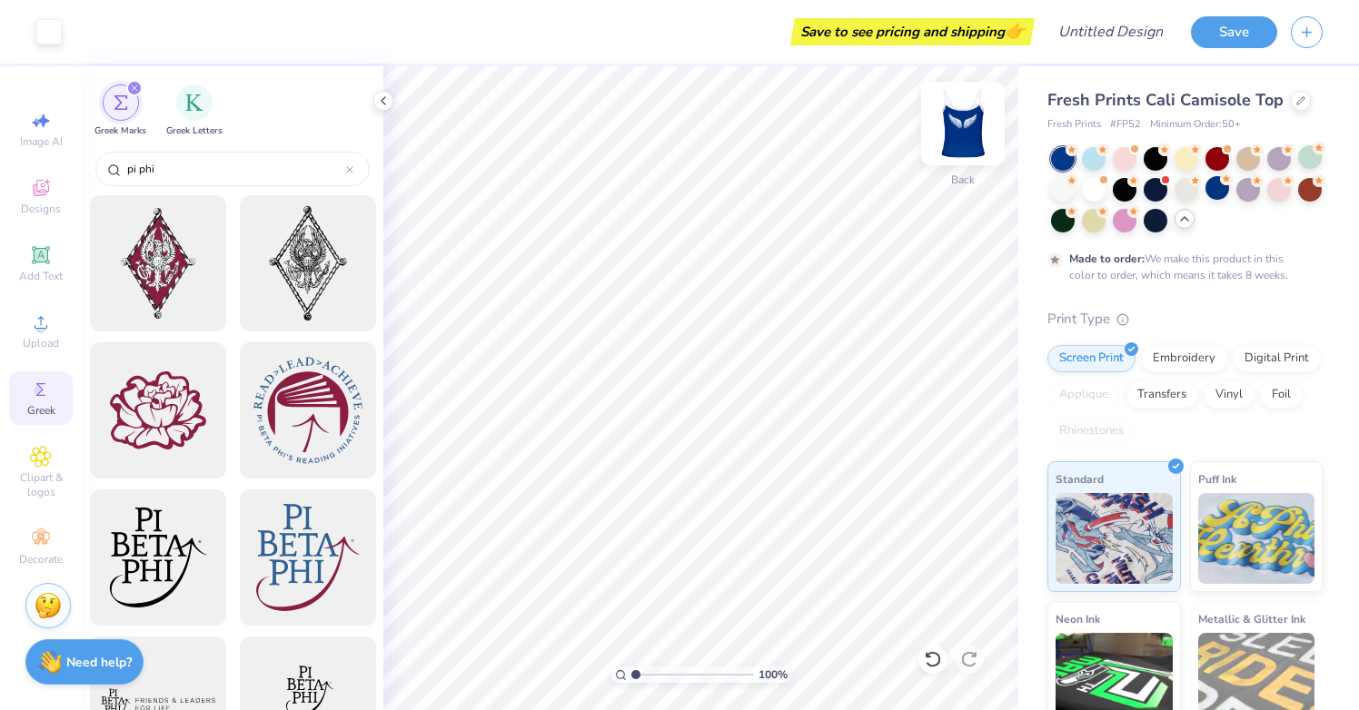
click at [975, 126] on img at bounding box center [962, 123] width 73 height 73
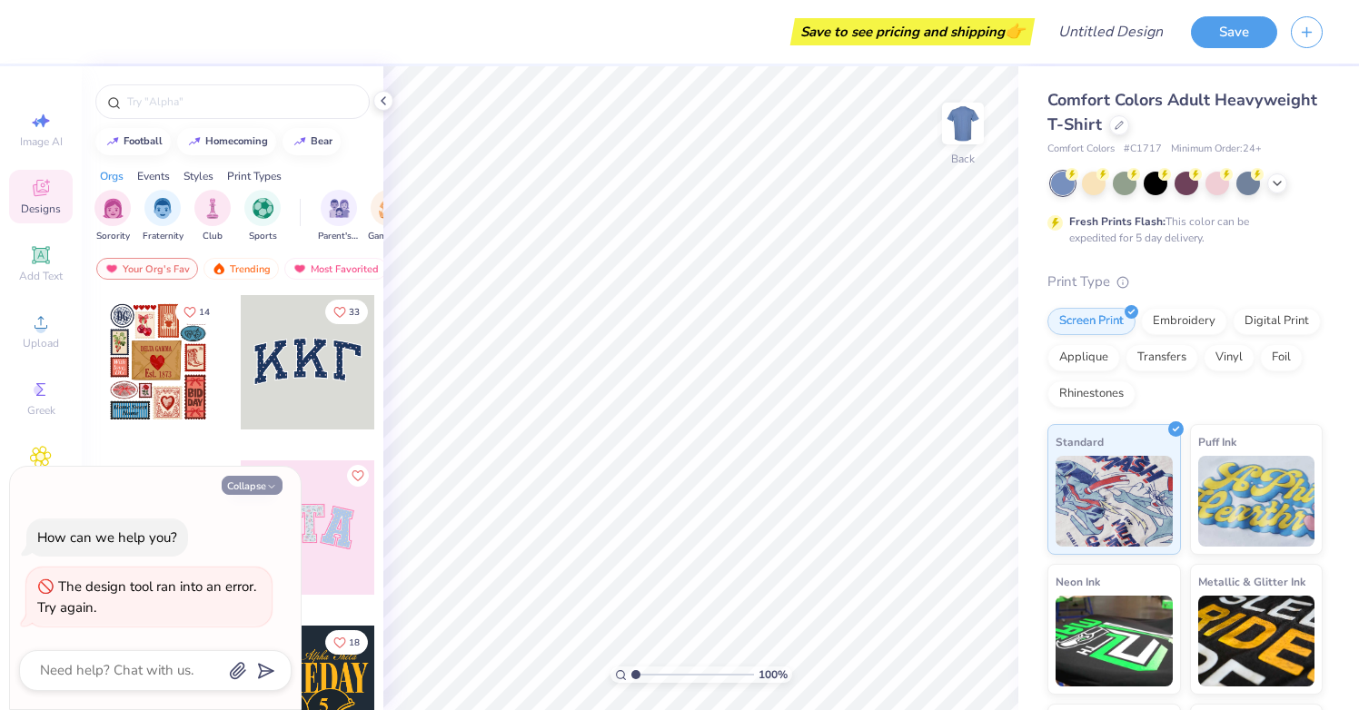
click at [241, 491] on button "Collapse" at bounding box center [252, 485] width 61 height 19
type textarea "x"
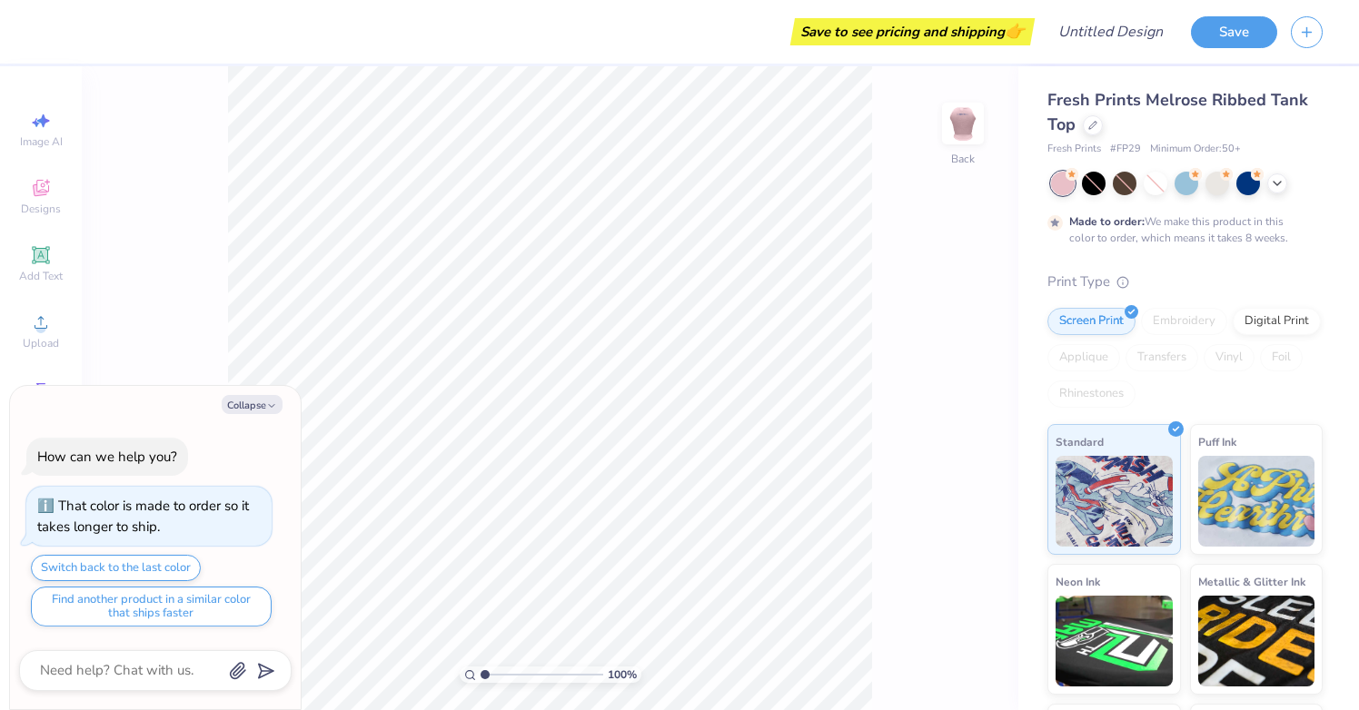
scroll to position [15, 0]
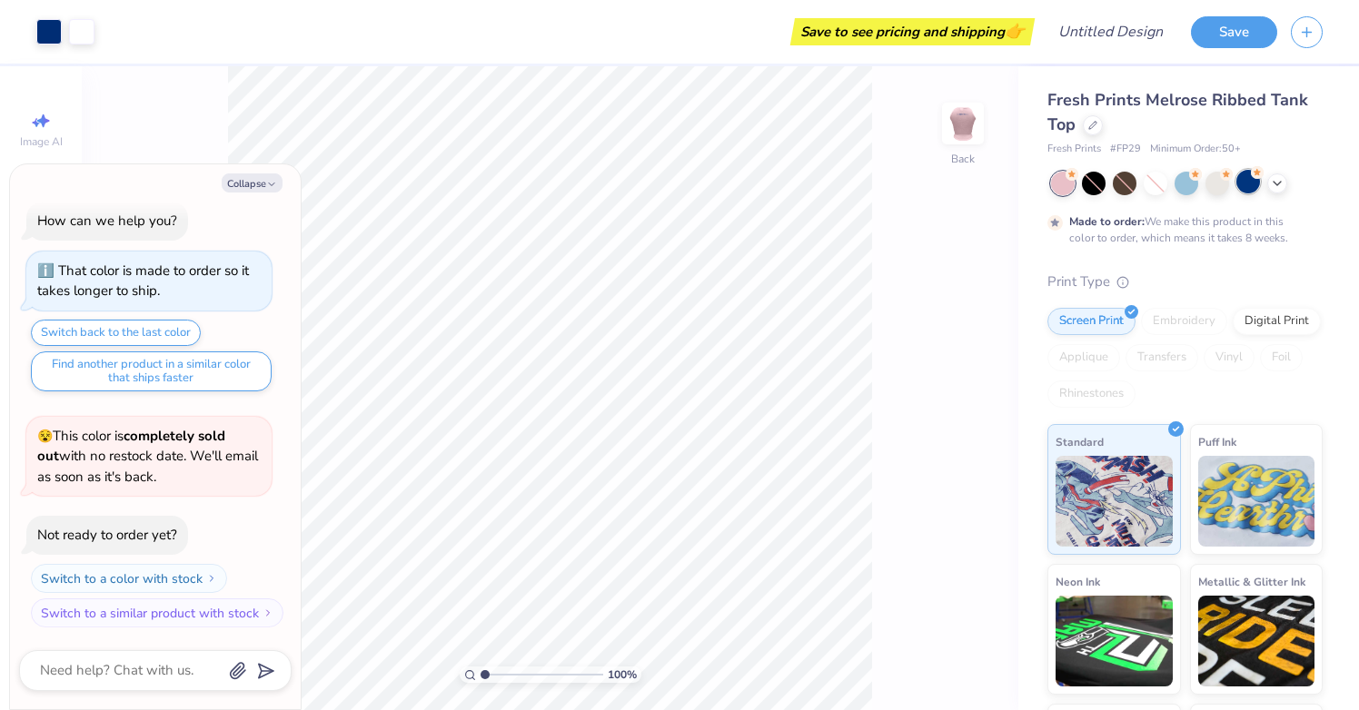
click at [1247, 182] on div at bounding box center [1248, 182] width 24 height 24
click at [56, 34] on div at bounding box center [48, 29] width 25 height 25
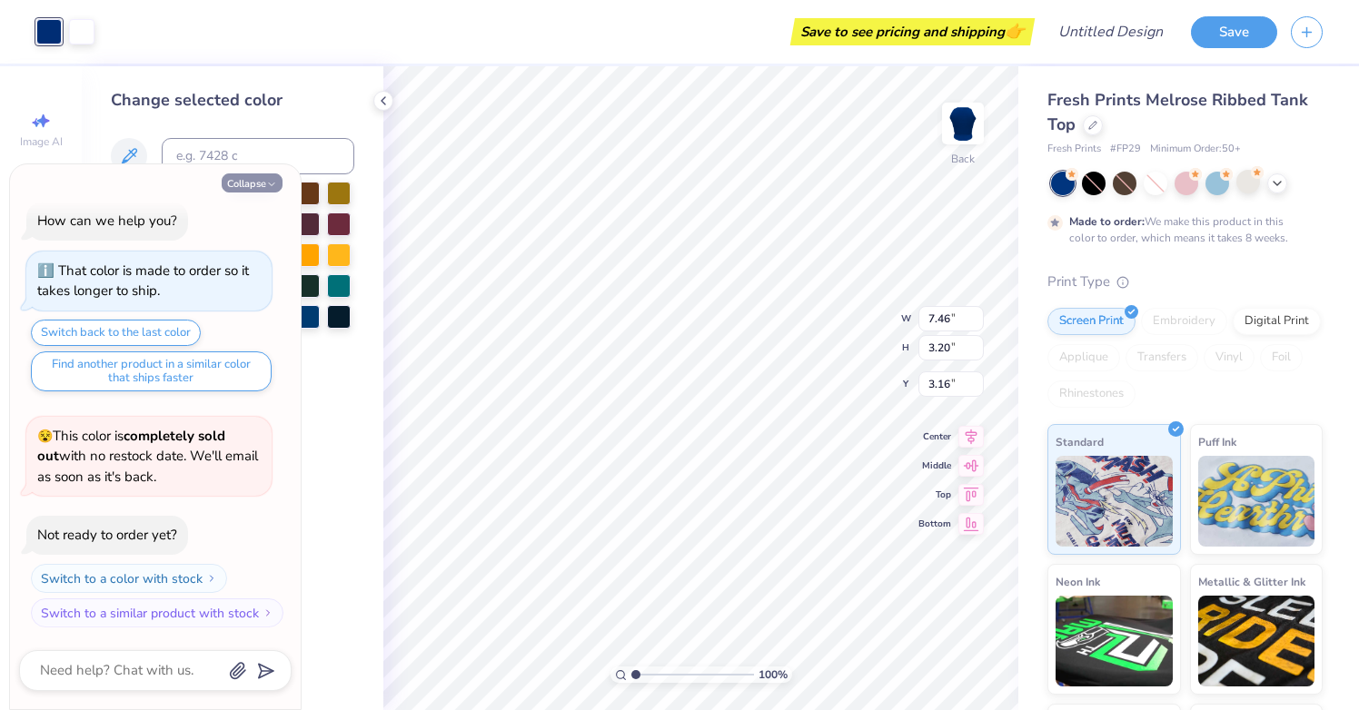
click at [258, 185] on button "Collapse" at bounding box center [252, 182] width 61 height 19
type textarea "x"
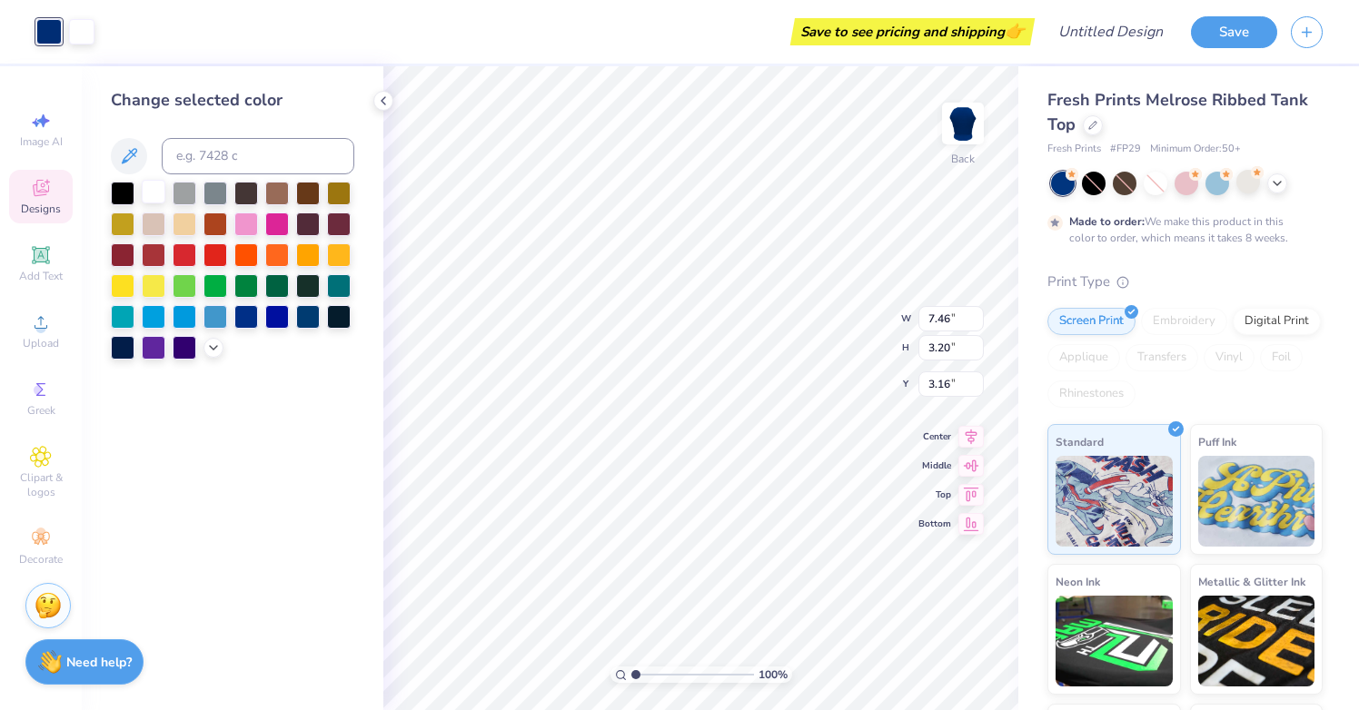
click at [149, 193] on div at bounding box center [154, 192] width 24 height 24
click at [71, 44] on div "Art colors Save to see pricing and shipping 👉 Design Title Save" at bounding box center [679, 32] width 1359 height 64
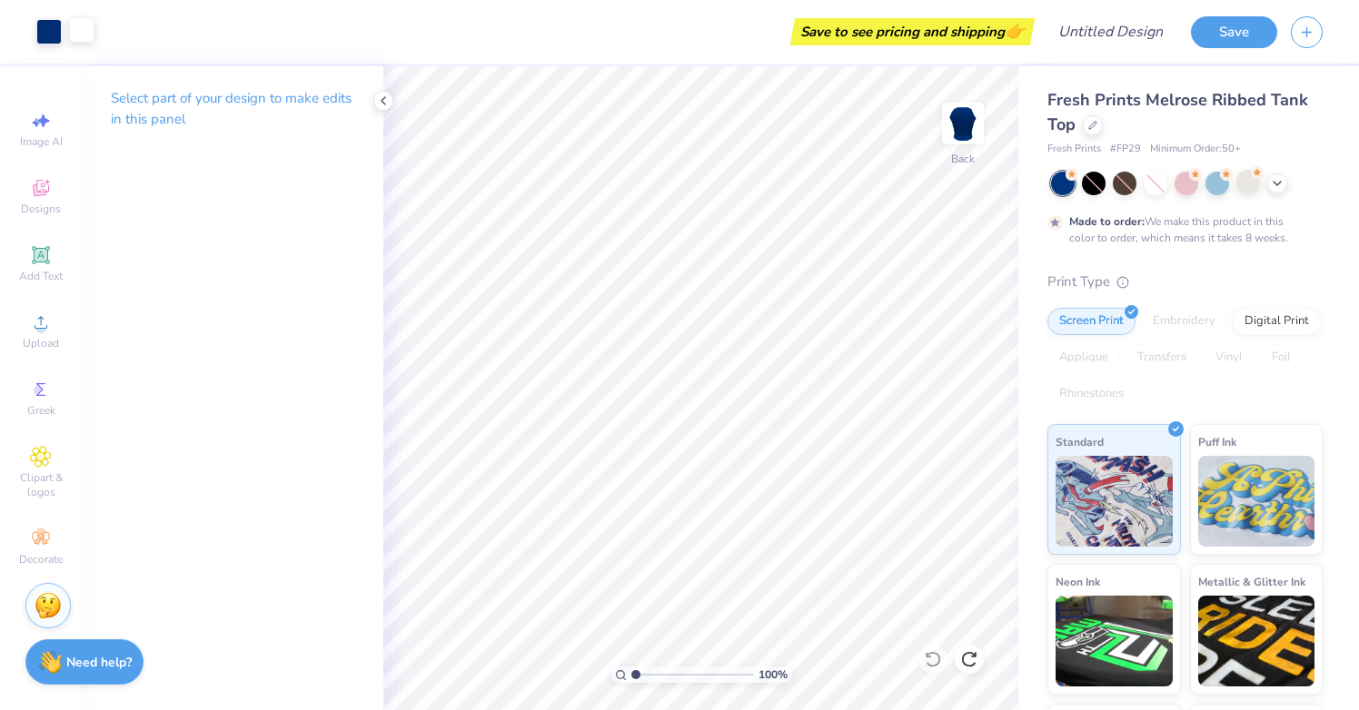
click at [78, 41] on div at bounding box center [81, 29] width 25 height 25
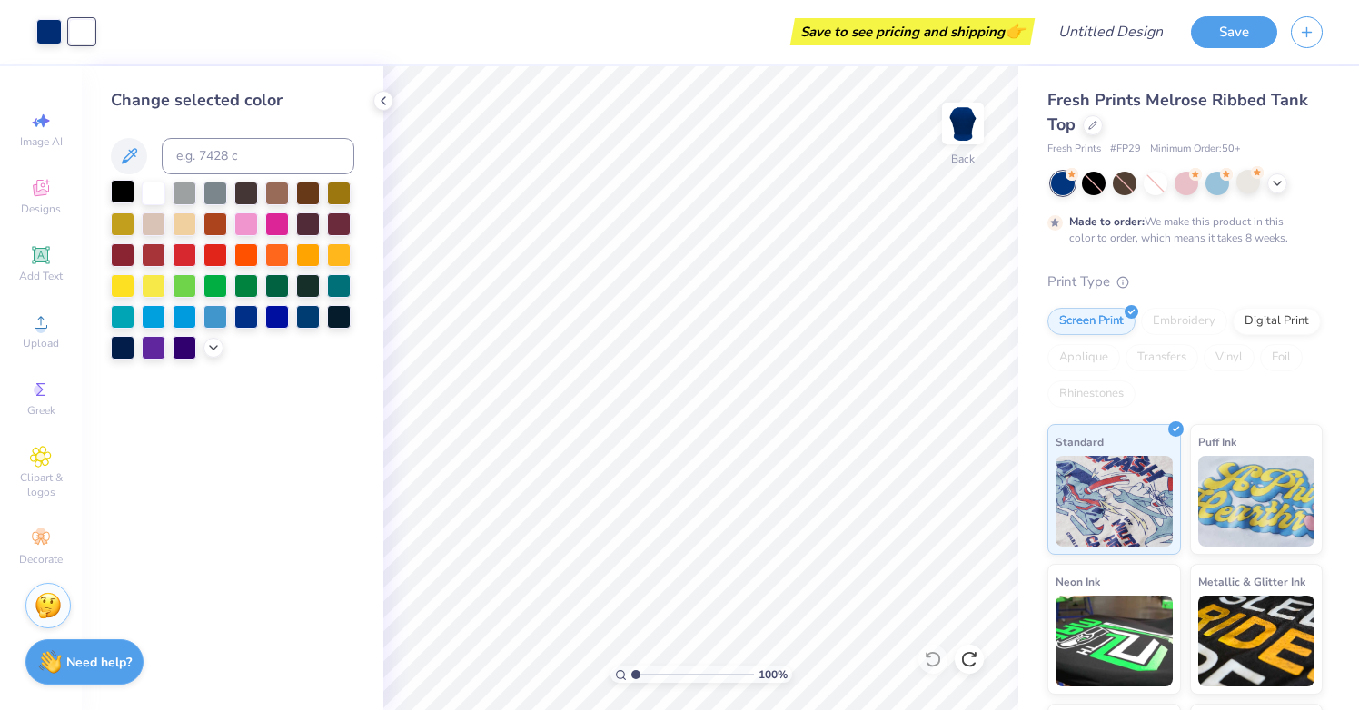
click at [133, 191] on div at bounding box center [123, 192] width 24 height 24
click at [44, 24] on div at bounding box center [48, 29] width 25 height 25
click at [155, 192] on div at bounding box center [154, 192] width 24 height 24
click at [80, 25] on div at bounding box center [81, 29] width 25 height 25
click at [119, 259] on div at bounding box center [123, 254] width 24 height 24
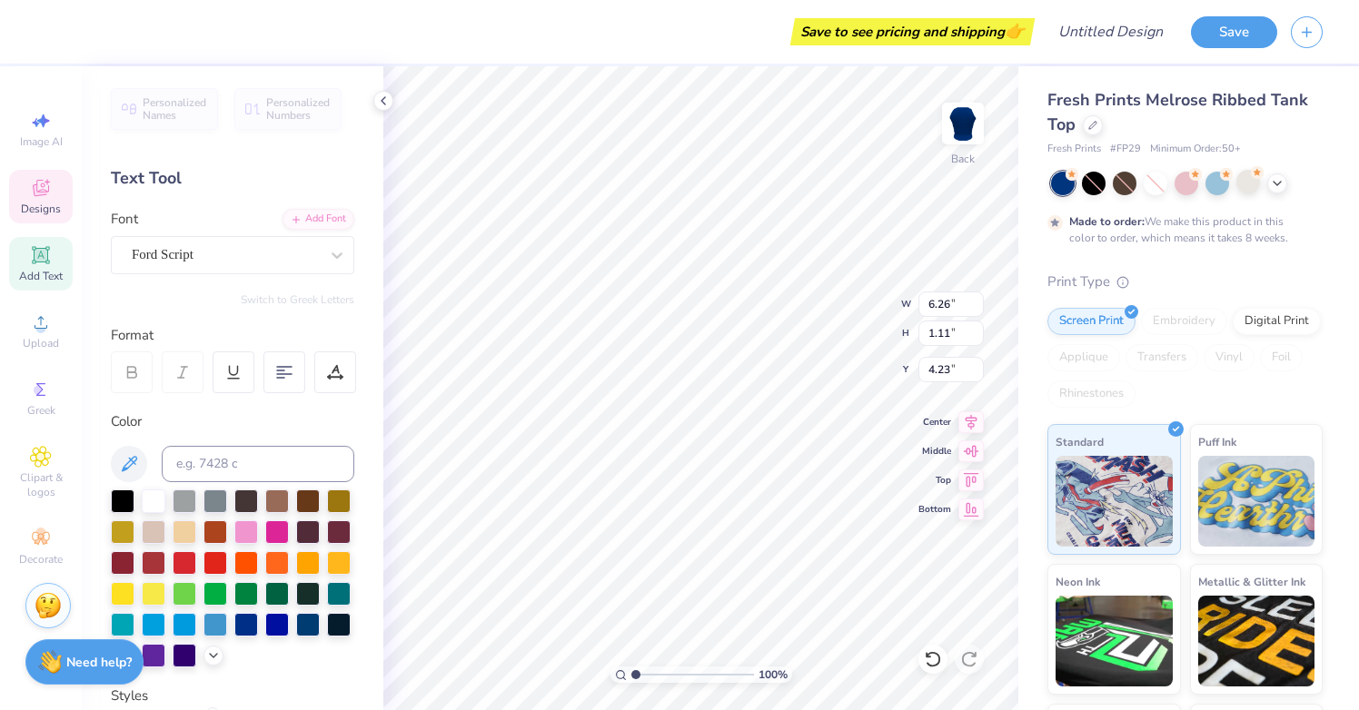
scroll to position [0, 0]
type textarea "A"
type textarea "Pi Beta Phi"
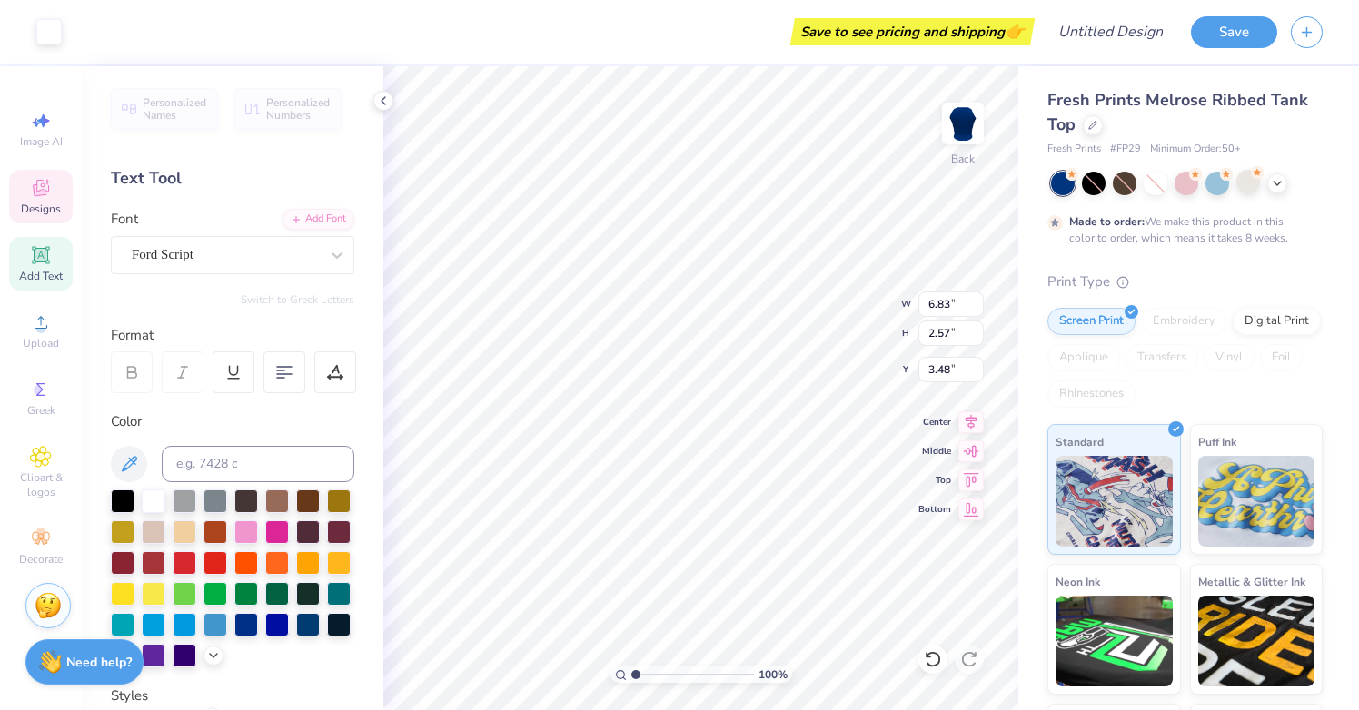
type input "6.39"
type input "0.85"
type input "4.35"
click at [283, 258] on div "Ford Script" at bounding box center [225, 255] width 191 height 28
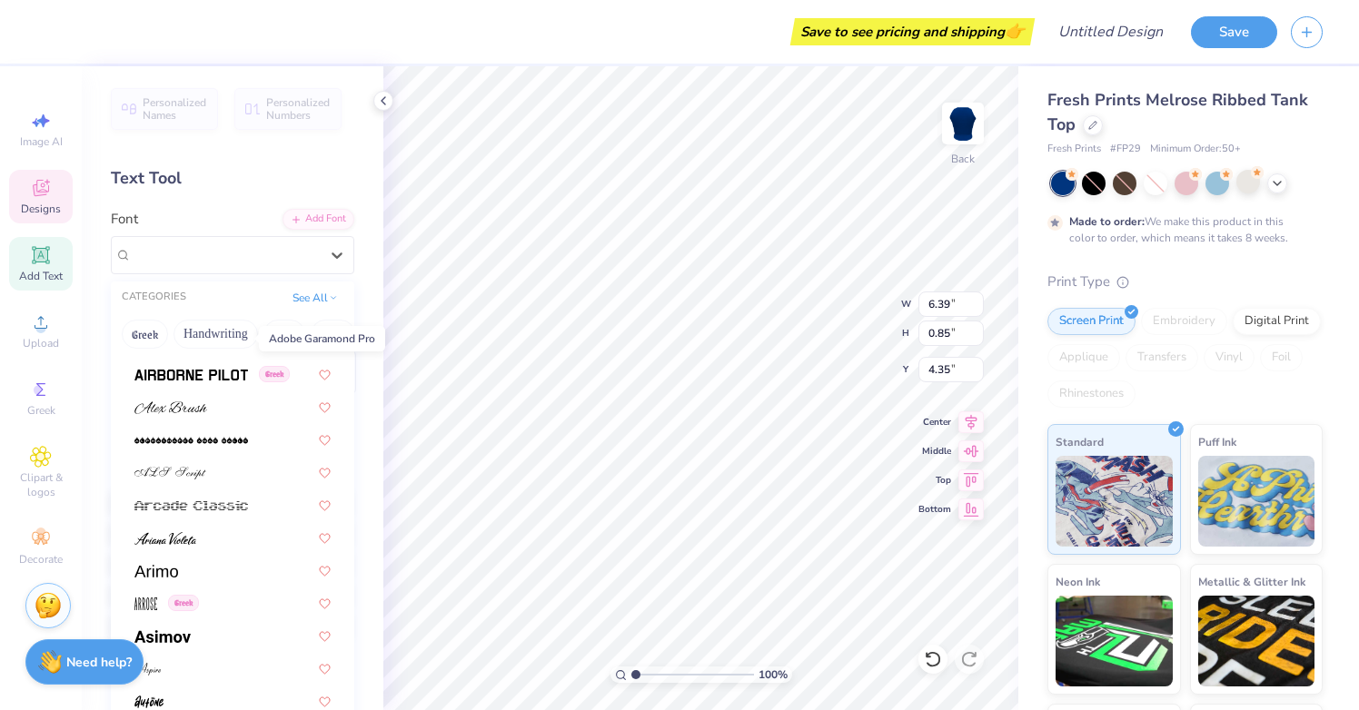
scroll to position [536, 0]
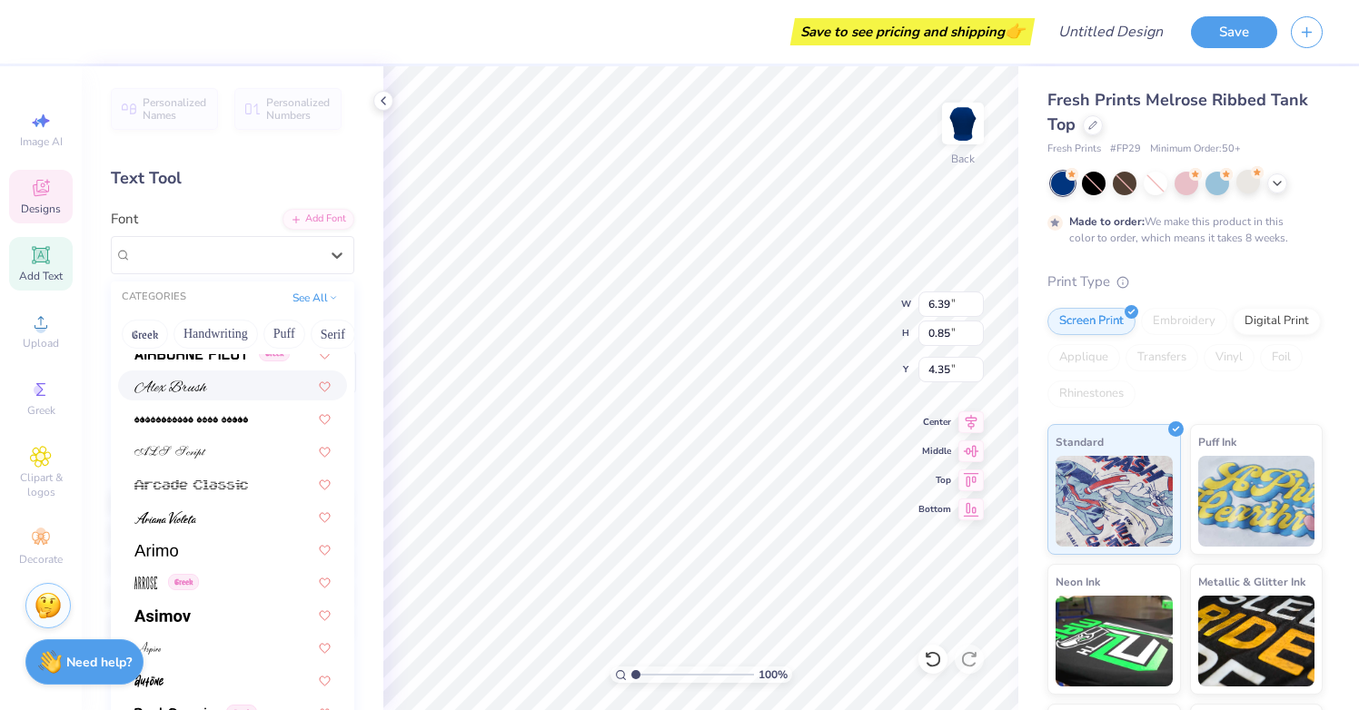
click at [237, 387] on div at bounding box center [232, 385] width 196 height 19
type input "6.01"
type input "0.93"
type input "4.33"
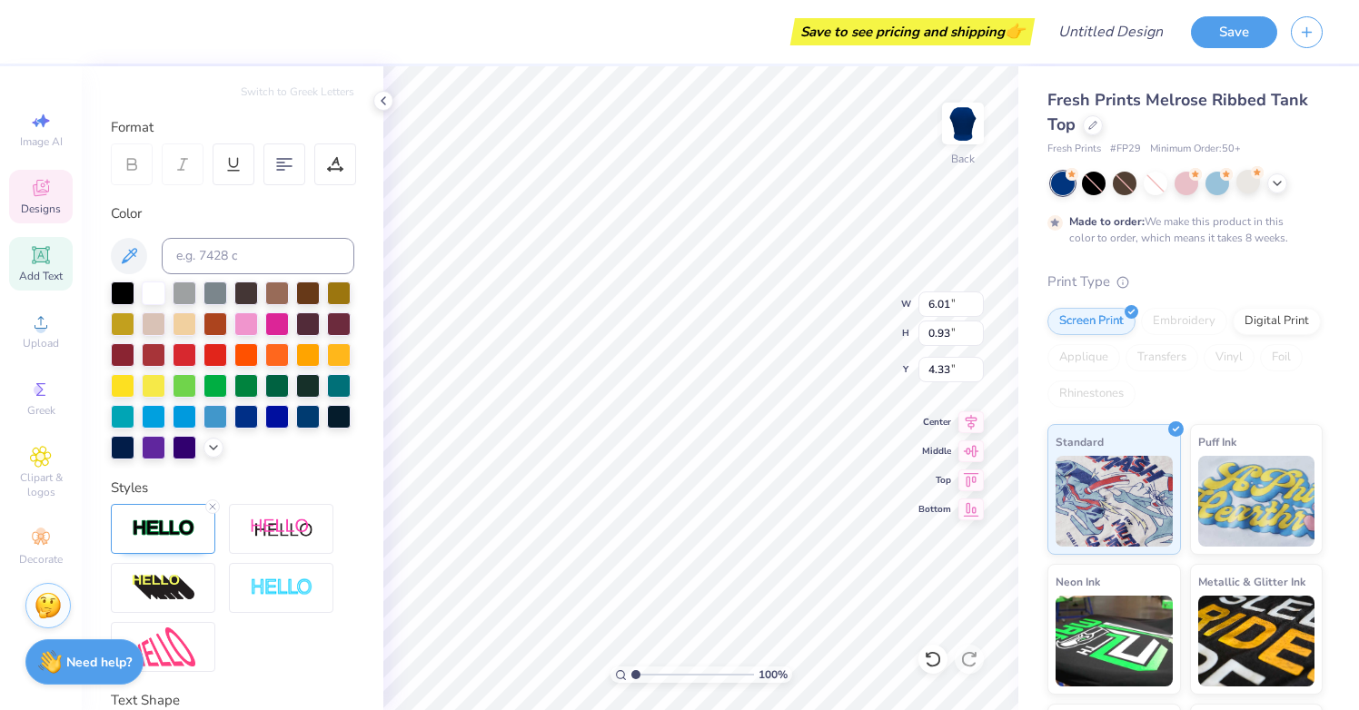
scroll to position [0, 0]
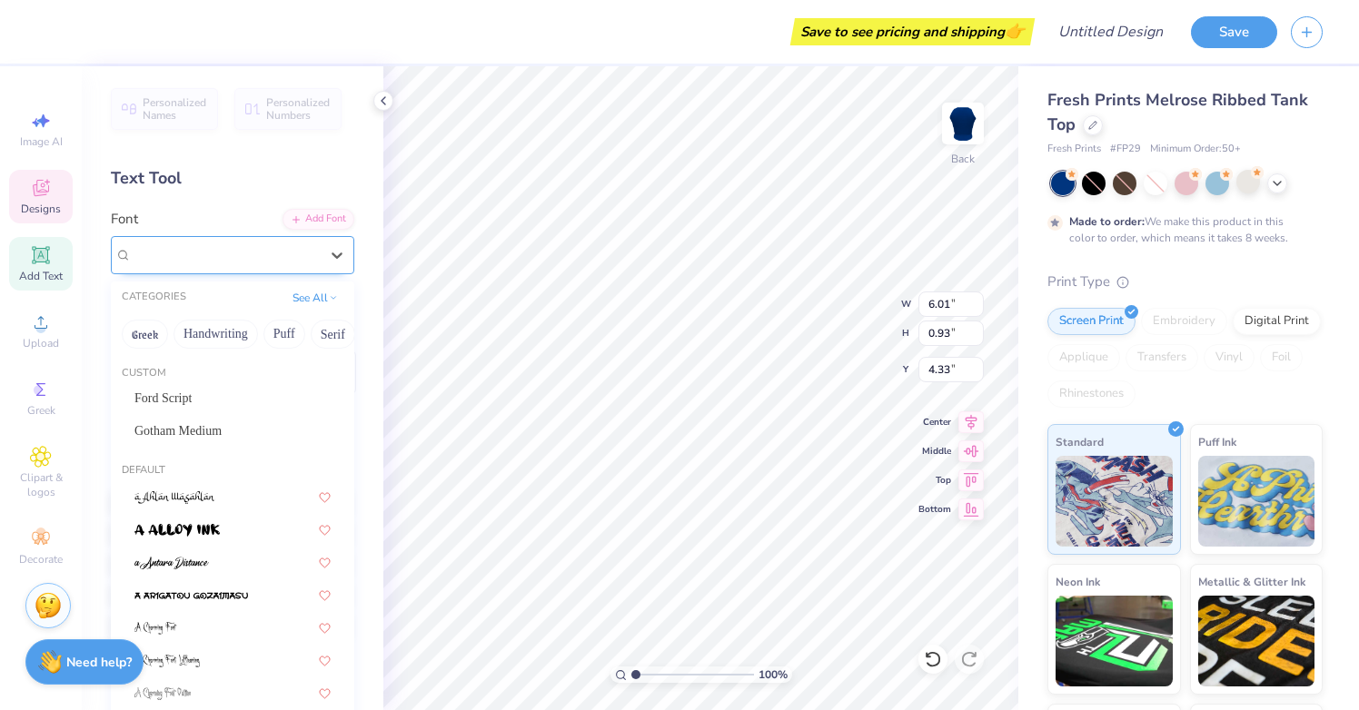
click at [193, 245] on div "Alex Brush" at bounding box center [225, 255] width 191 height 28
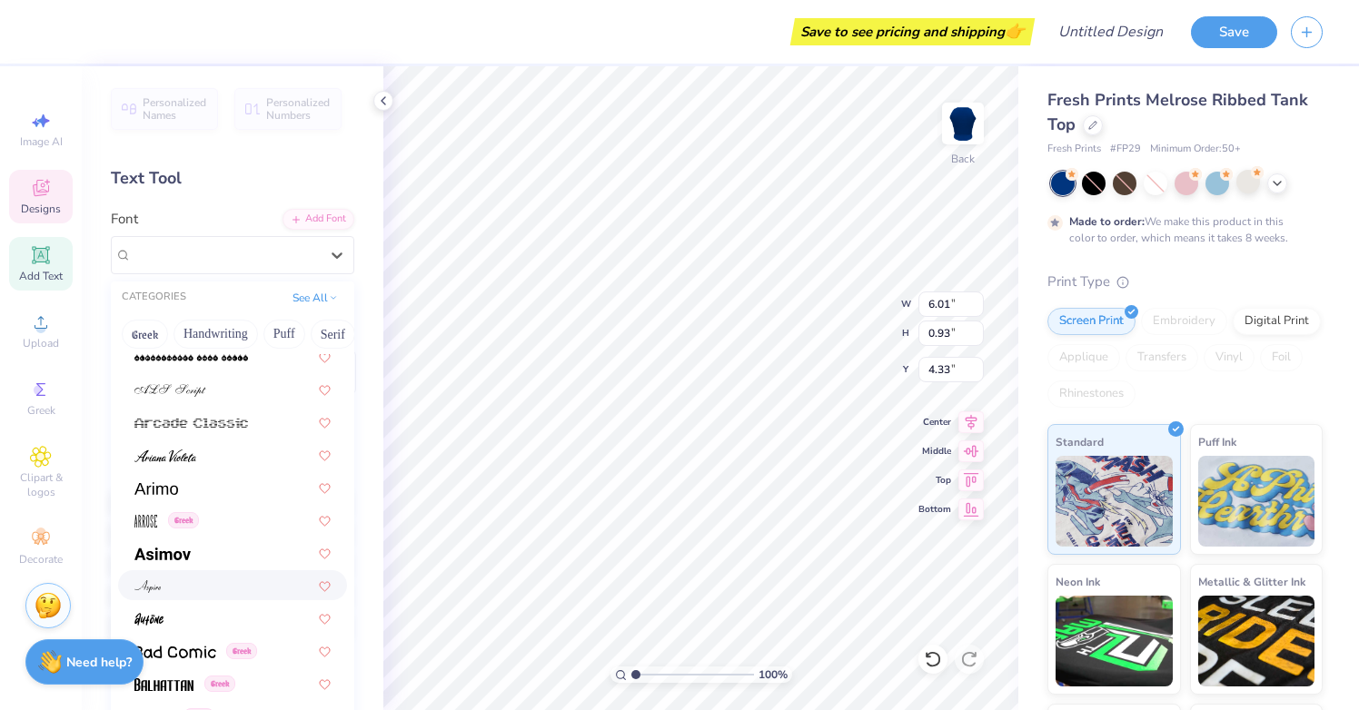
scroll to position [607, 0]
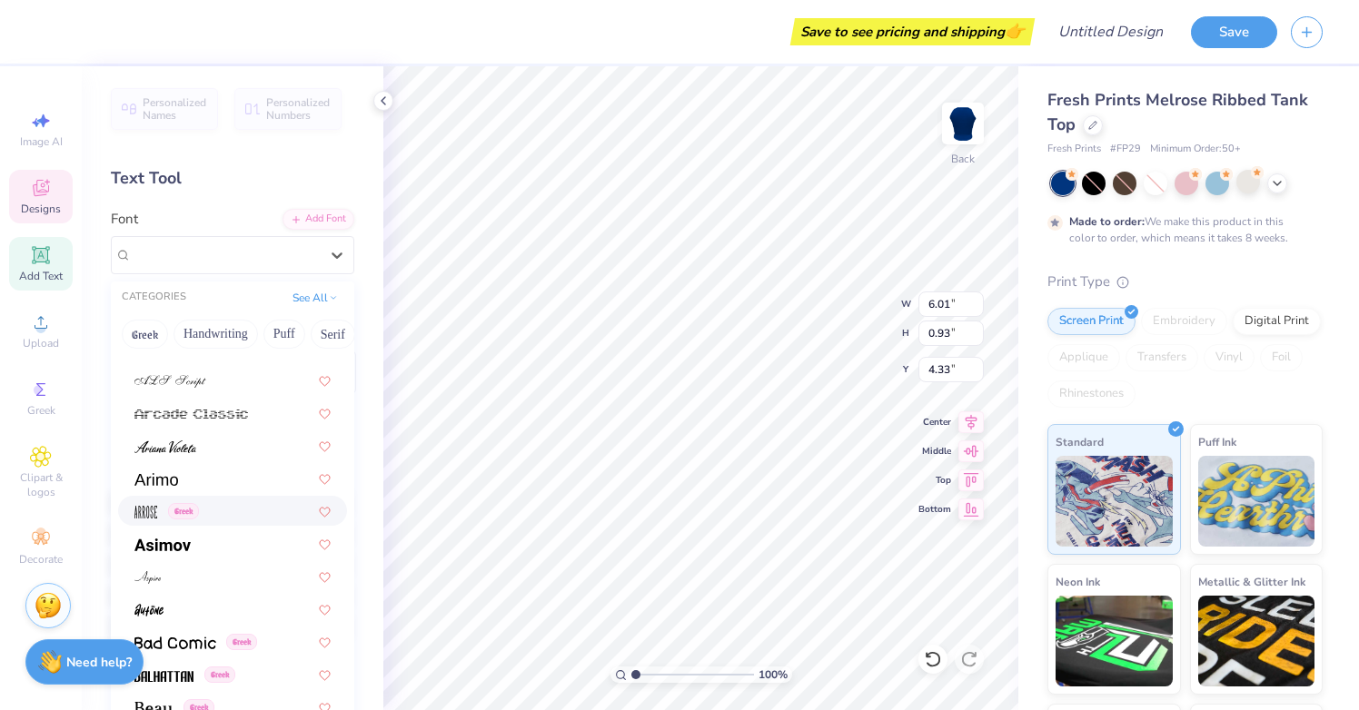
click at [232, 512] on div "Greek" at bounding box center [232, 510] width 196 height 19
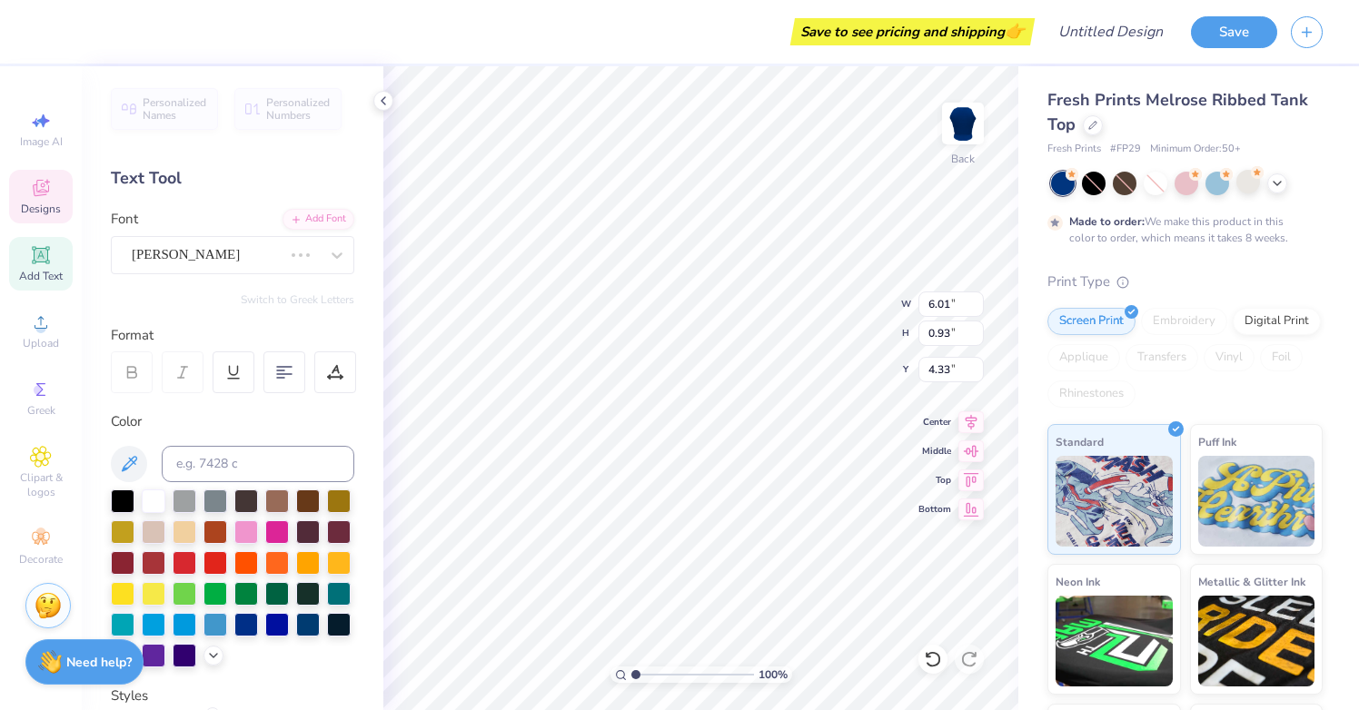
type input "3.66"
type input "1.09"
type input "4.10"
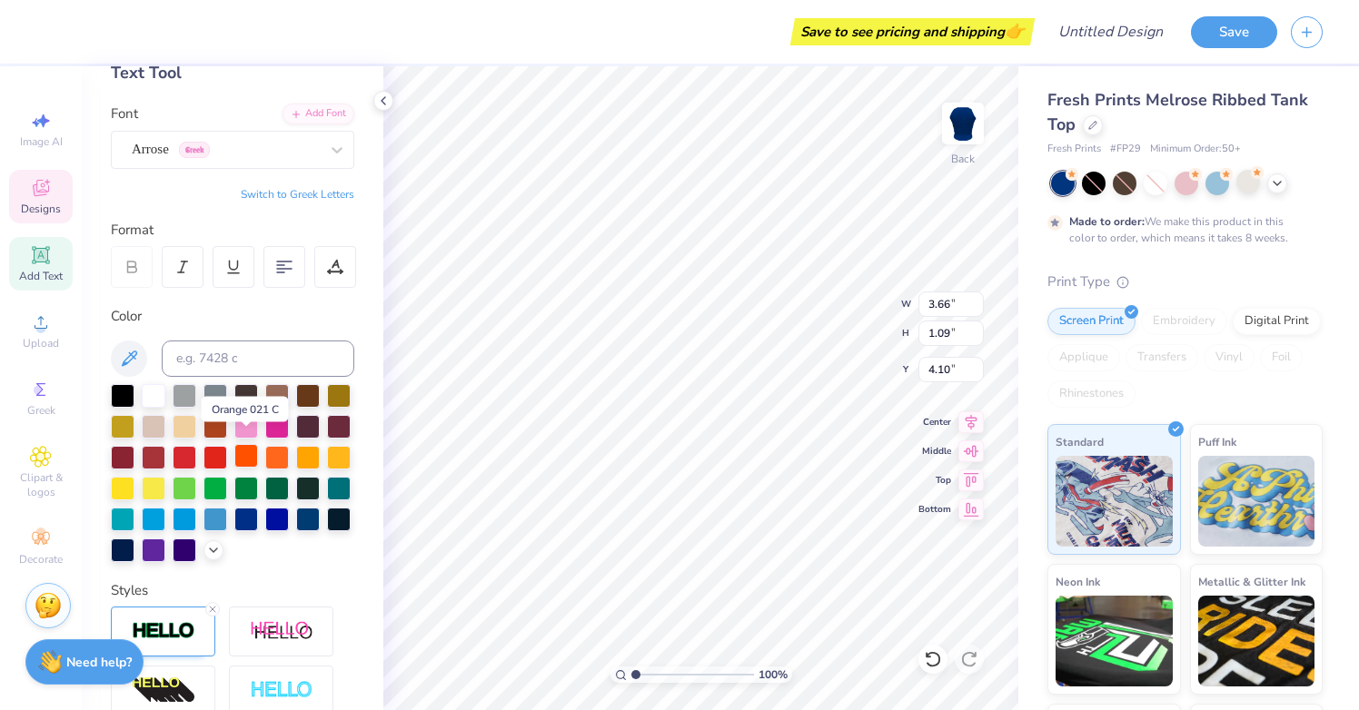
scroll to position [117, 0]
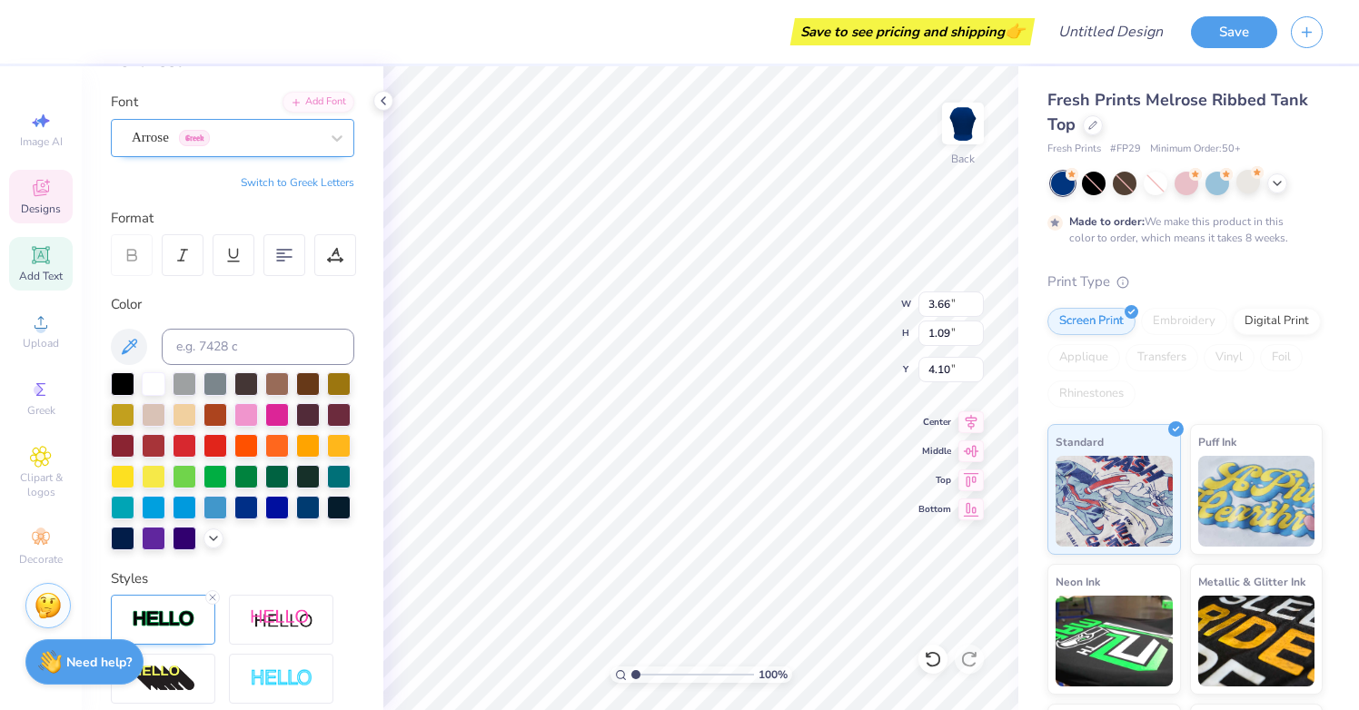
click at [228, 145] on div "Arrose Greek" at bounding box center [225, 138] width 191 height 28
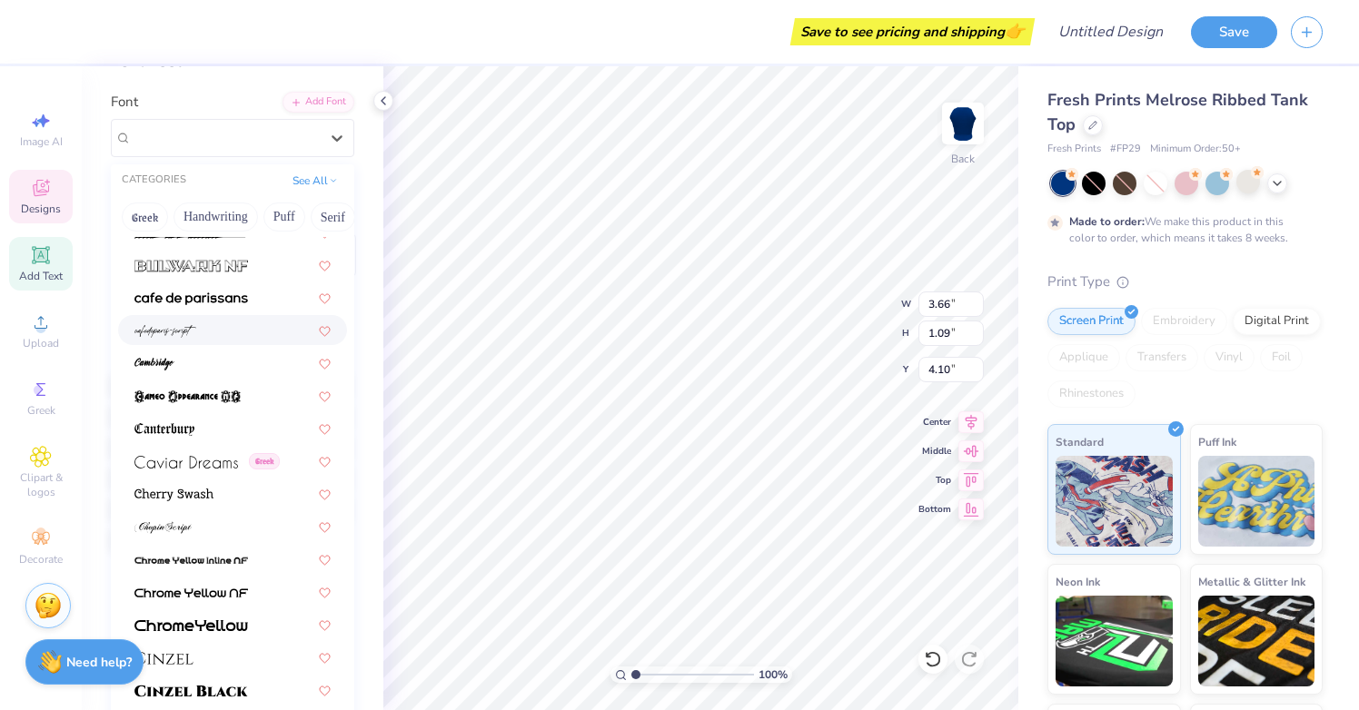
scroll to position [1885, 0]
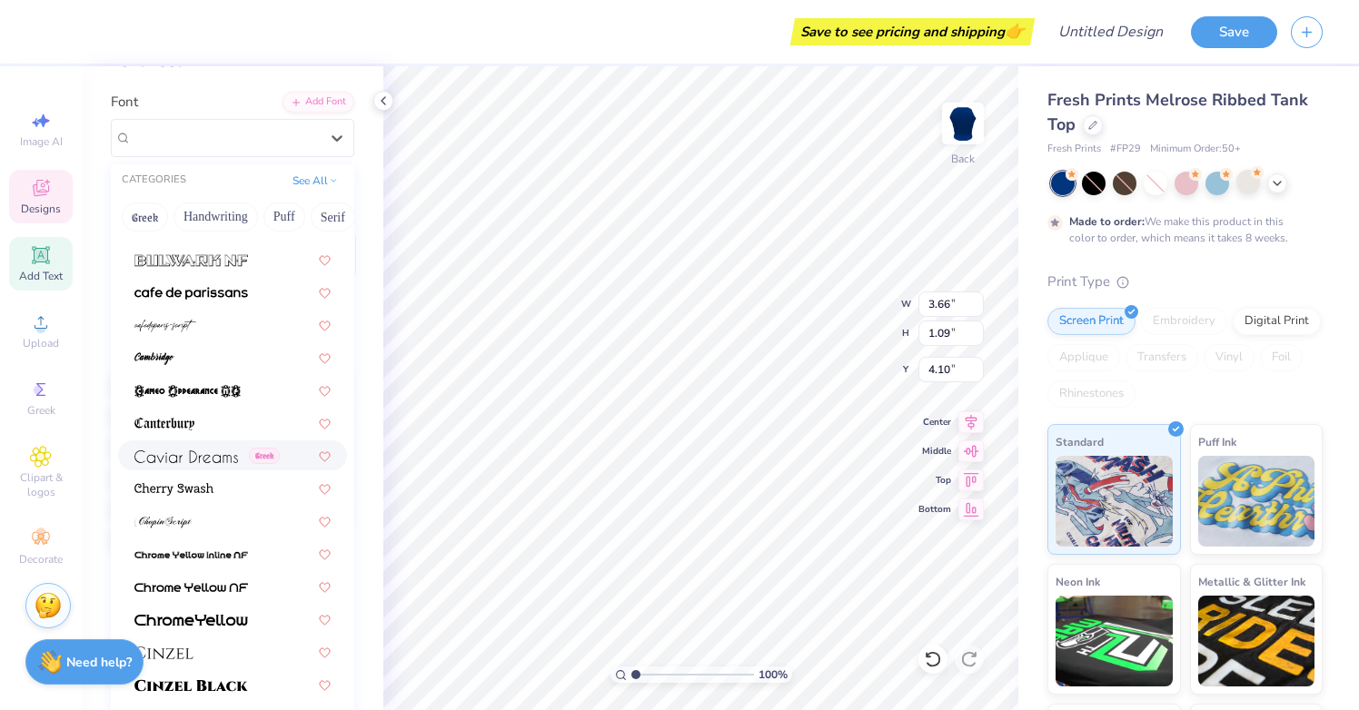
click at [245, 455] on div "Greek" at bounding box center [206, 455] width 145 height 19
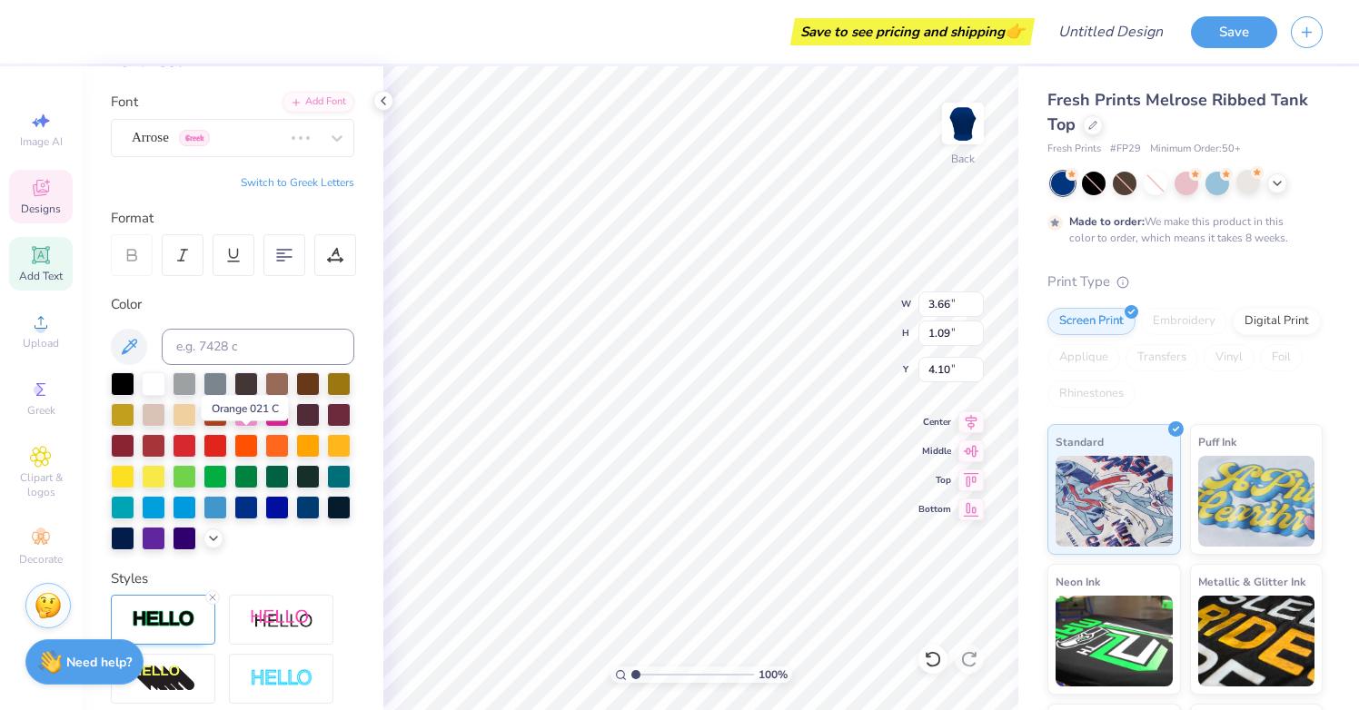
type input "5.42"
type input "0.94"
type input "4.26"
click at [269, 136] on div "Caviar Dreams Greek" at bounding box center [225, 138] width 191 height 28
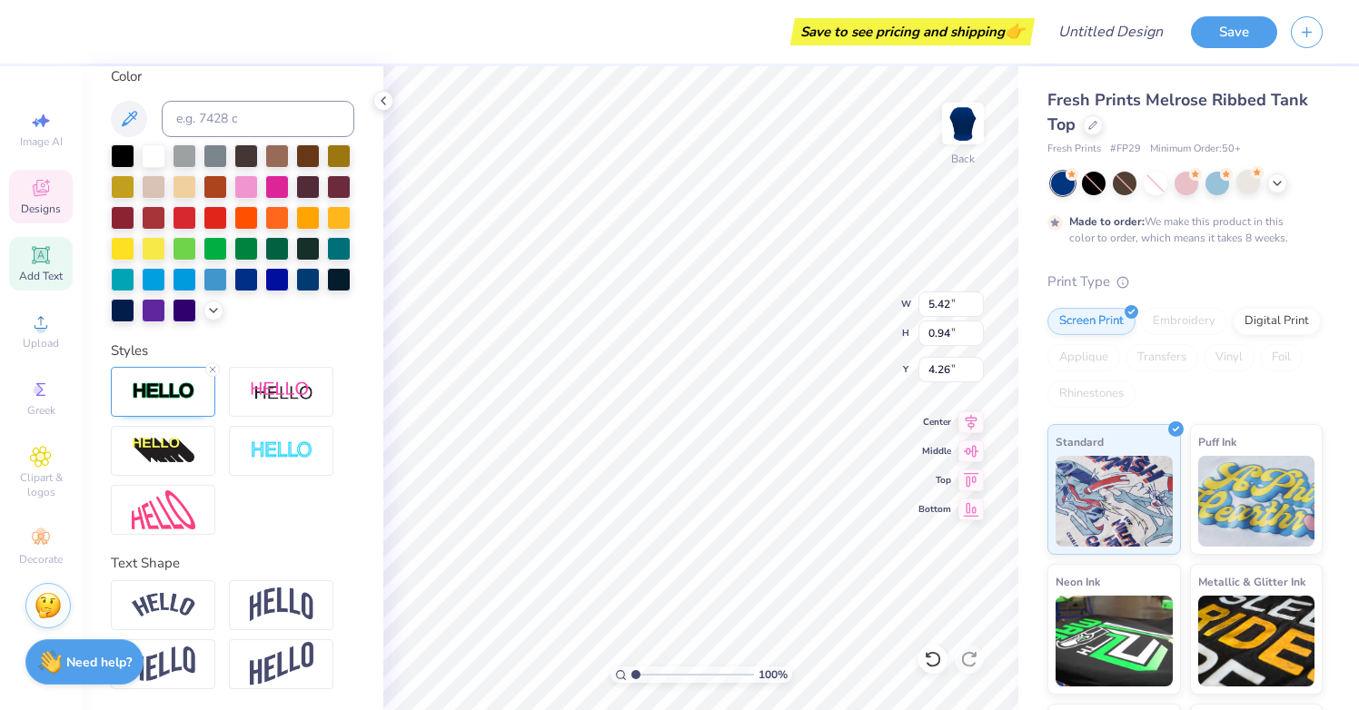
scroll to position [0, 0]
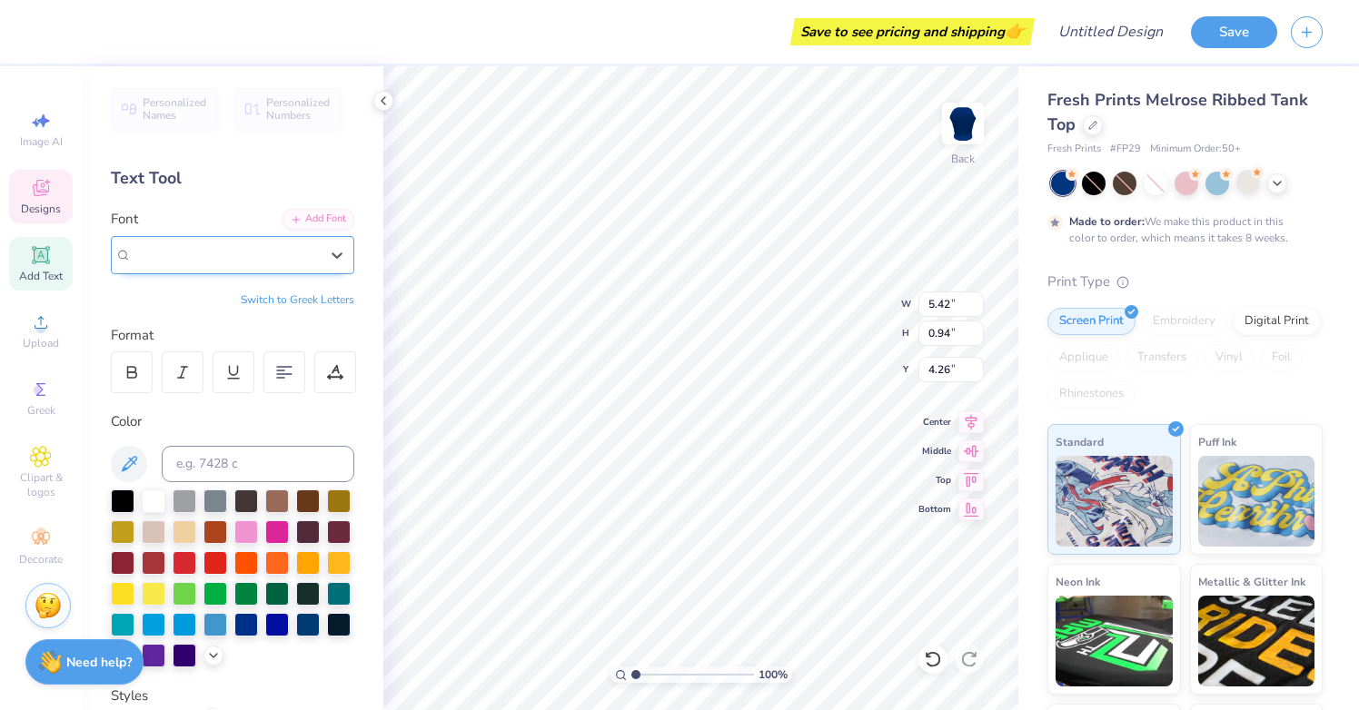
click at [212, 258] on span "Caviar Dreams" at bounding box center [173, 254] width 82 height 21
click at [341, 242] on div at bounding box center [337, 255] width 33 height 33
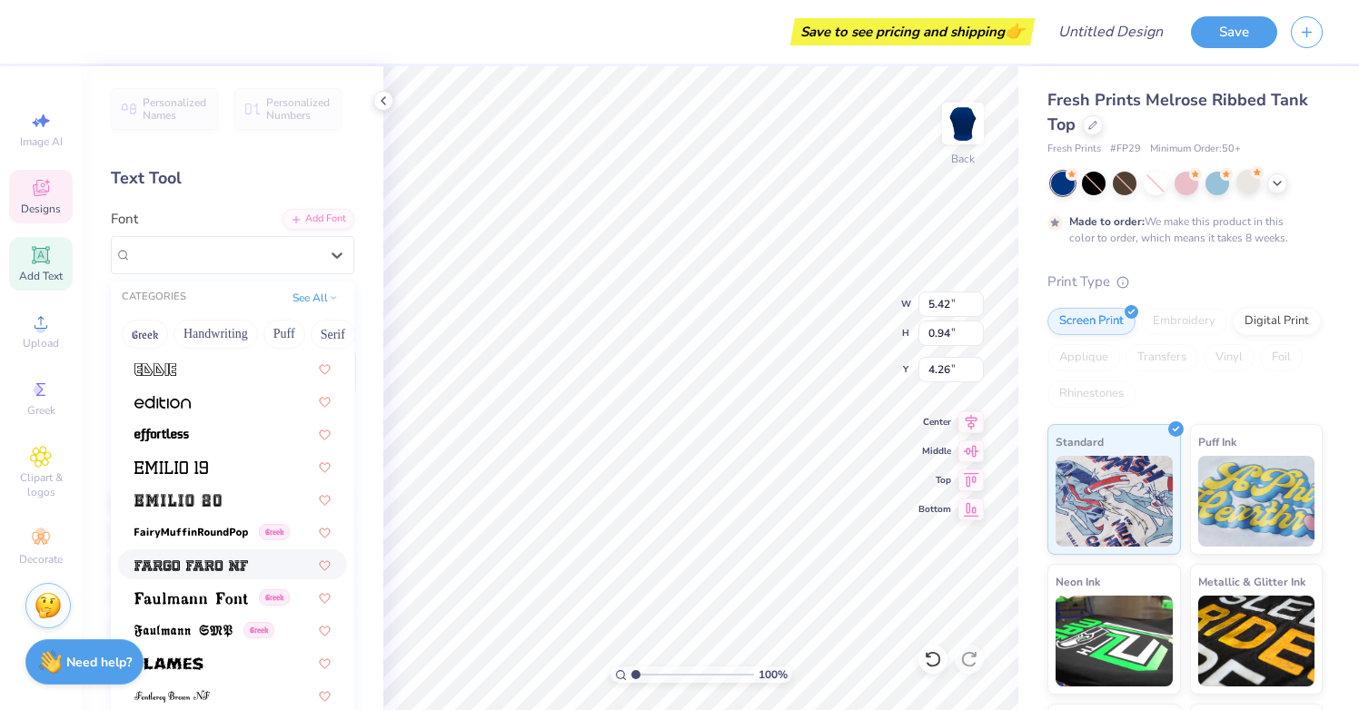
scroll to position [3753, 0]
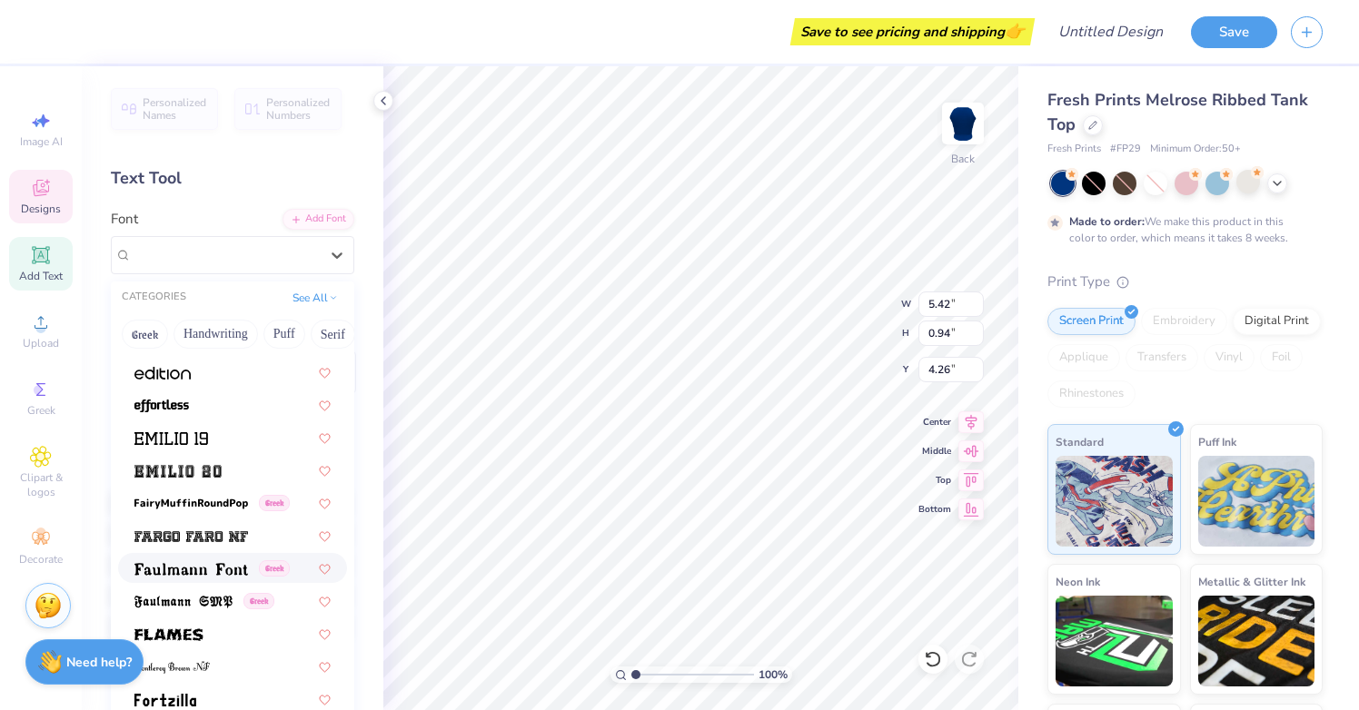
click at [222, 575] on img at bounding box center [191, 569] width 114 height 13
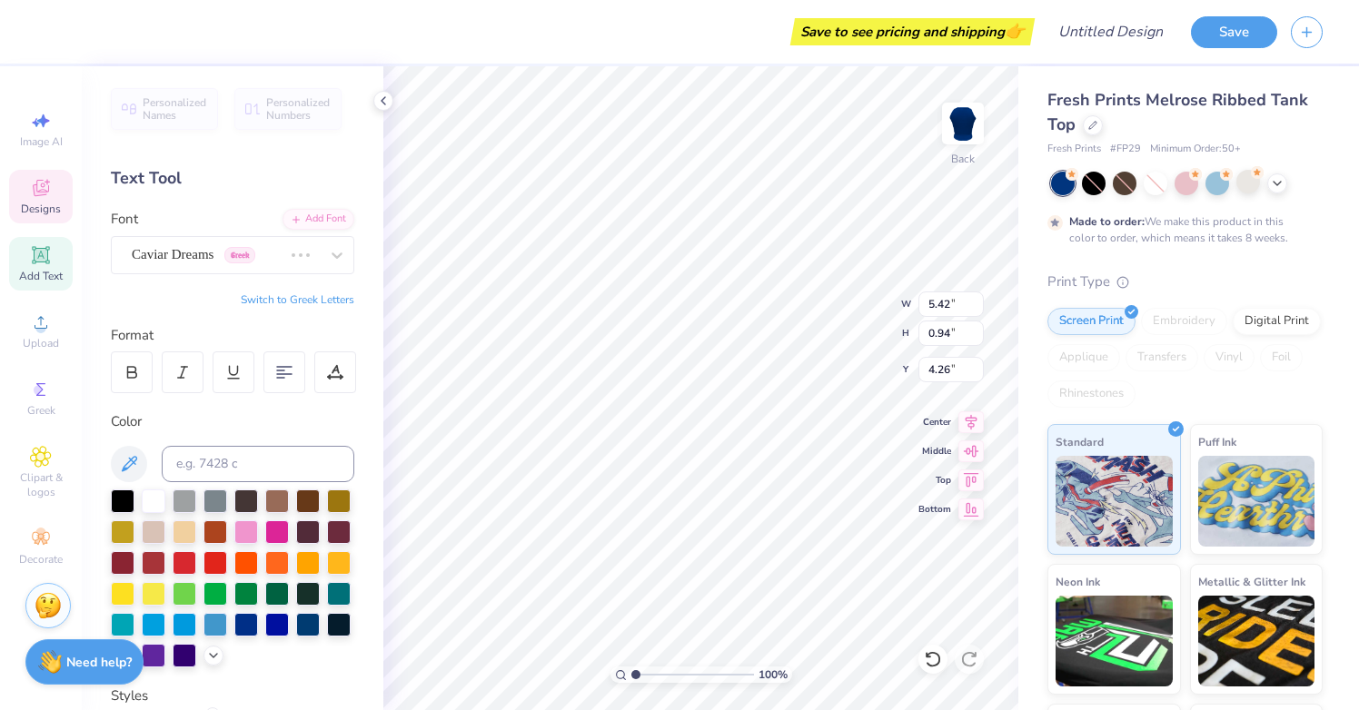
type input "6.23"
type input "0.91"
type input "4.32"
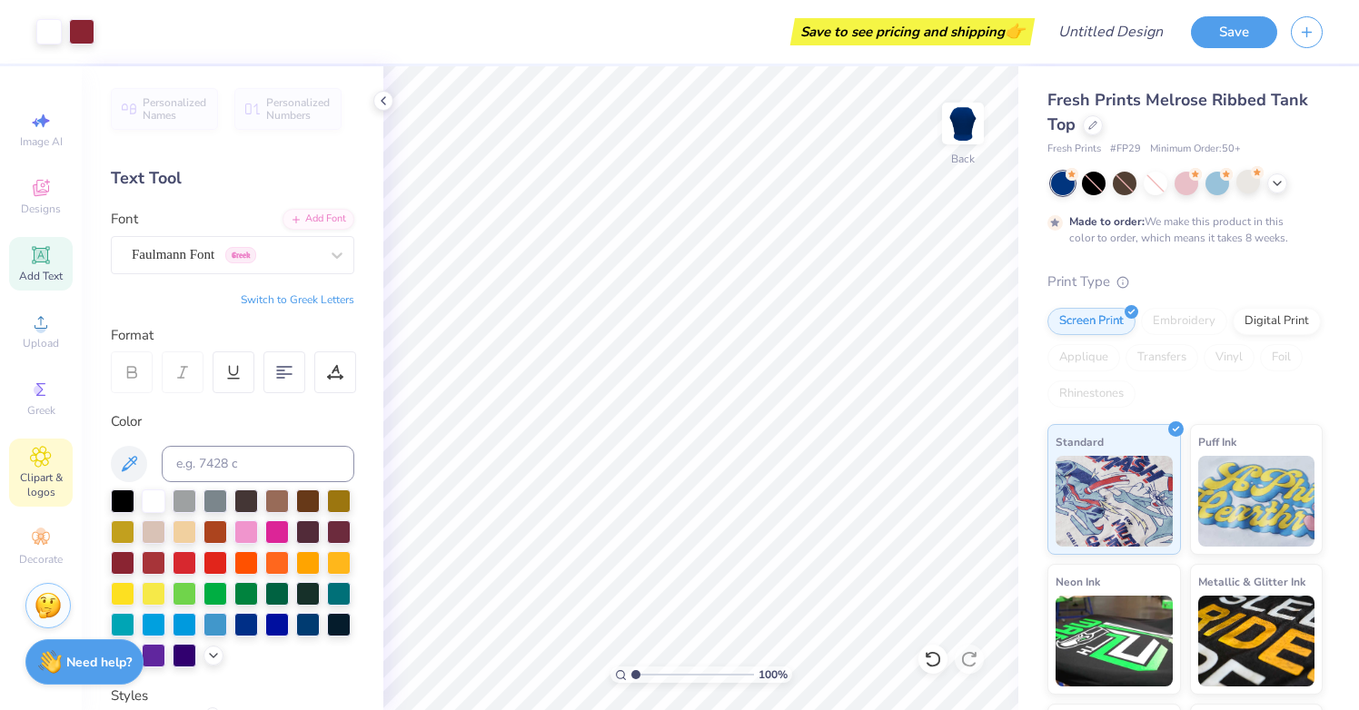
click at [45, 472] on span "Clipart & logos" at bounding box center [41, 484] width 64 height 29
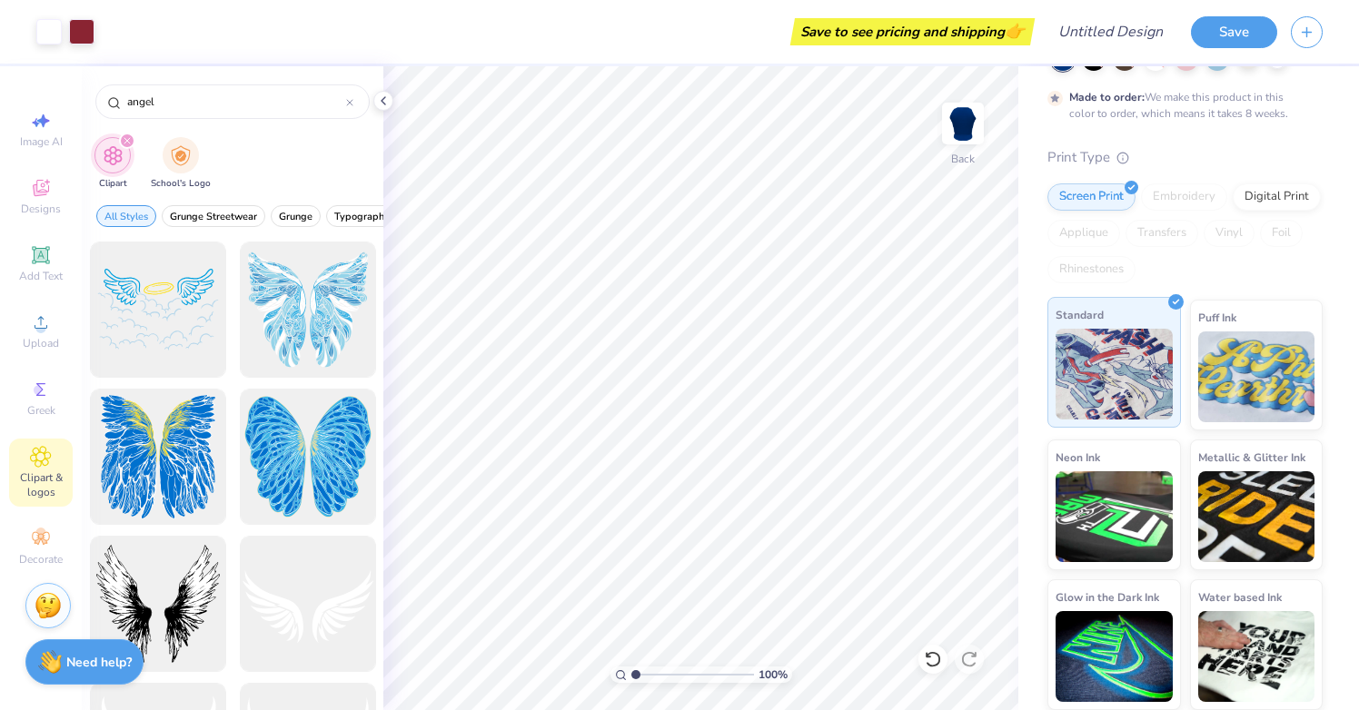
scroll to position [0, 0]
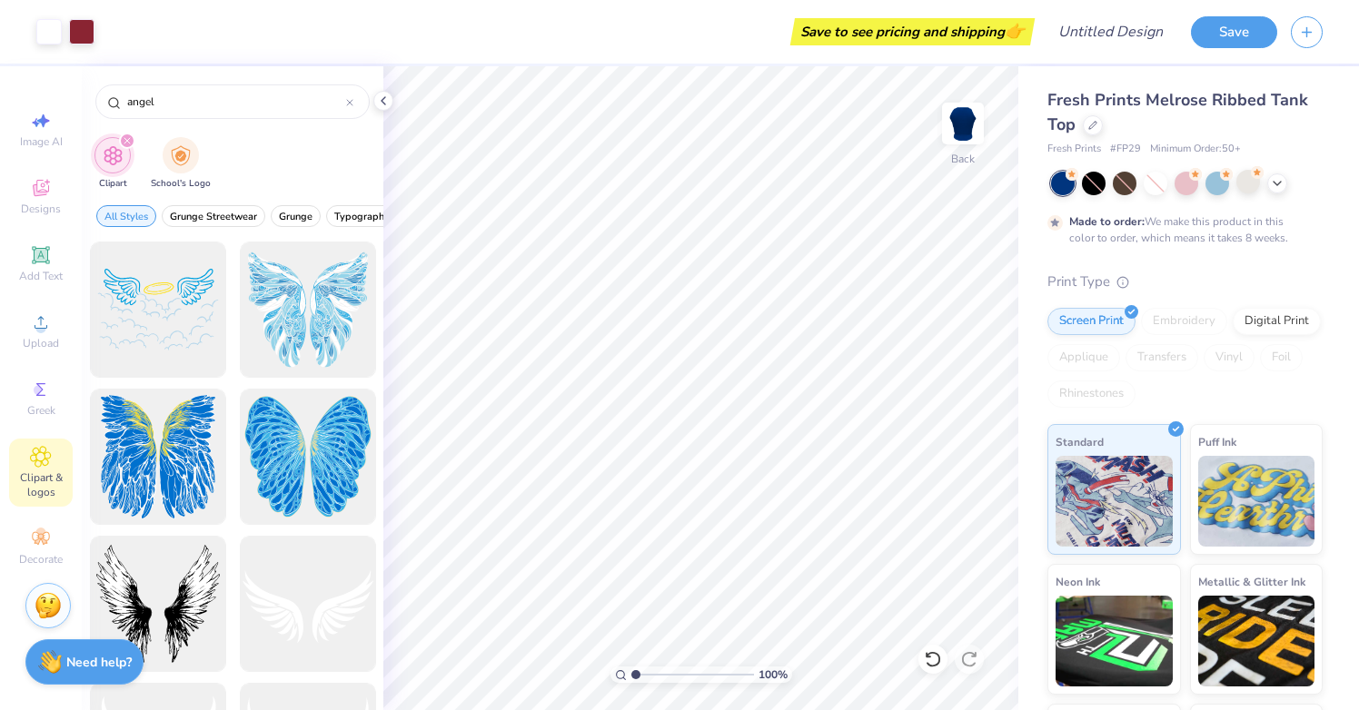
type input "angel"
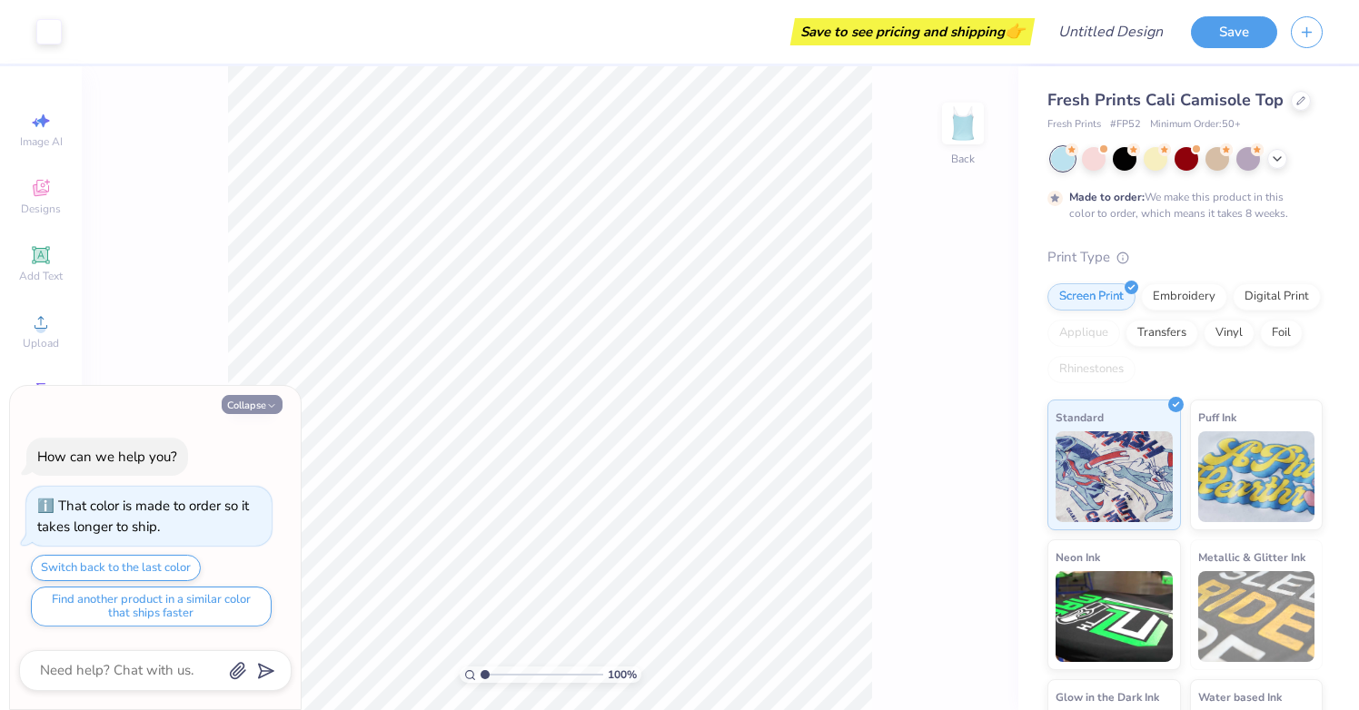
click at [276, 402] on icon "button" at bounding box center [271, 405] width 11 height 11
type textarea "x"
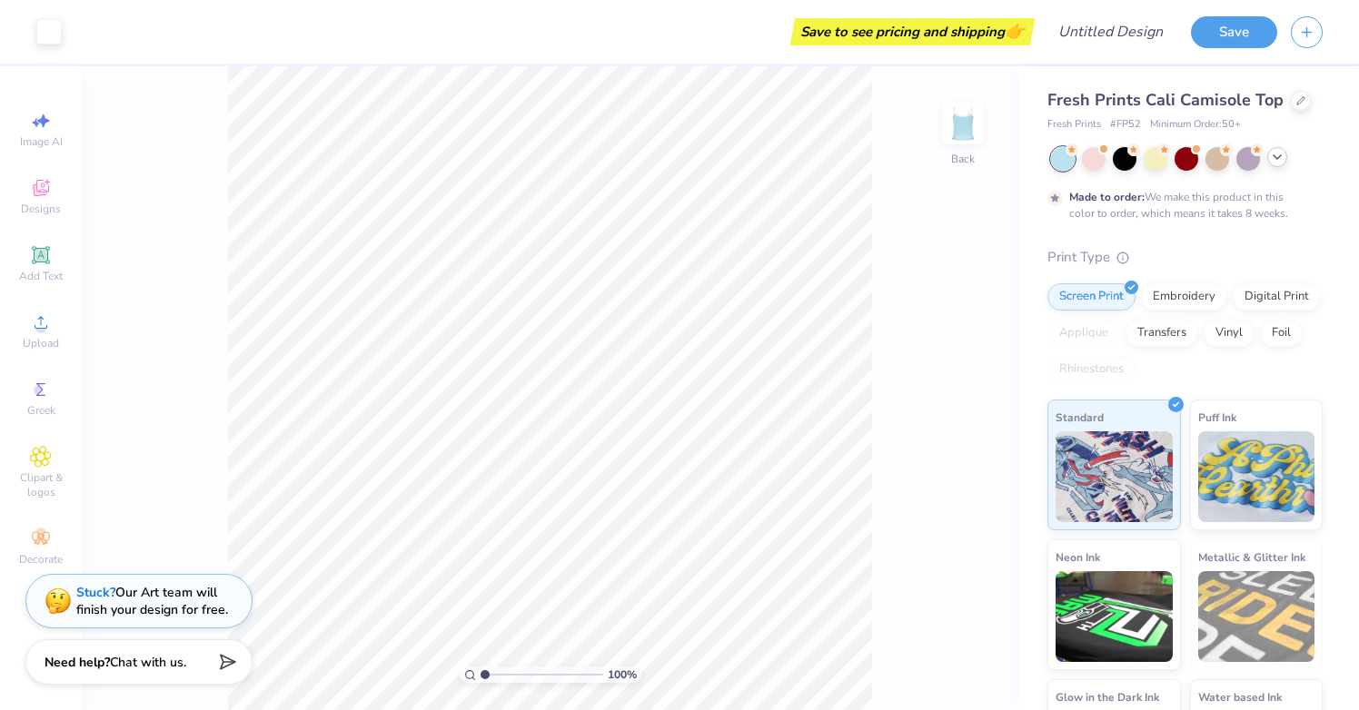
click at [1272, 158] on icon at bounding box center [1277, 157] width 15 height 15
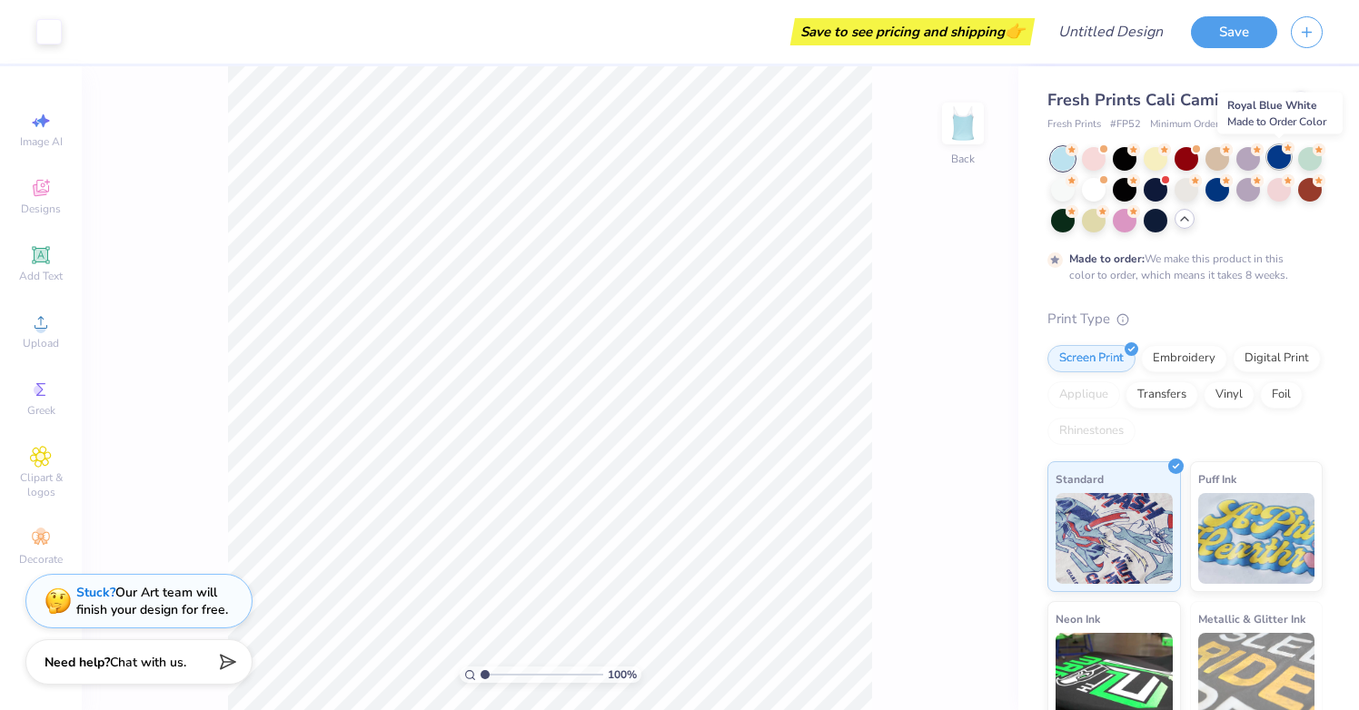
click at [1280, 154] on div at bounding box center [1279, 157] width 24 height 24
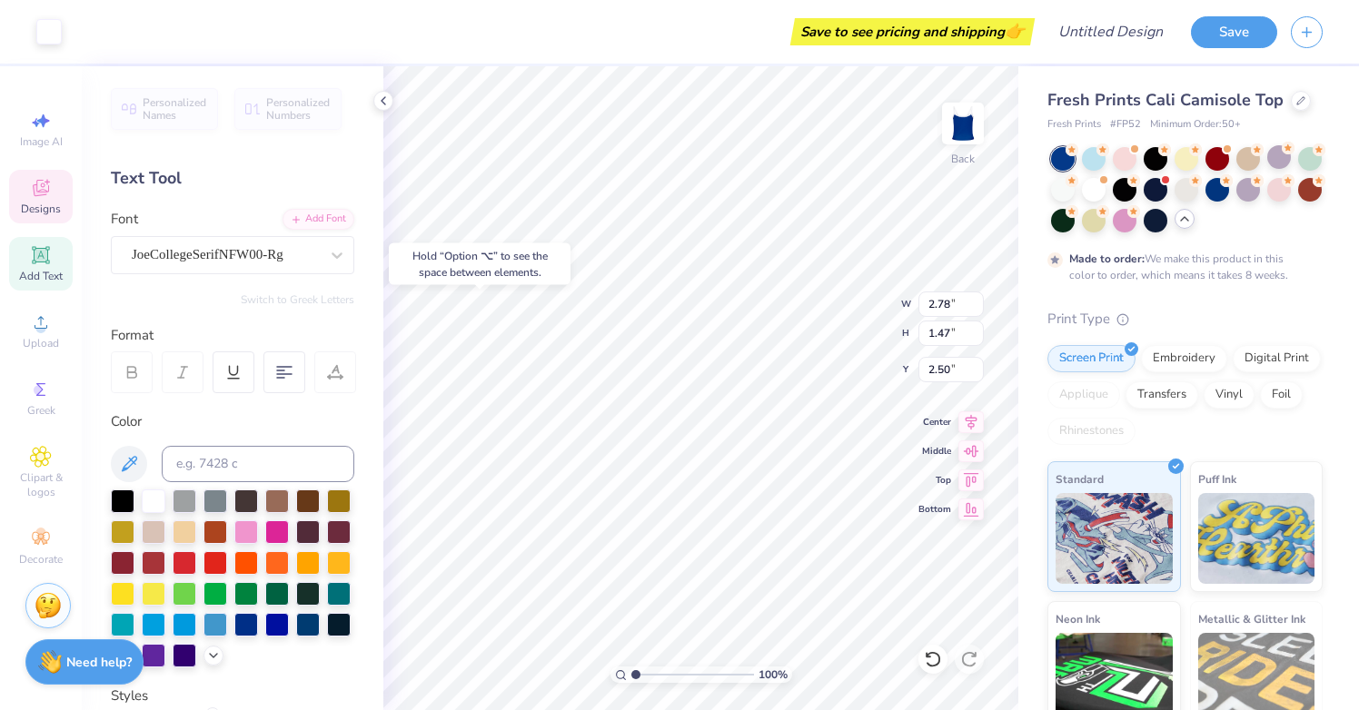
type input "2.56"
type textarea "est. 1867"
type input "3.24"
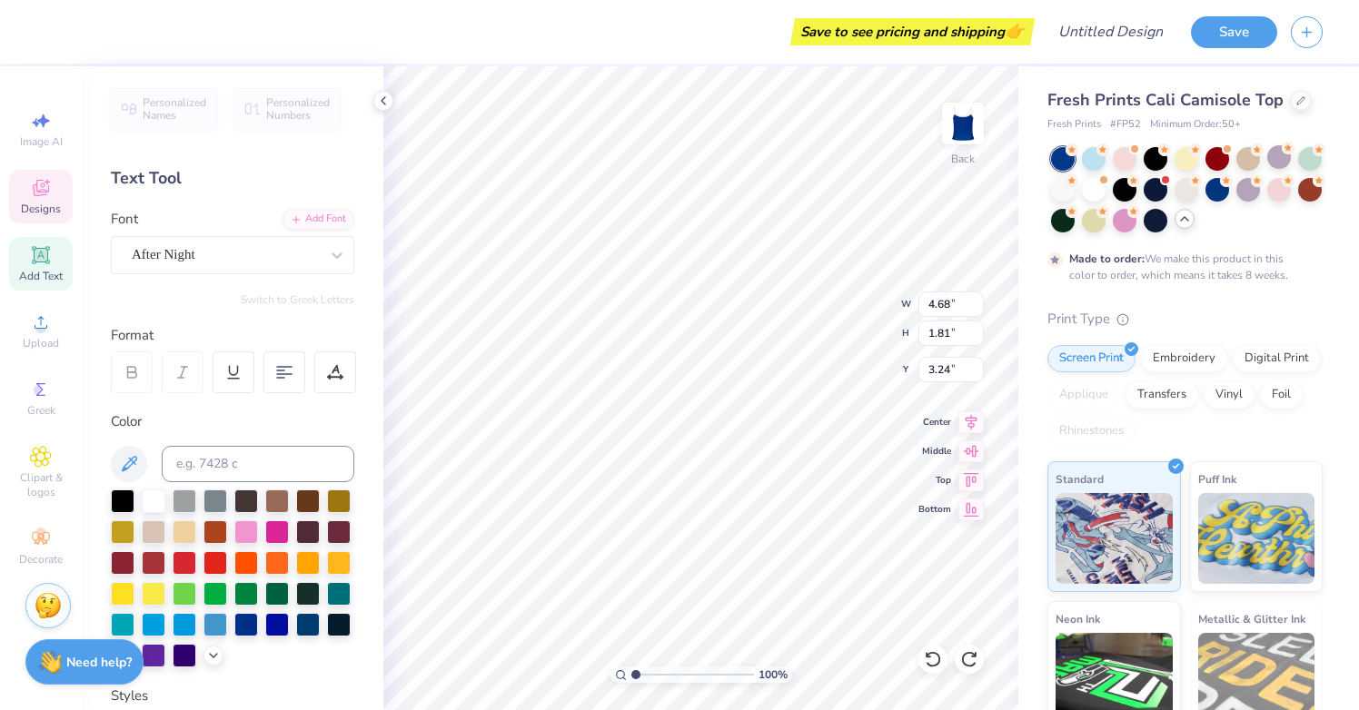
type textarea "Pi Beta"
type input "5.98"
type input "4.55"
type textarea "Phi"
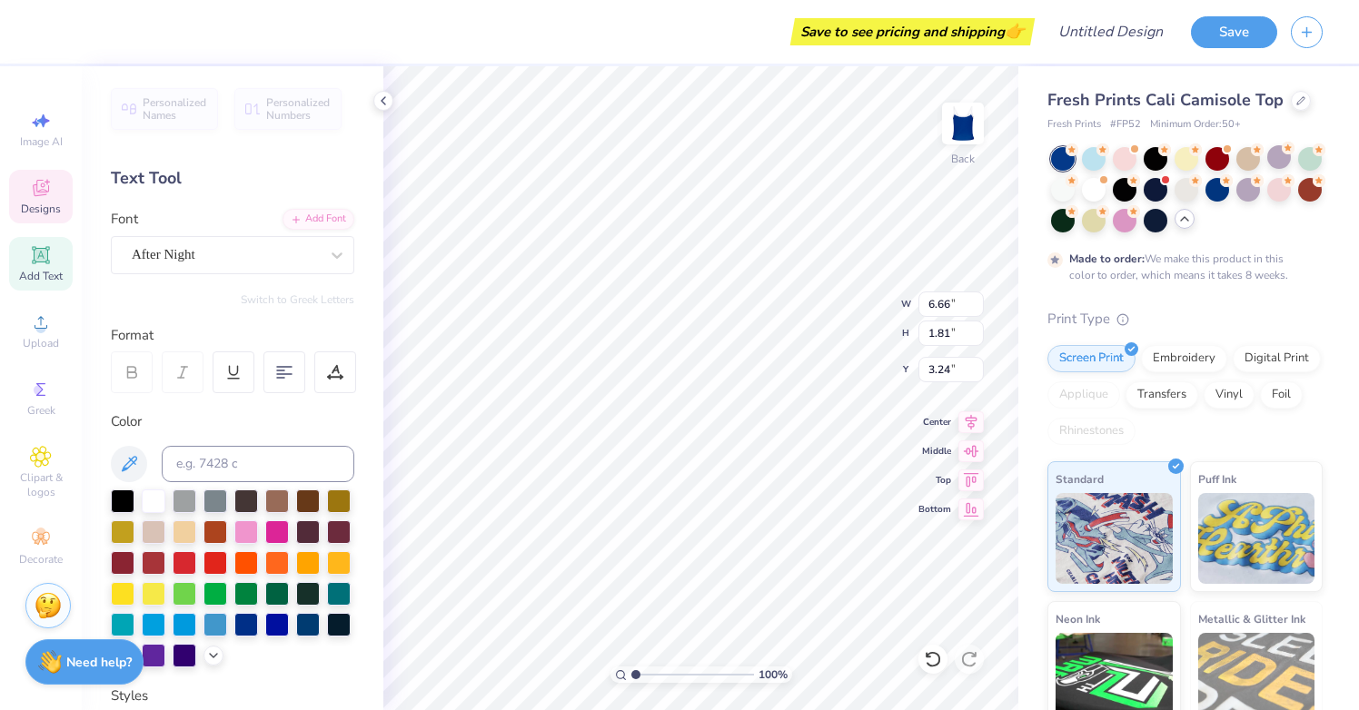
type input "1.87"
type input "3.06"
type input "1.80"
type input "3.51"
type input "3.21"
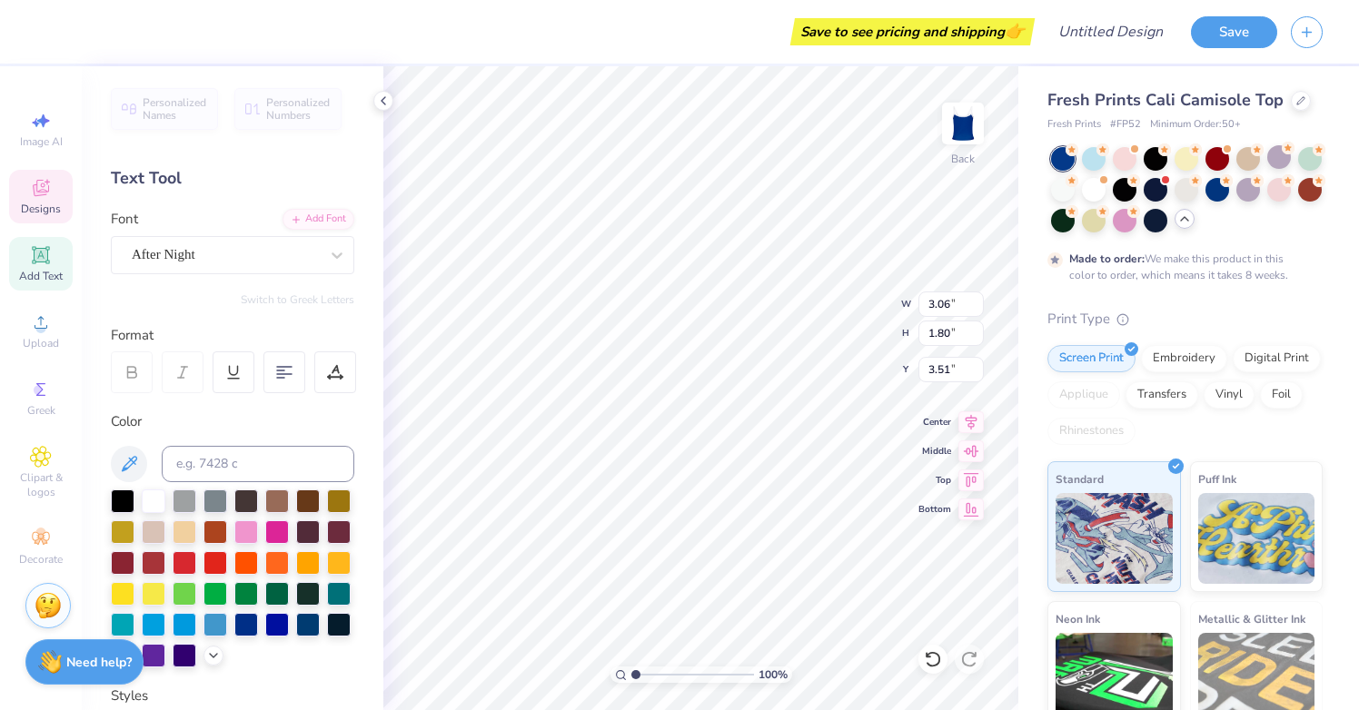
type input "1.62"
type input "4.41"
type input "0.85"
type input "0.76"
type input "4.03"
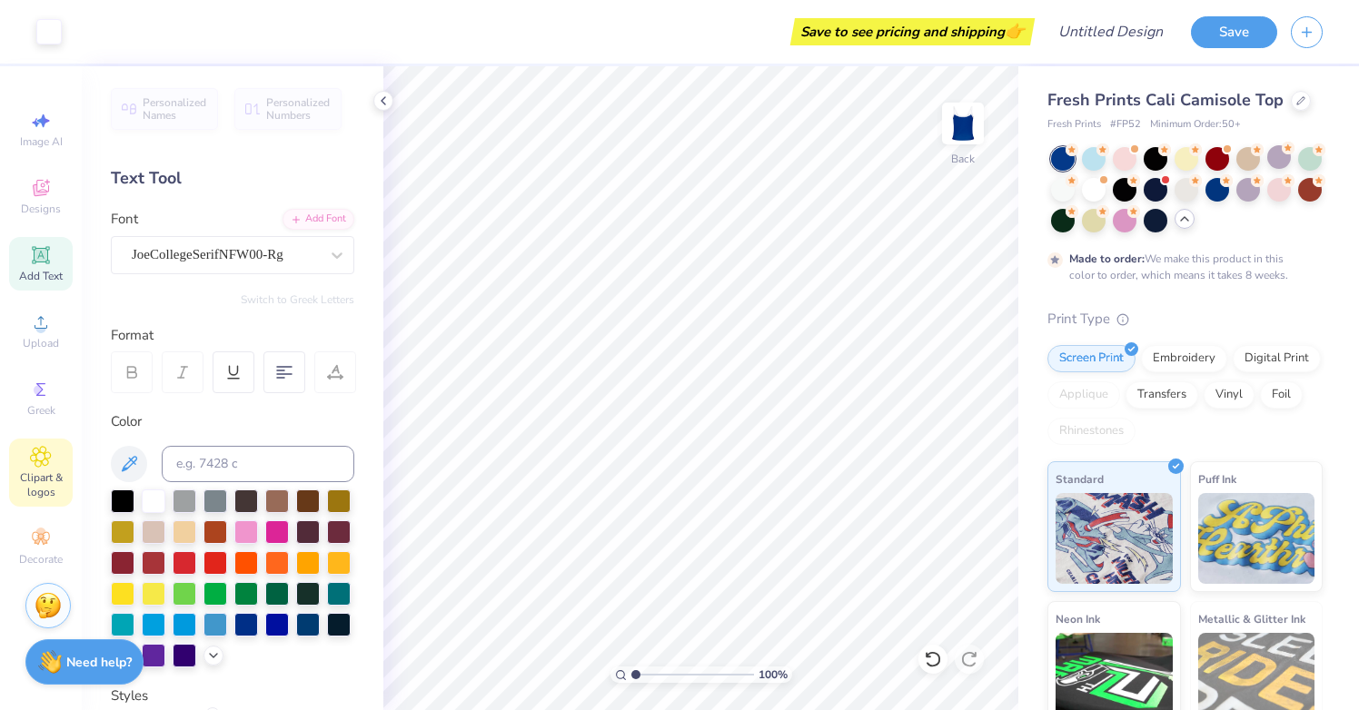
click at [48, 477] on span "Clipart & logos" at bounding box center [41, 484] width 64 height 29
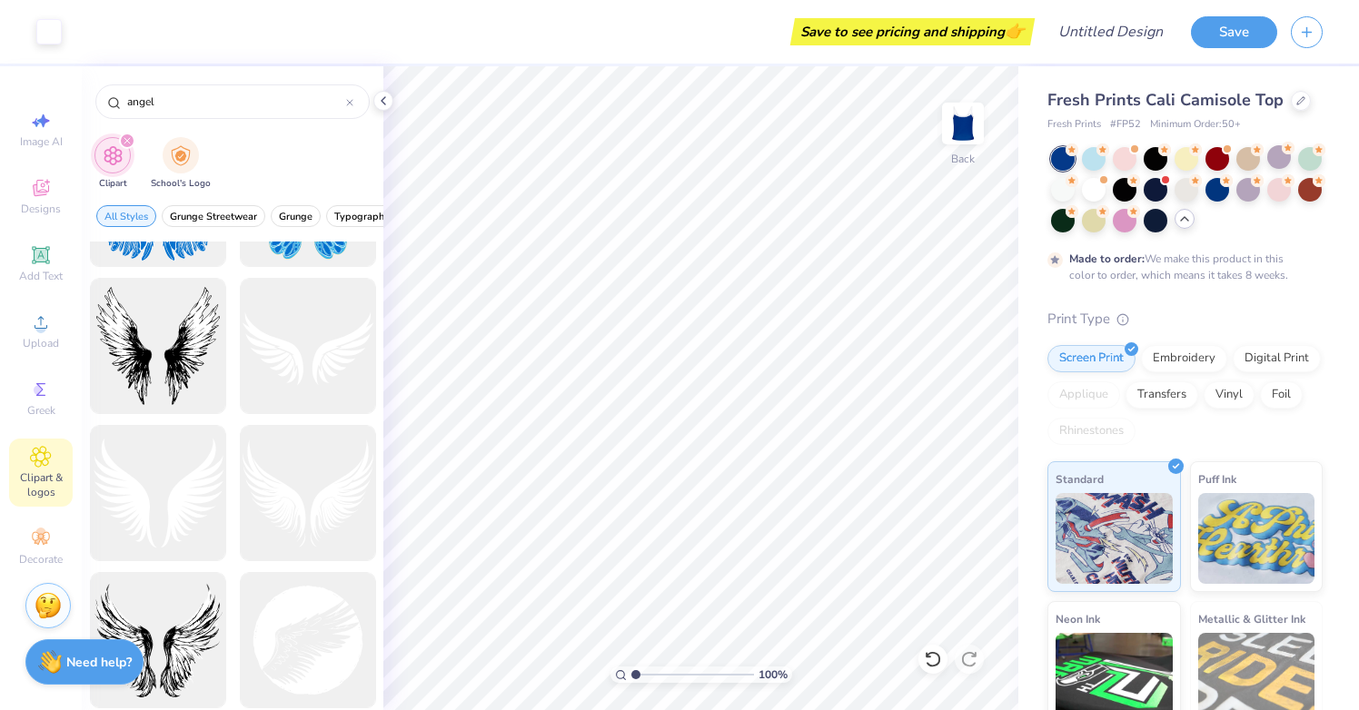
scroll to position [265, 0]
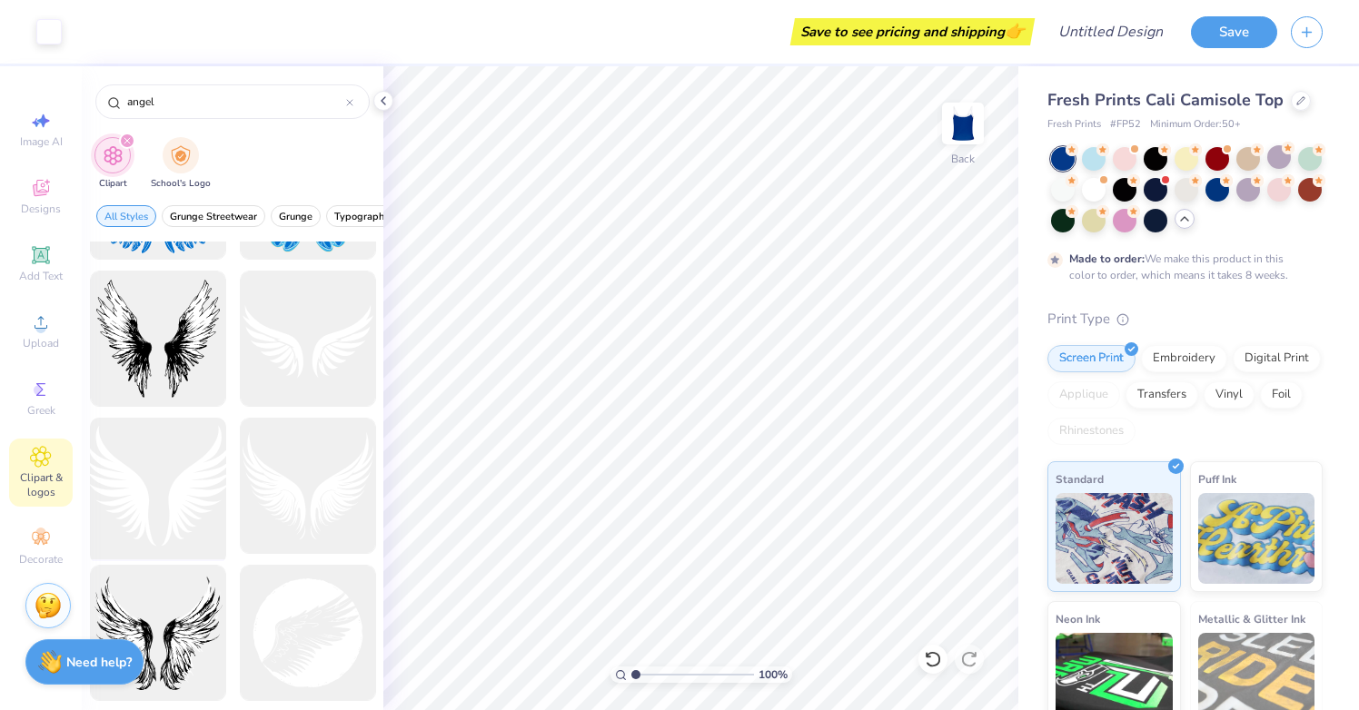
type input "angel"
click at [174, 505] on div at bounding box center [158, 486] width 150 height 150
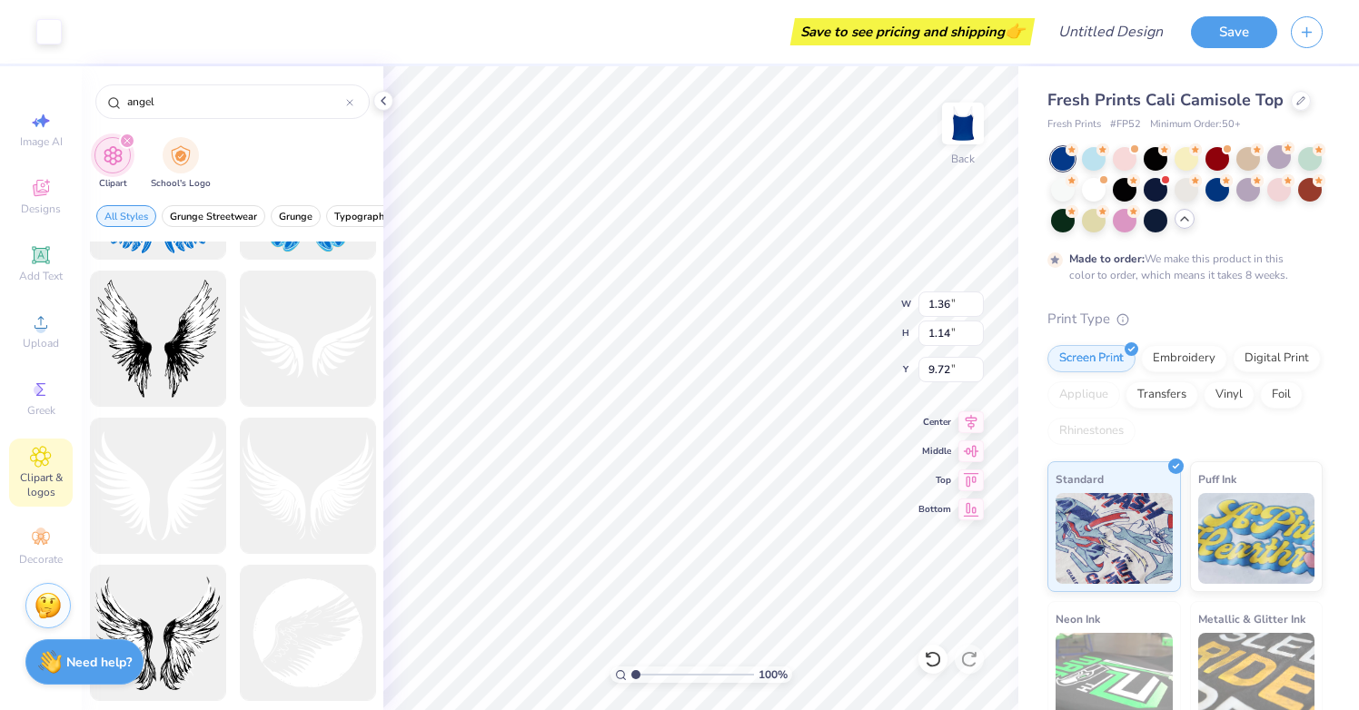
type input "1.36"
type input "1.14"
type input "3.84"
drag, startPoint x: 183, startPoint y: 106, endPoint x: 103, endPoint y: 103, distance: 80.0
click at [103, 103] on div "angel" at bounding box center [232, 101] width 274 height 35
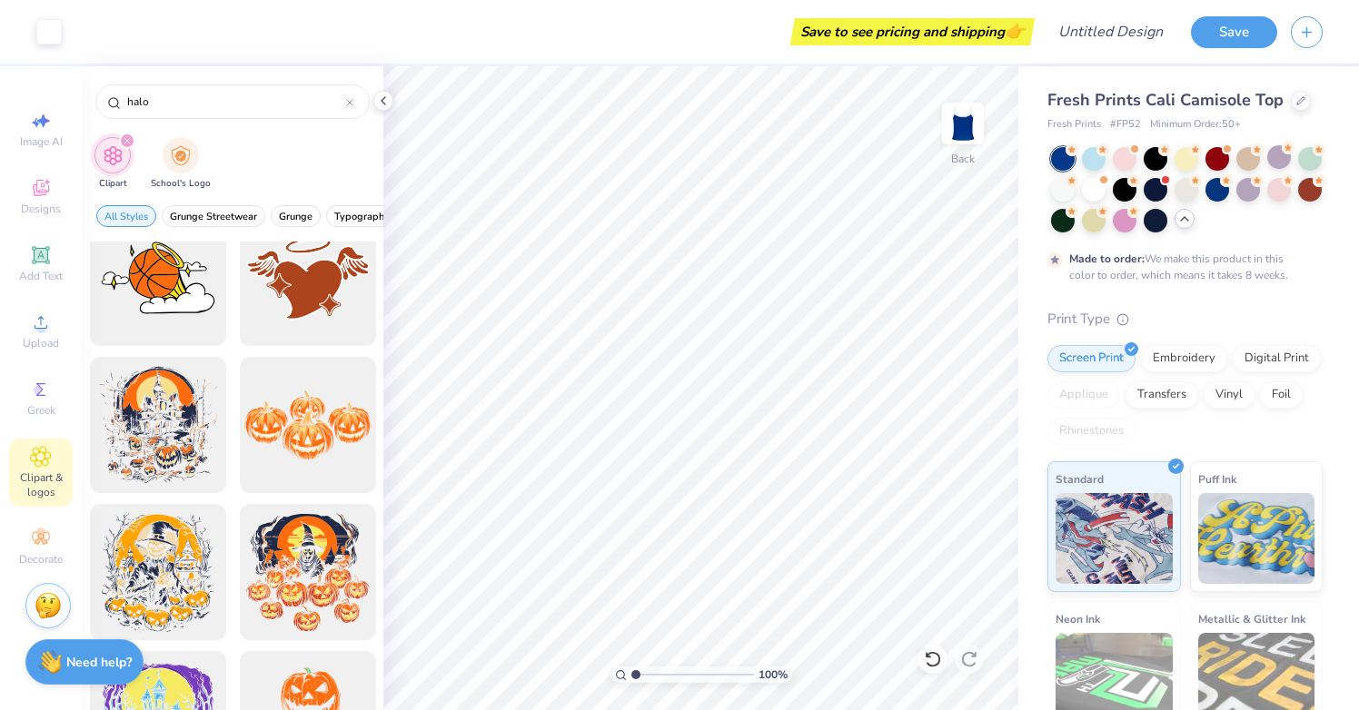
scroll to position [0, 0]
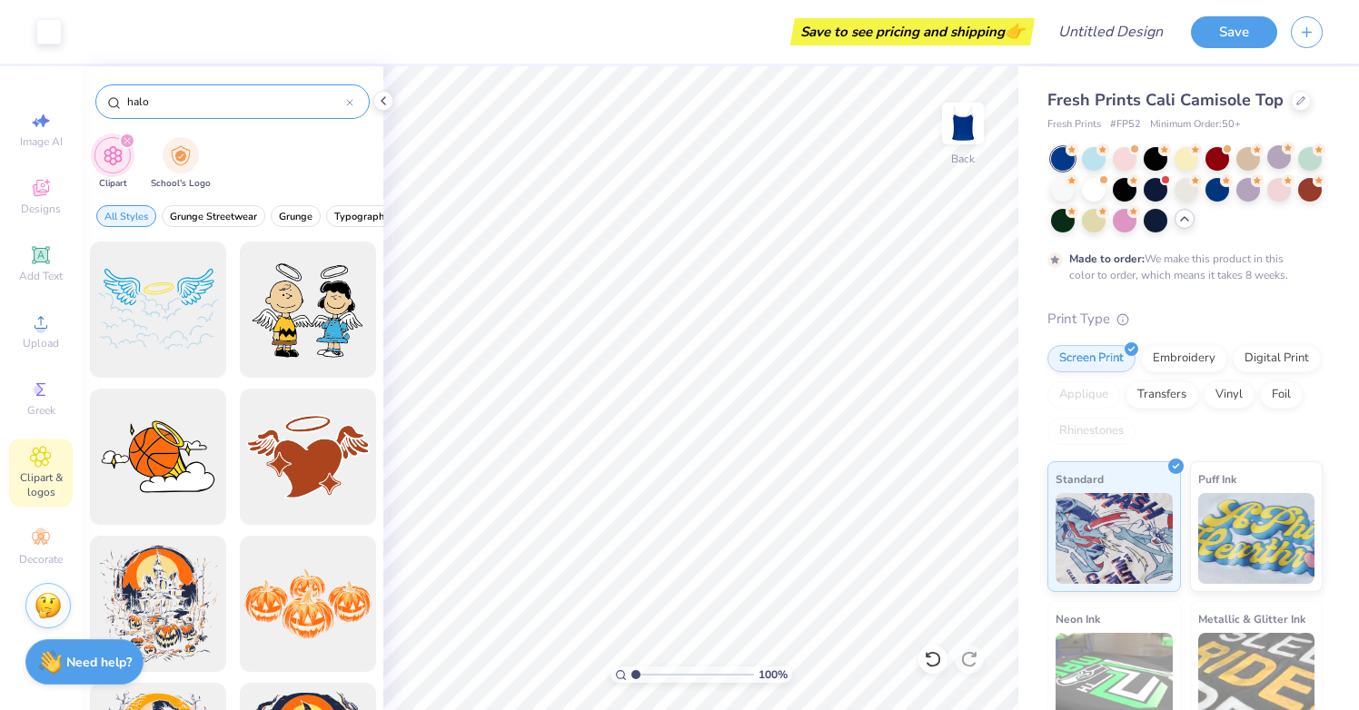
click at [168, 114] on div "halo" at bounding box center [232, 101] width 274 height 35
click at [163, 103] on input "halo" at bounding box center [235, 102] width 221 height 18
type input "halo"
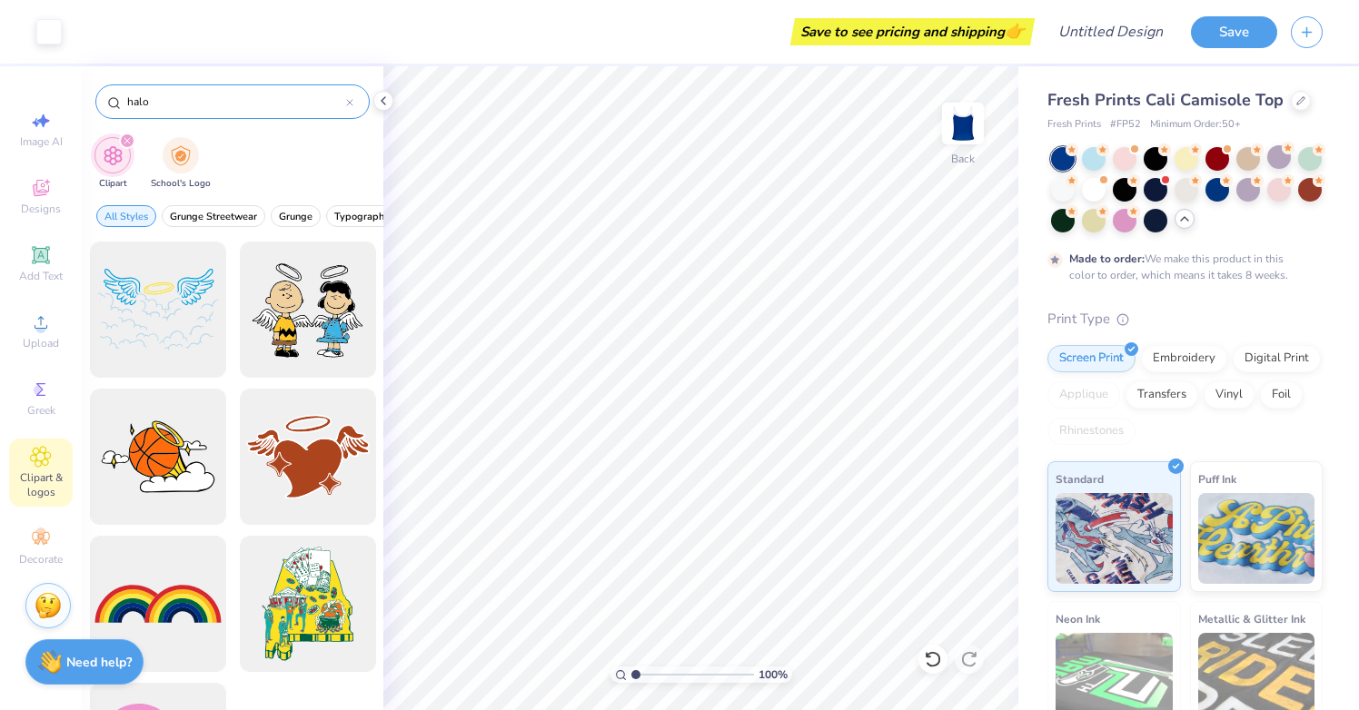
click at [350, 99] on icon at bounding box center [349, 102] width 7 height 7
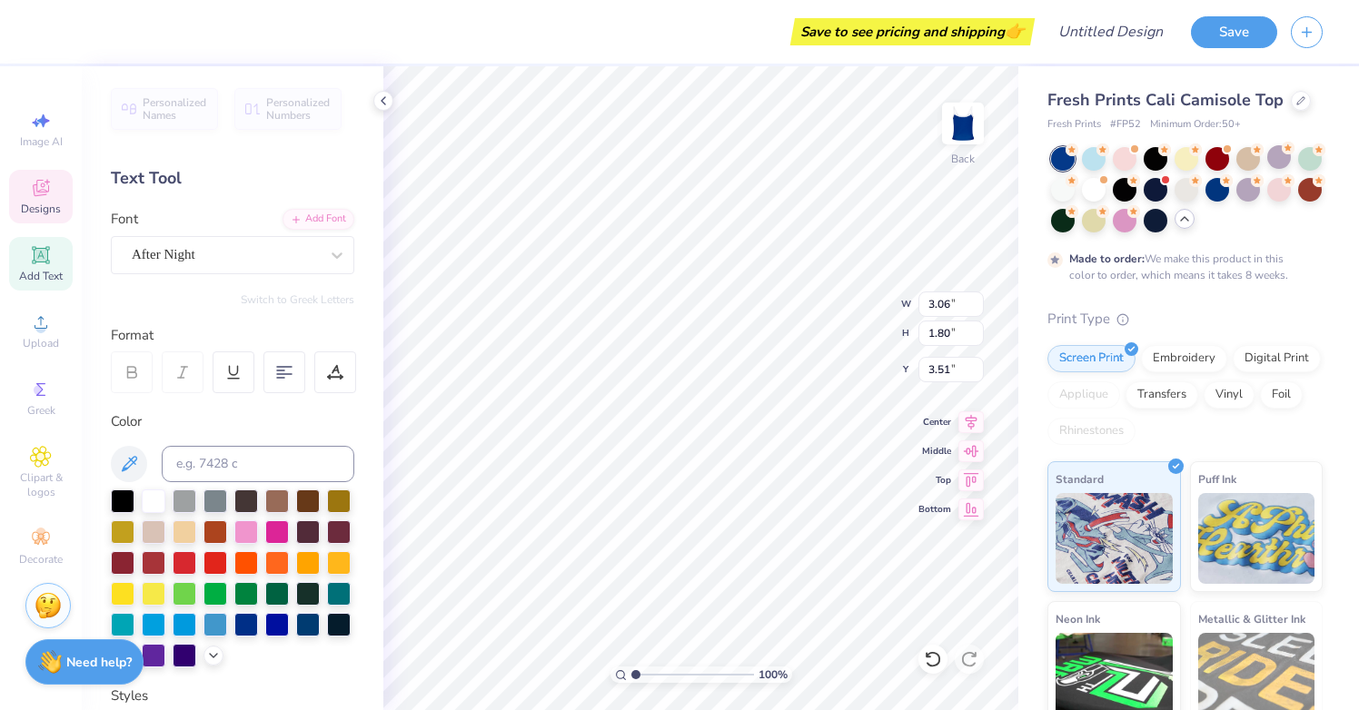
type input "6.66"
type input "1.81"
type input "1.87"
click at [195, 268] on div "After Night" at bounding box center [225, 255] width 191 height 28
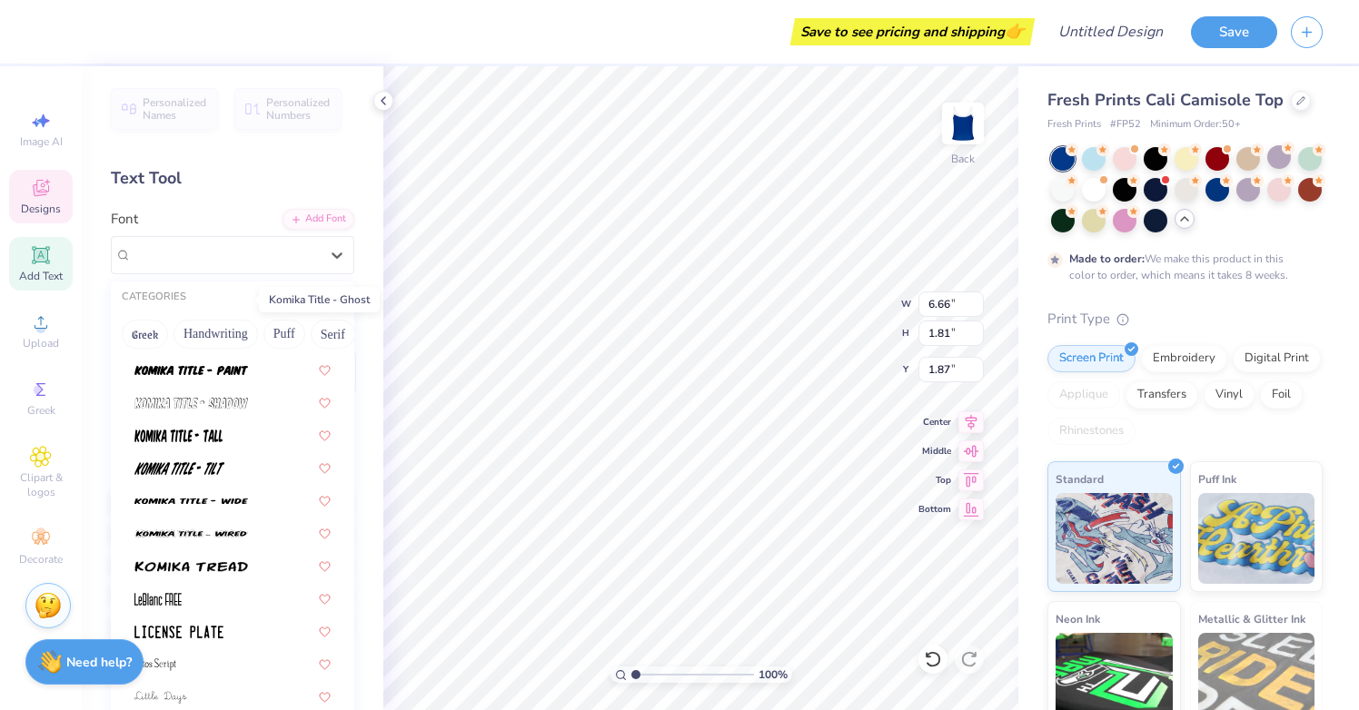
scroll to position [5885, 0]
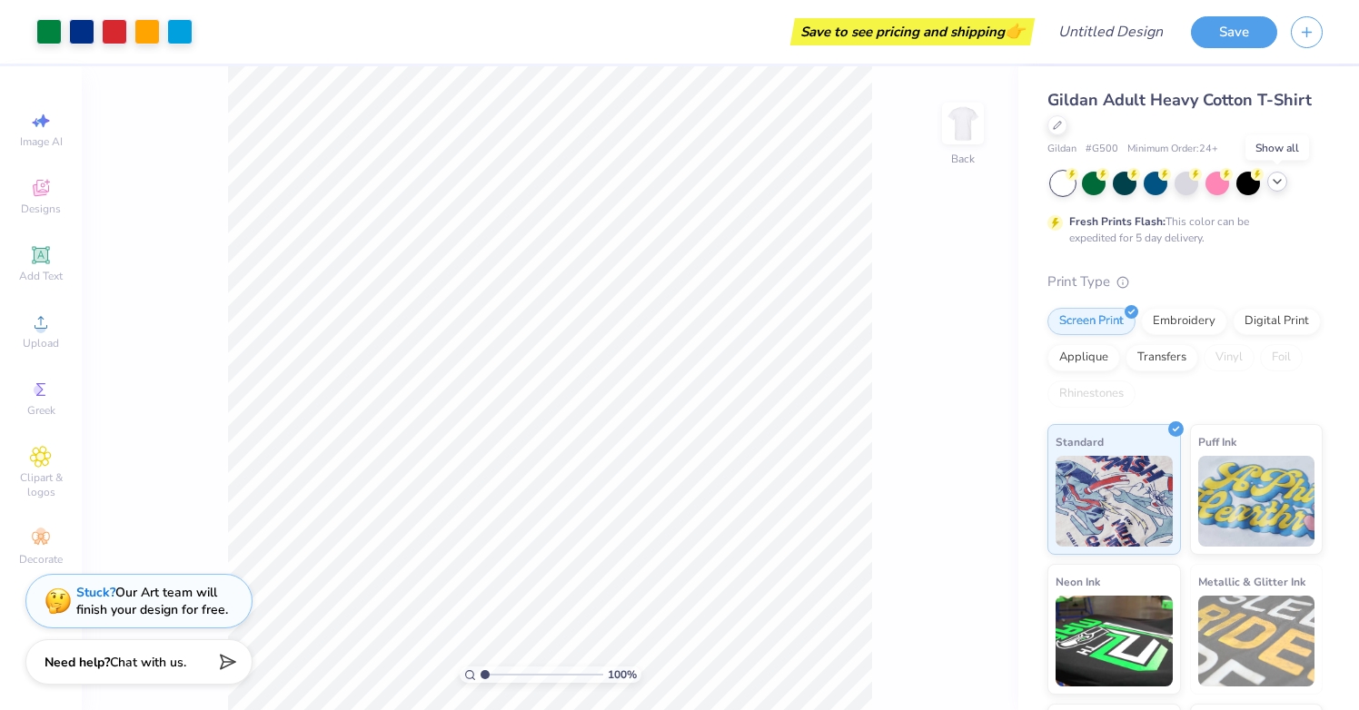
click at [1276, 181] on polyline at bounding box center [1276, 182] width 7 height 4
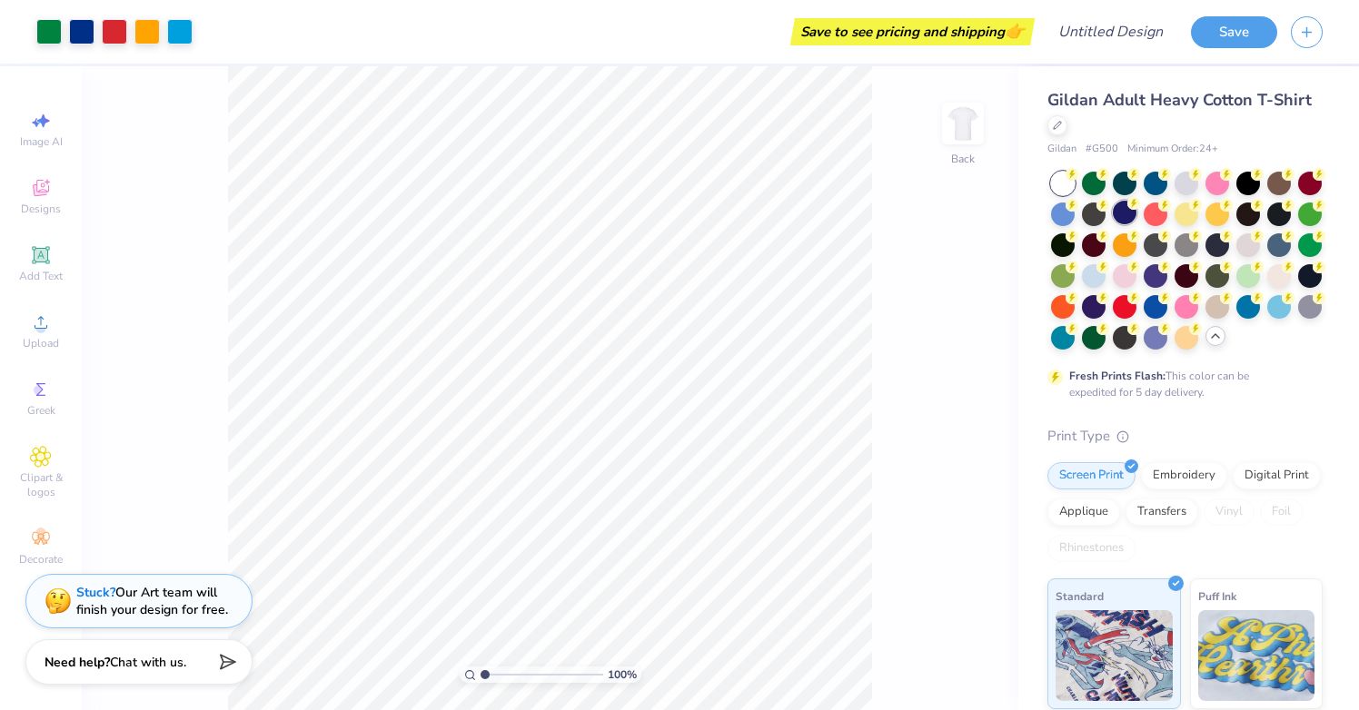
click at [1125, 218] on div at bounding box center [1124, 213] width 24 height 24
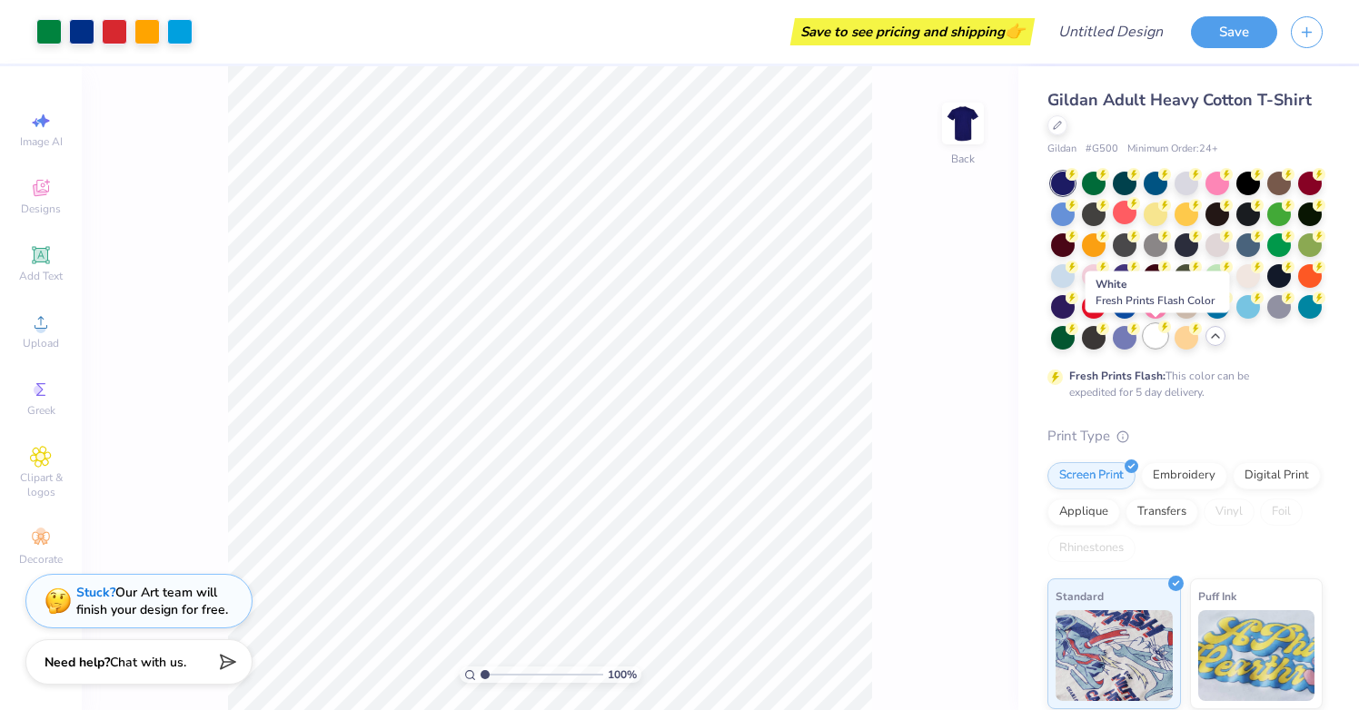
click at [1151, 334] on div at bounding box center [1155, 336] width 24 height 24
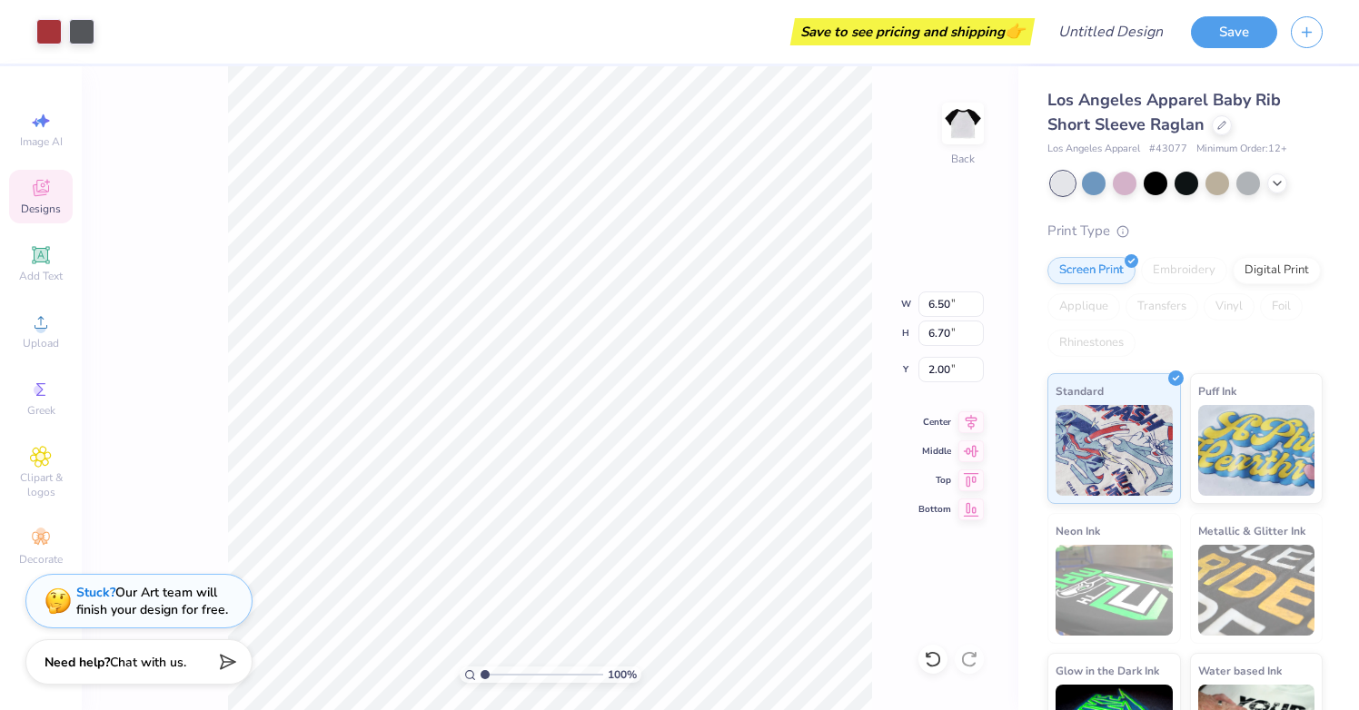
type input "2.01"
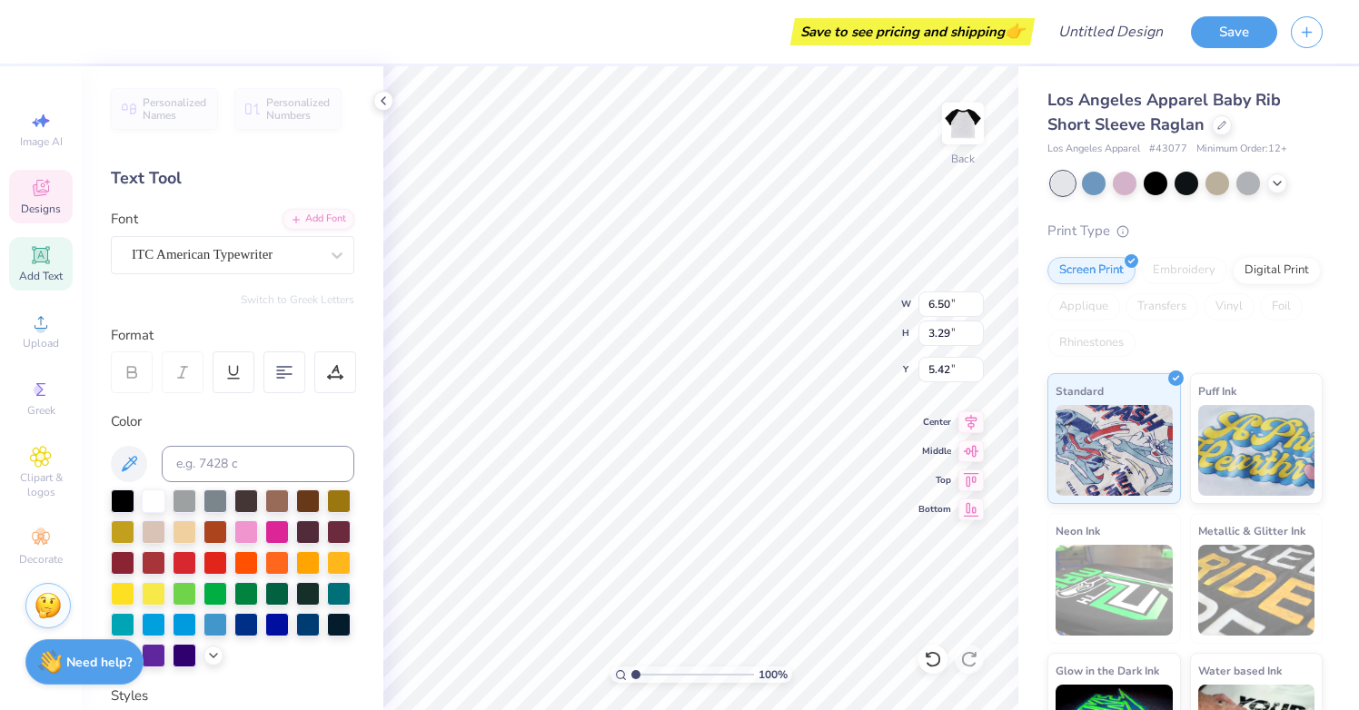
scroll to position [1, 0]
type textarea "Pi Phi"
